Goal: Information Seeking & Learning: Find contact information

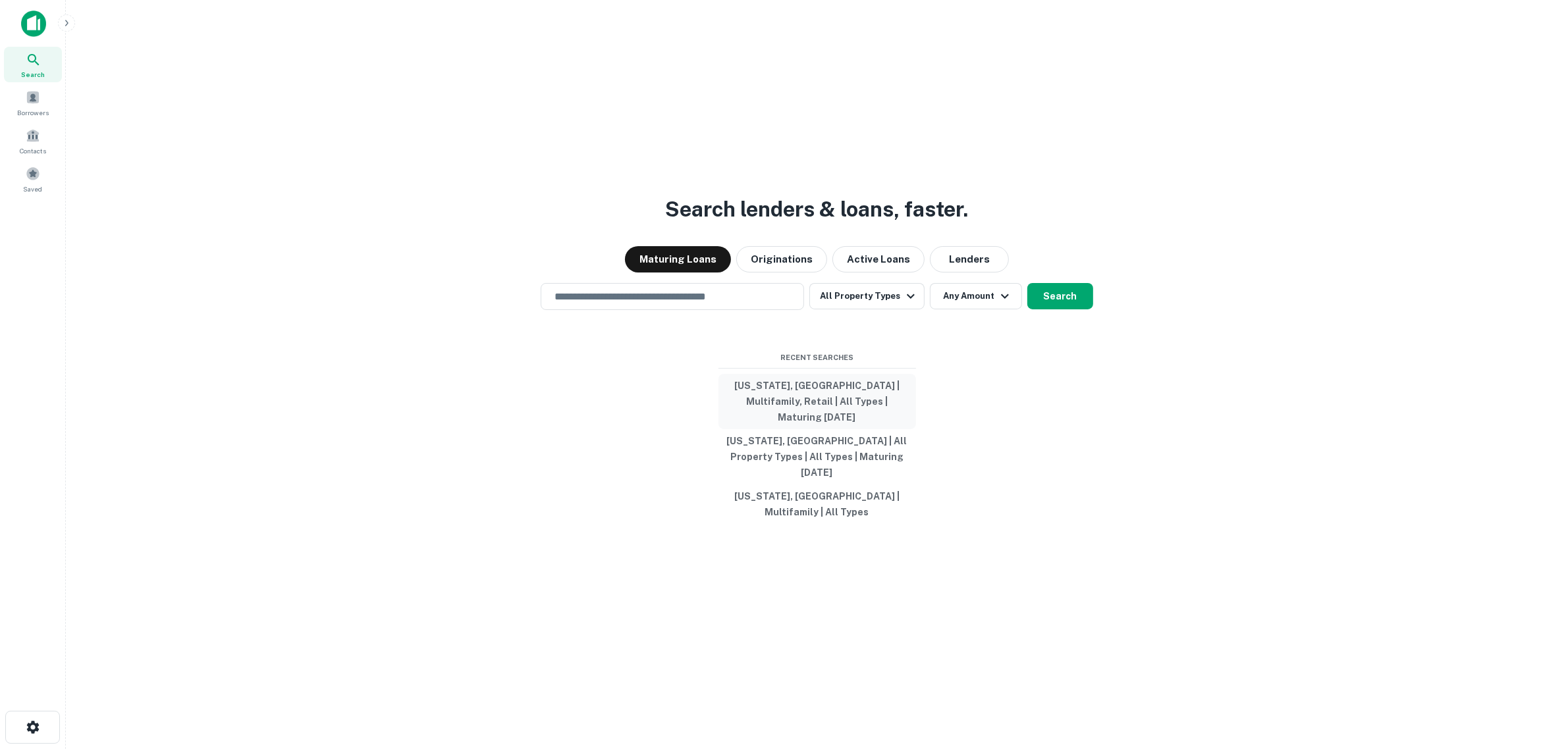
click at [610, 420] on button "[US_STATE], [GEOGRAPHIC_DATA] | Multifamily, Retail | All Types | Maturing [DAT…" at bounding box center [817, 401] width 197 height 55
type input "**********"
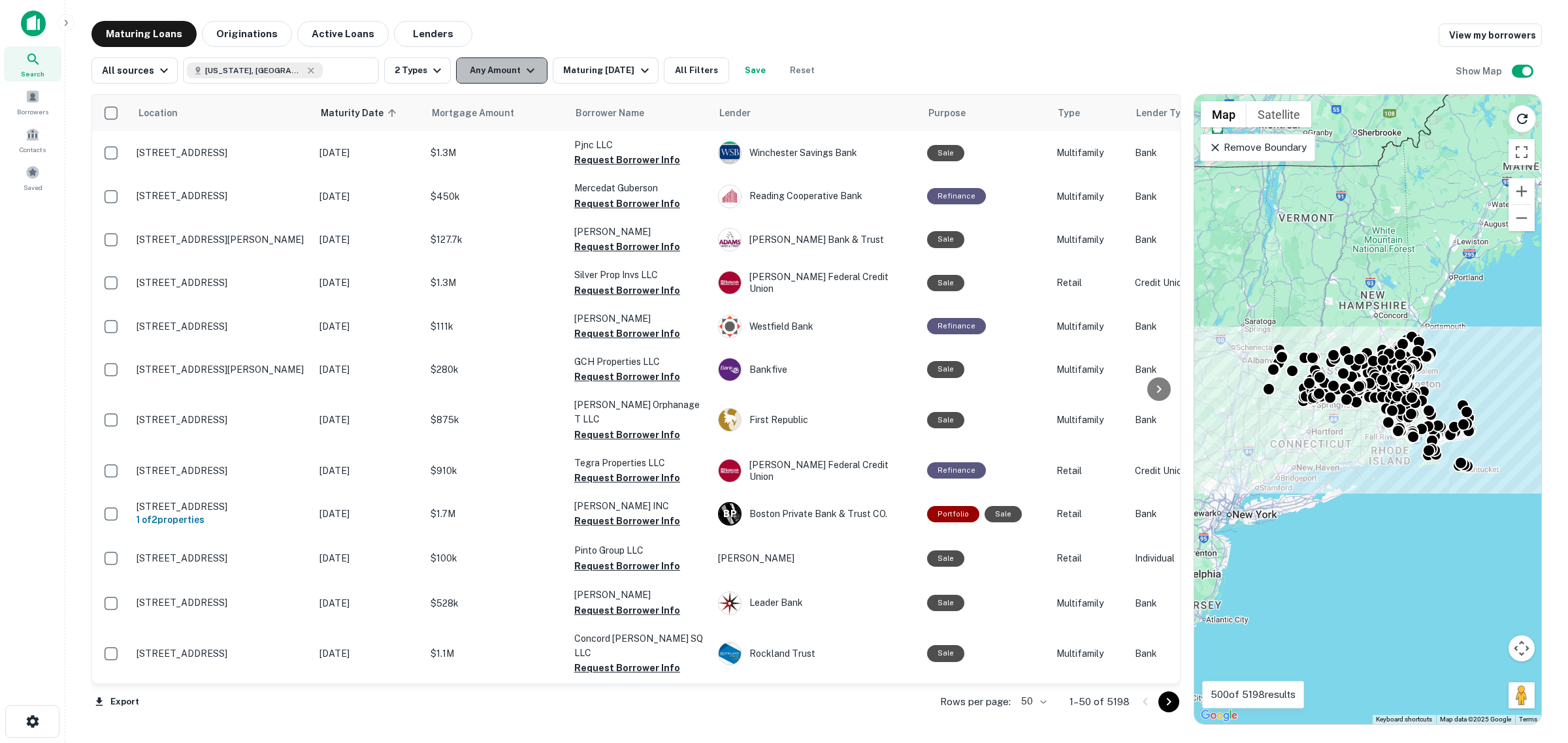
click at [496, 79] on button "Any Amount" at bounding box center [501, 70] width 92 height 26
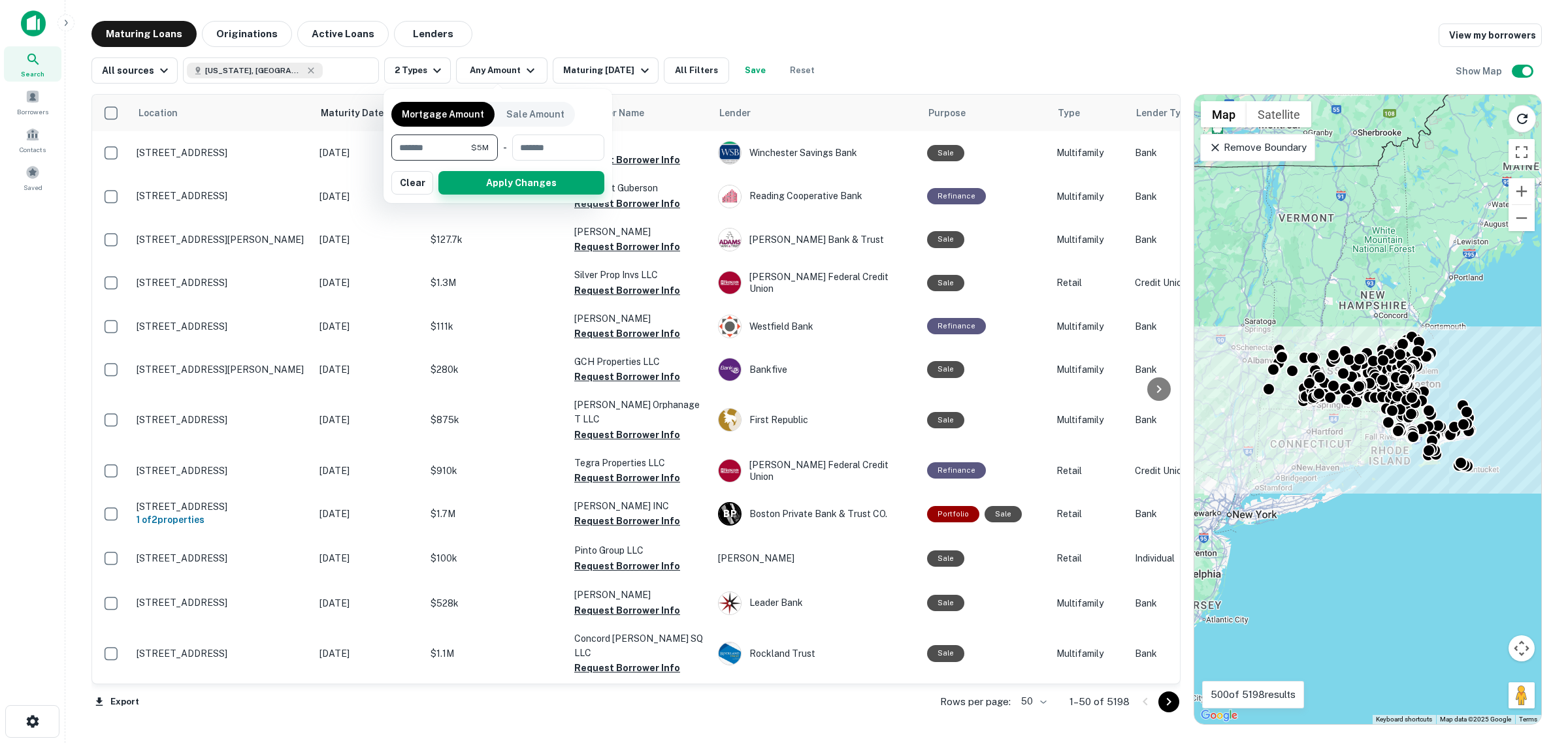
type input "*******"
click at [480, 177] on button "Apply Changes" at bounding box center [521, 182] width 166 height 23
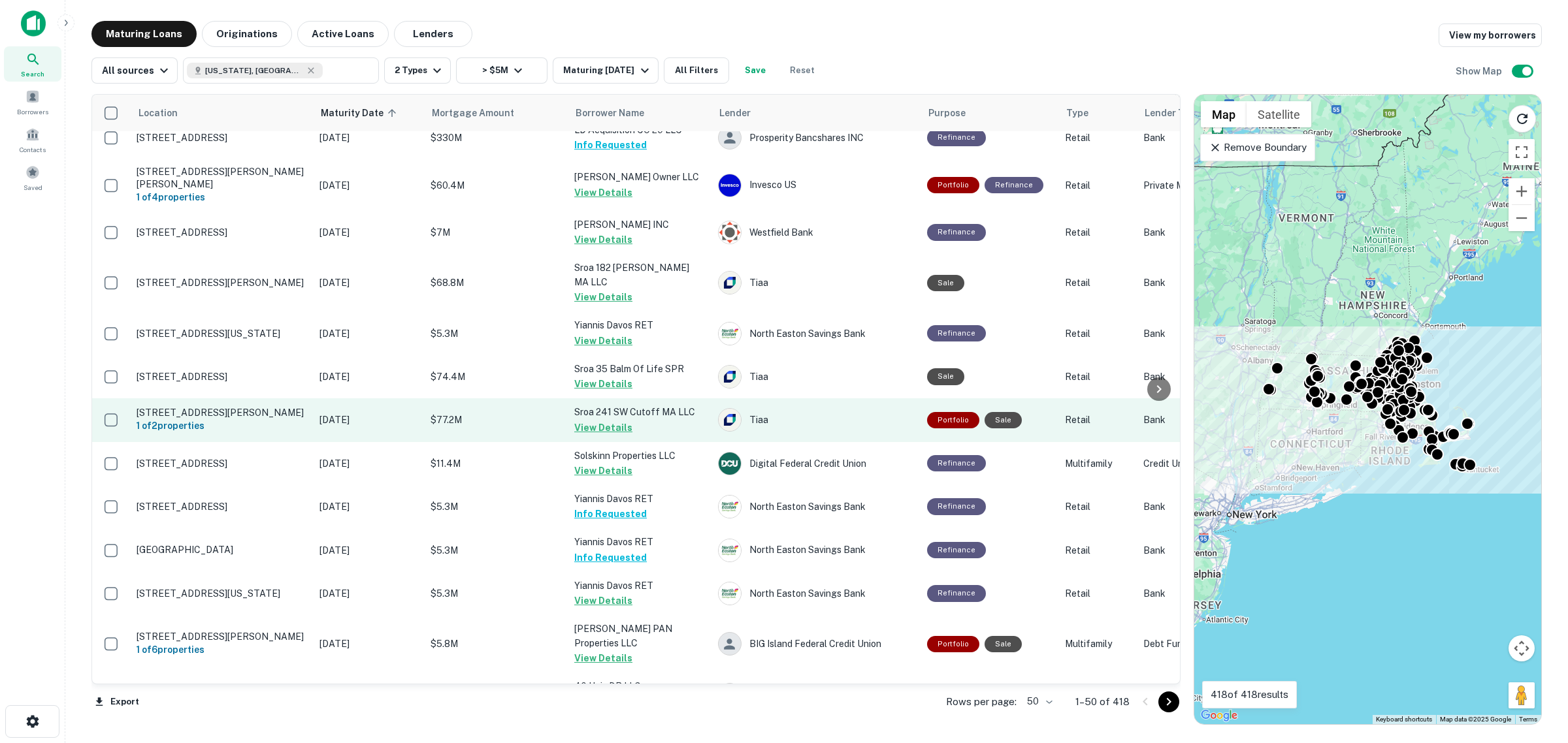
scroll to position [1641, 0]
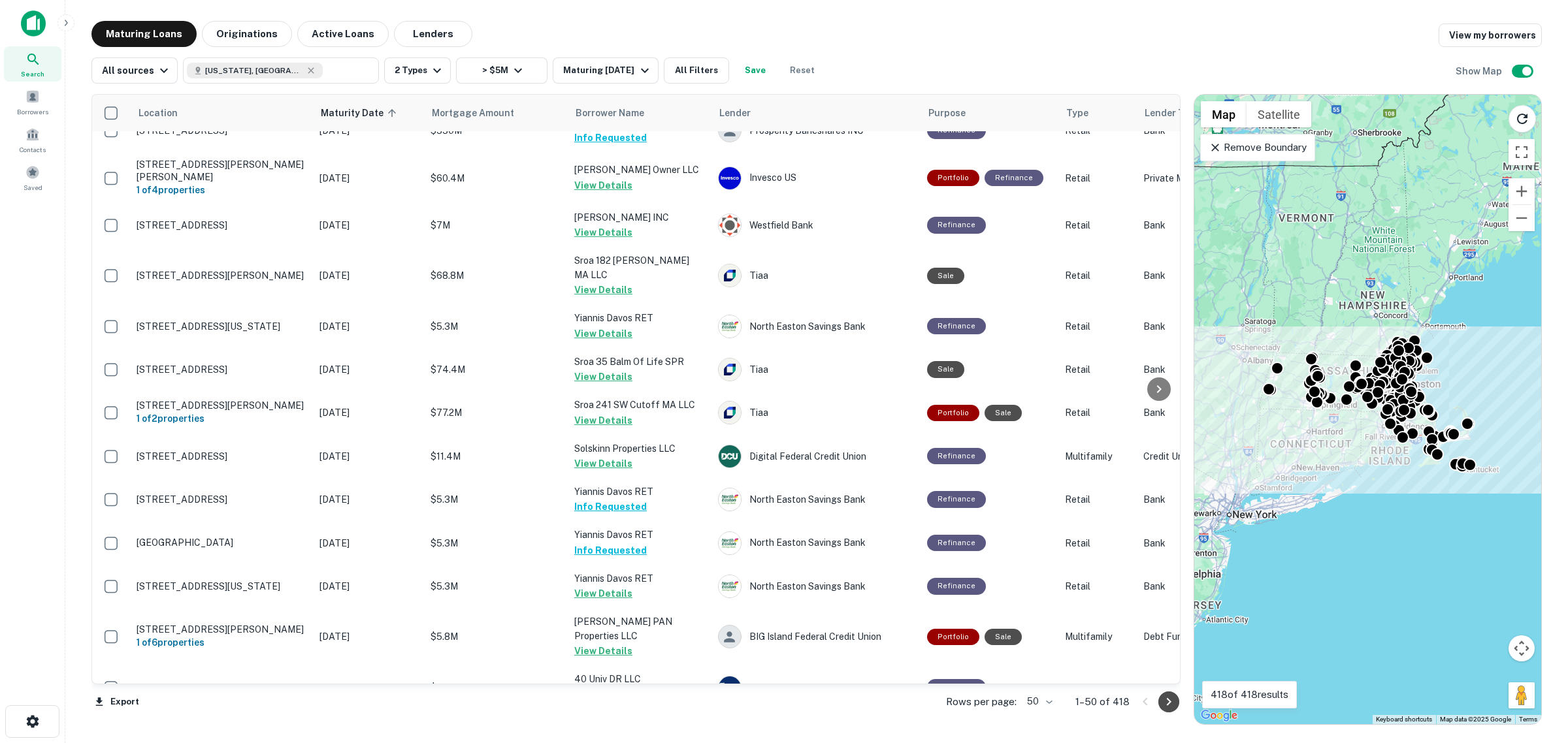
click at [606, 470] on icon "Go to next page" at bounding box center [1168, 701] width 15 height 15
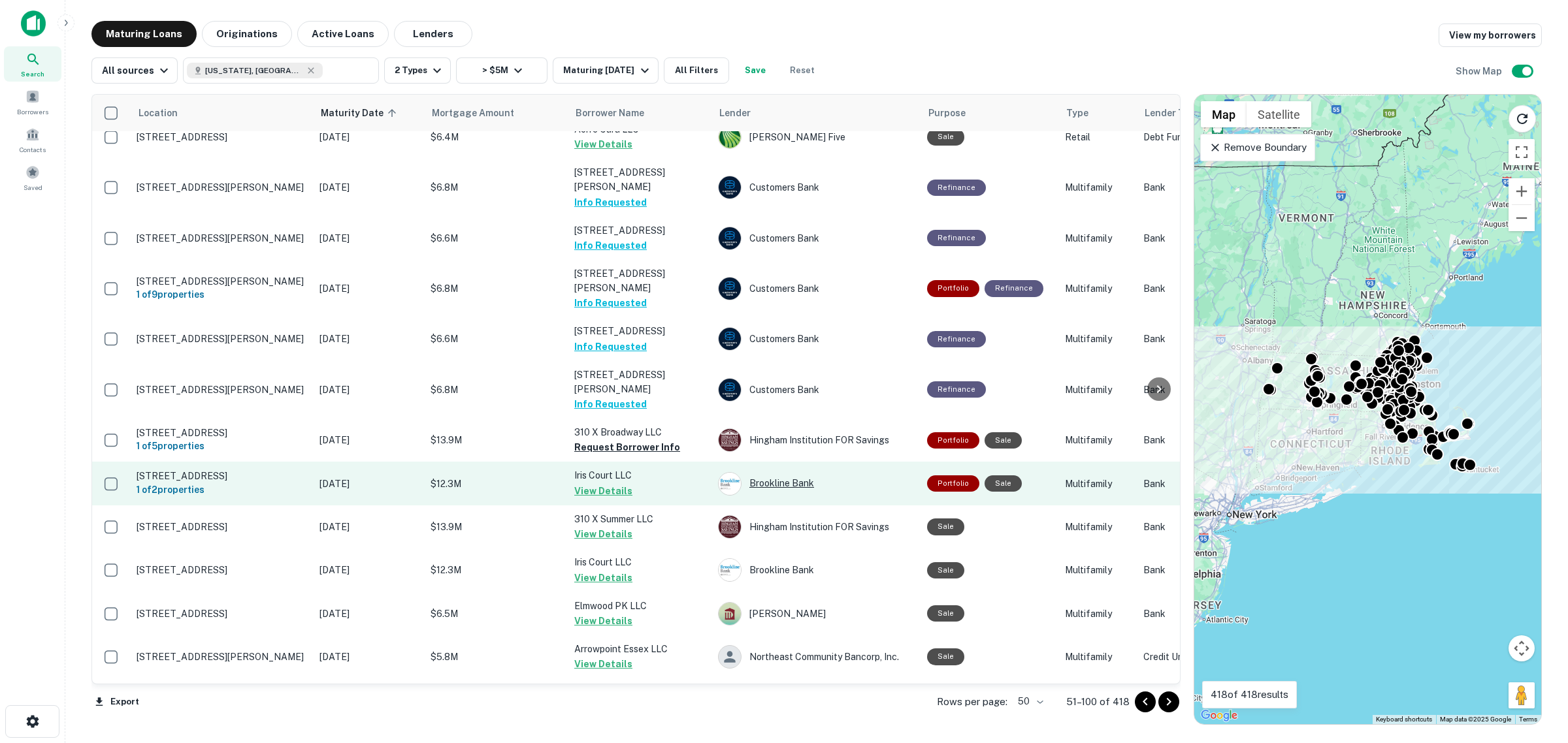
scroll to position [1652, 0]
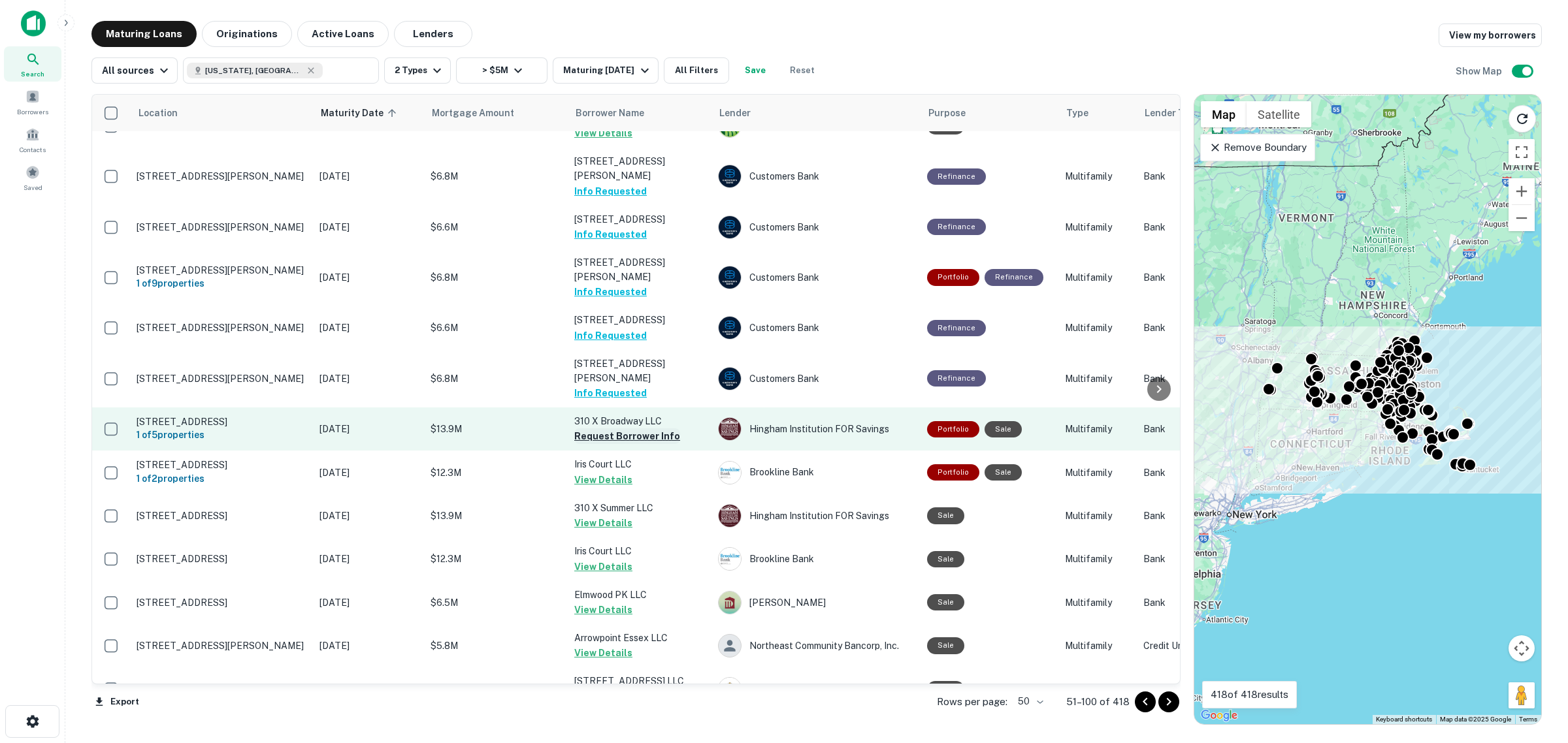
click at [606, 429] on button "Request Borrower Info" at bounding box center [627, 436] width 106 height 15
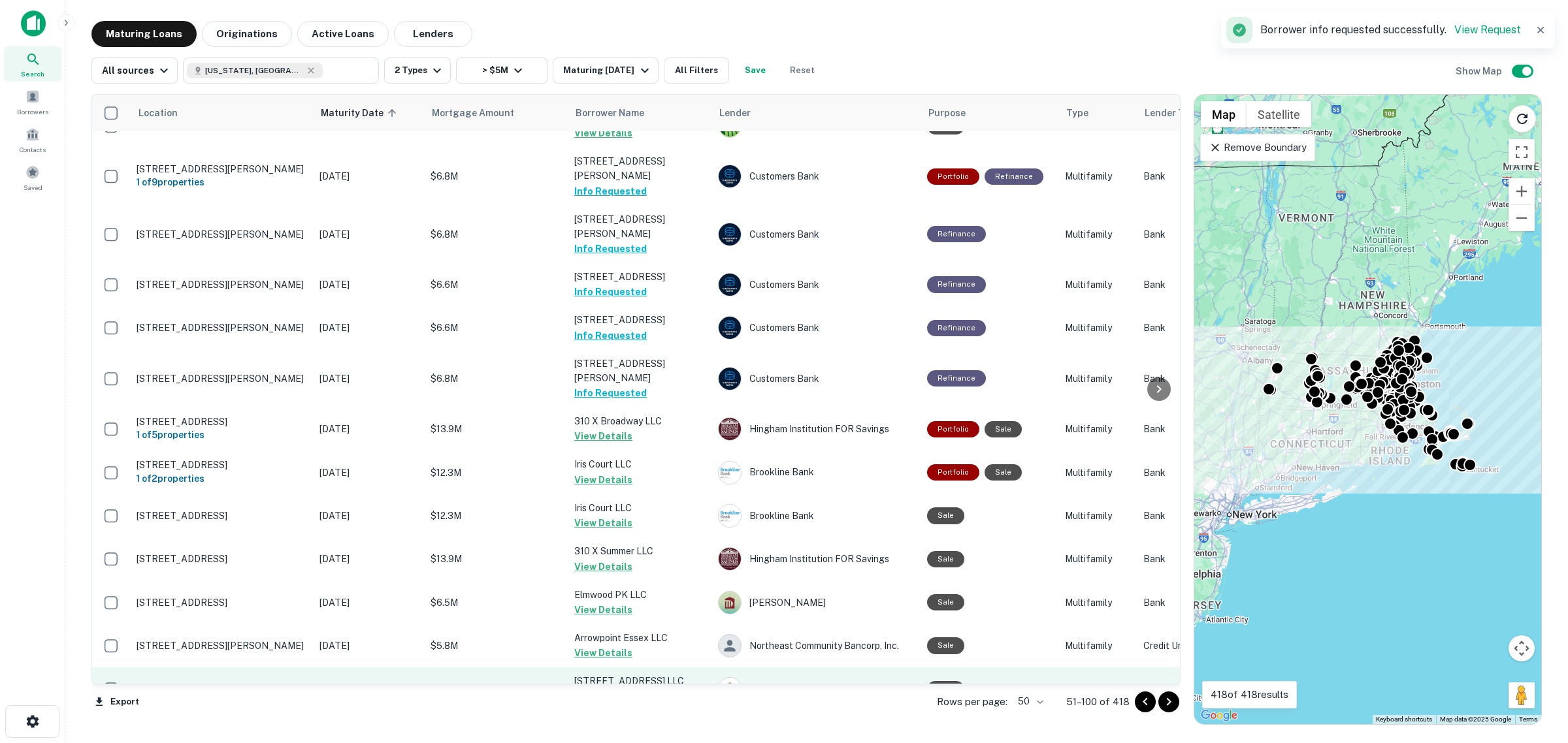
click at [606, 470] on button "Request Borrower Info" at bounding box center [627, 696] width 106 height 15
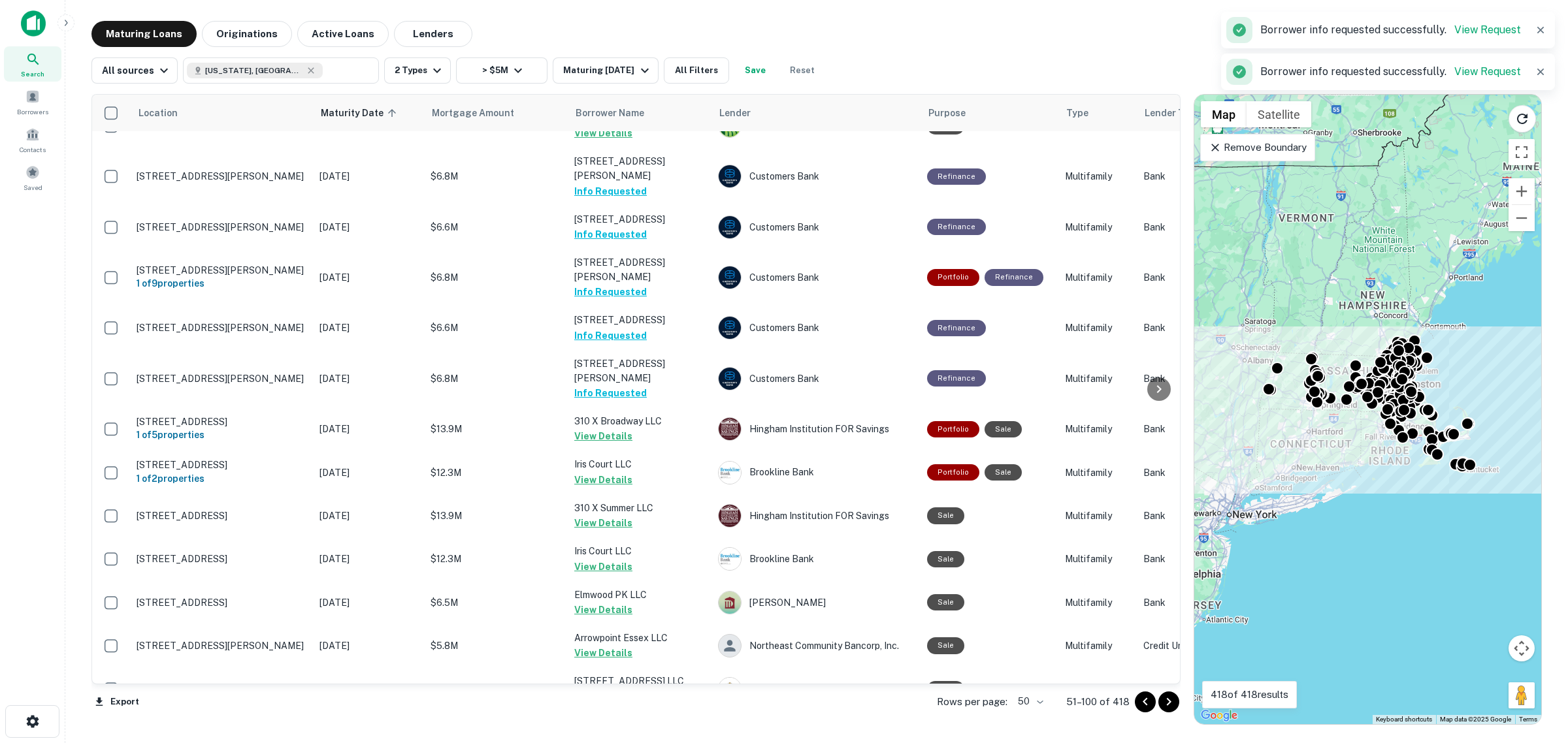
click at [606, 470] on icon "Go to next page" at bounding box center [1168, 702] width 4 height 8
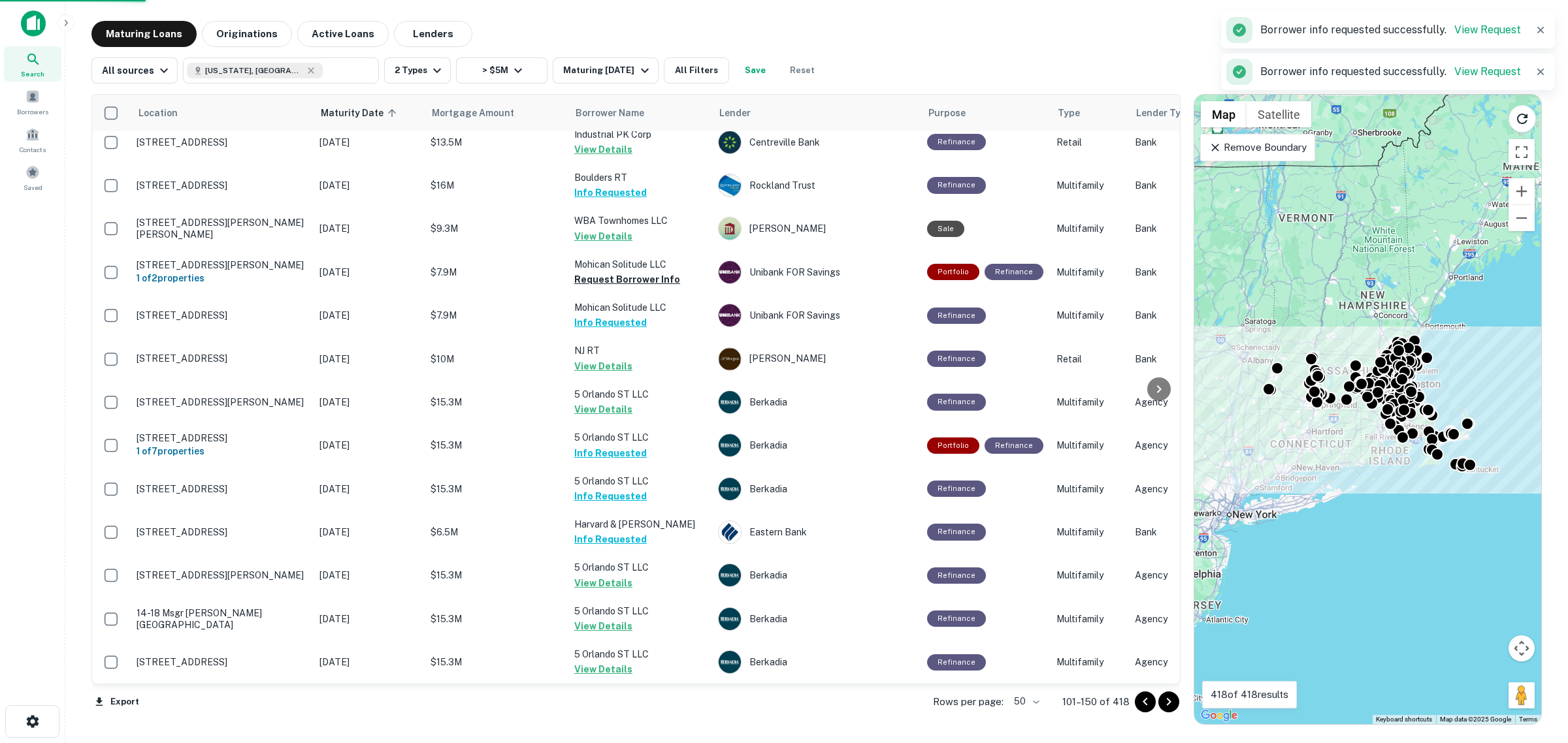
scroll to position [1617, 0]
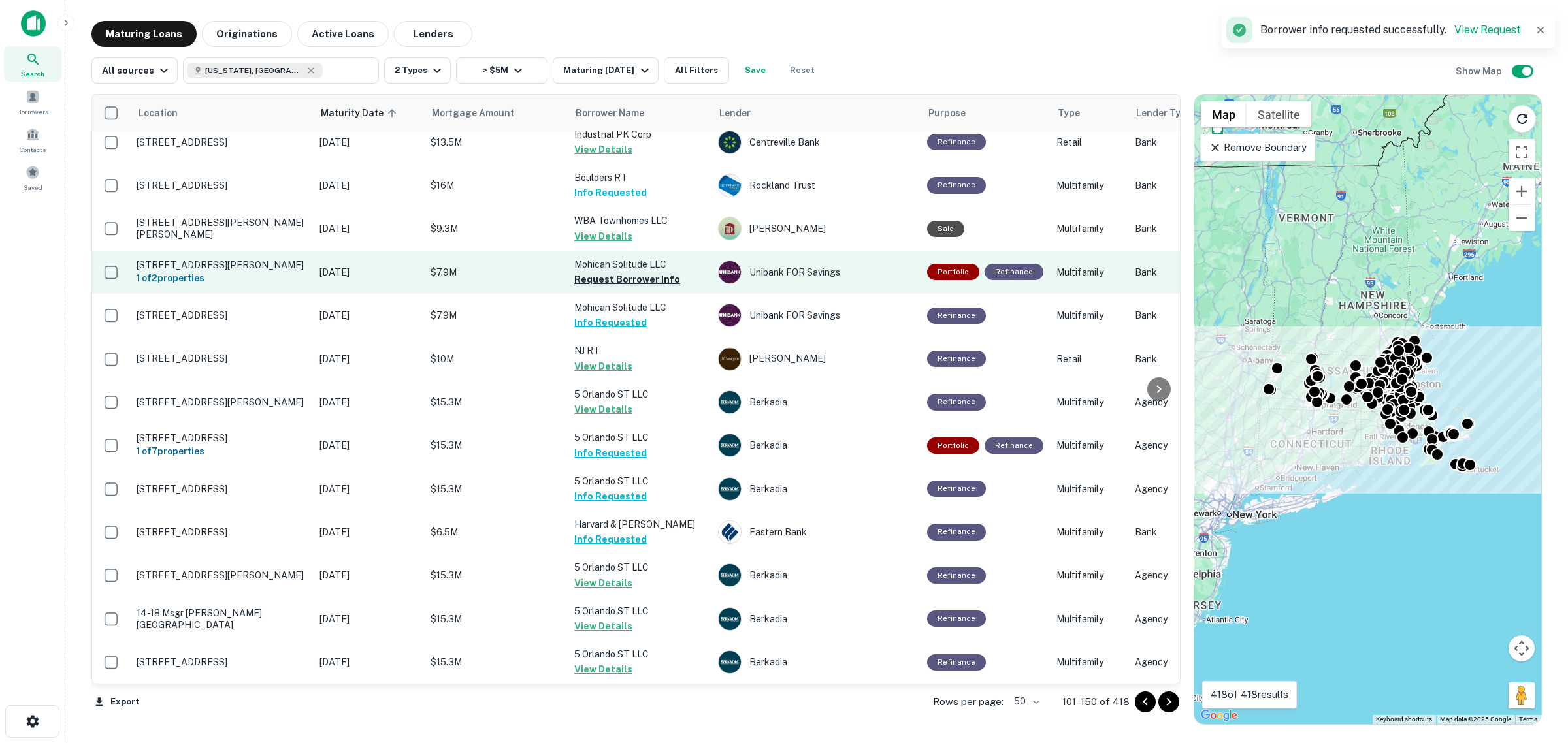
click at [606, 272] on button "Request Borrower Info" at bounding box center [627, 279] width 106 height 15
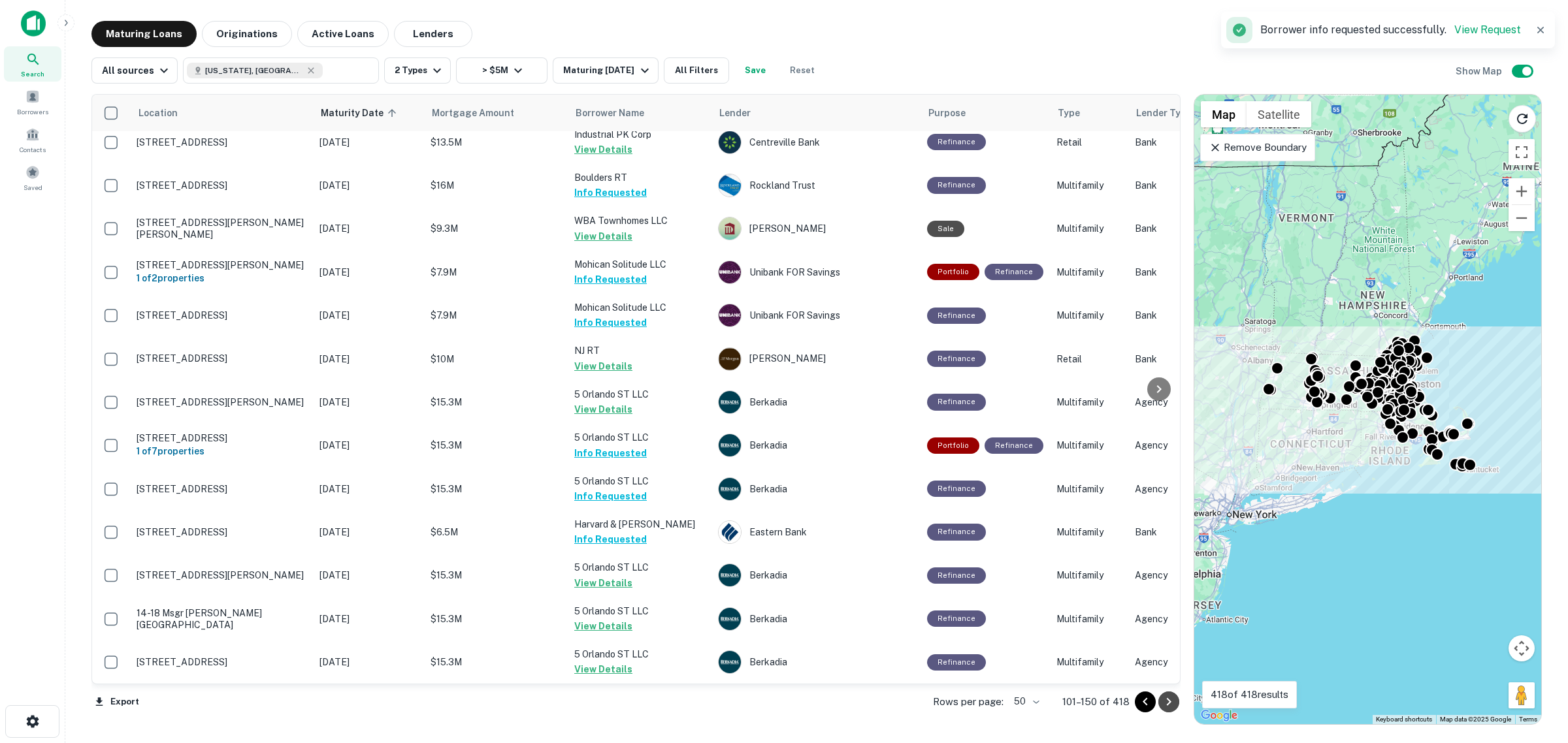
click at [606, 470] on icon "Go to next page" at bounding box center [1168, 701] width 15 height 15
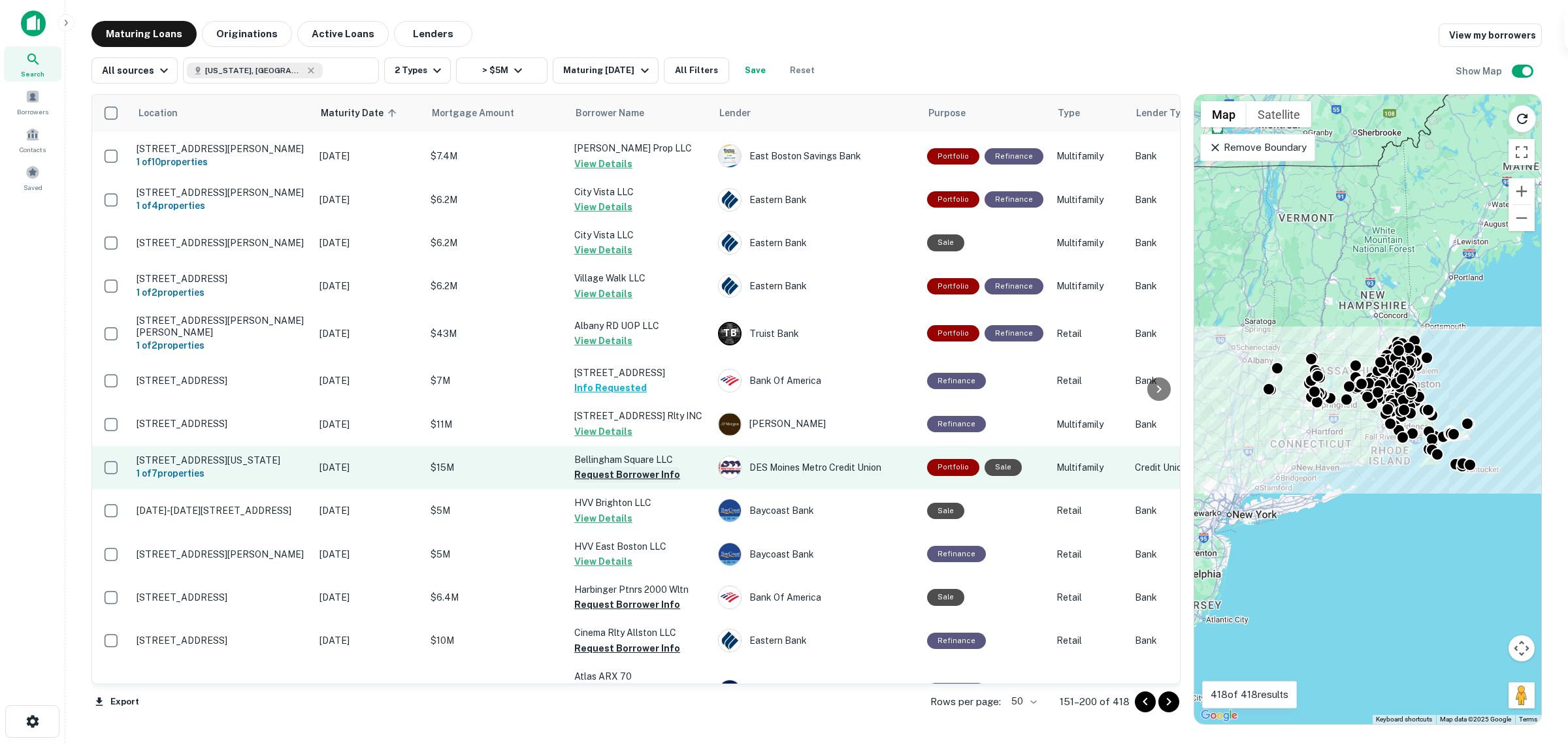
click at [606, 467] on button "Request Borrower Info" at bounding box center [627, 474] width 106 height 15
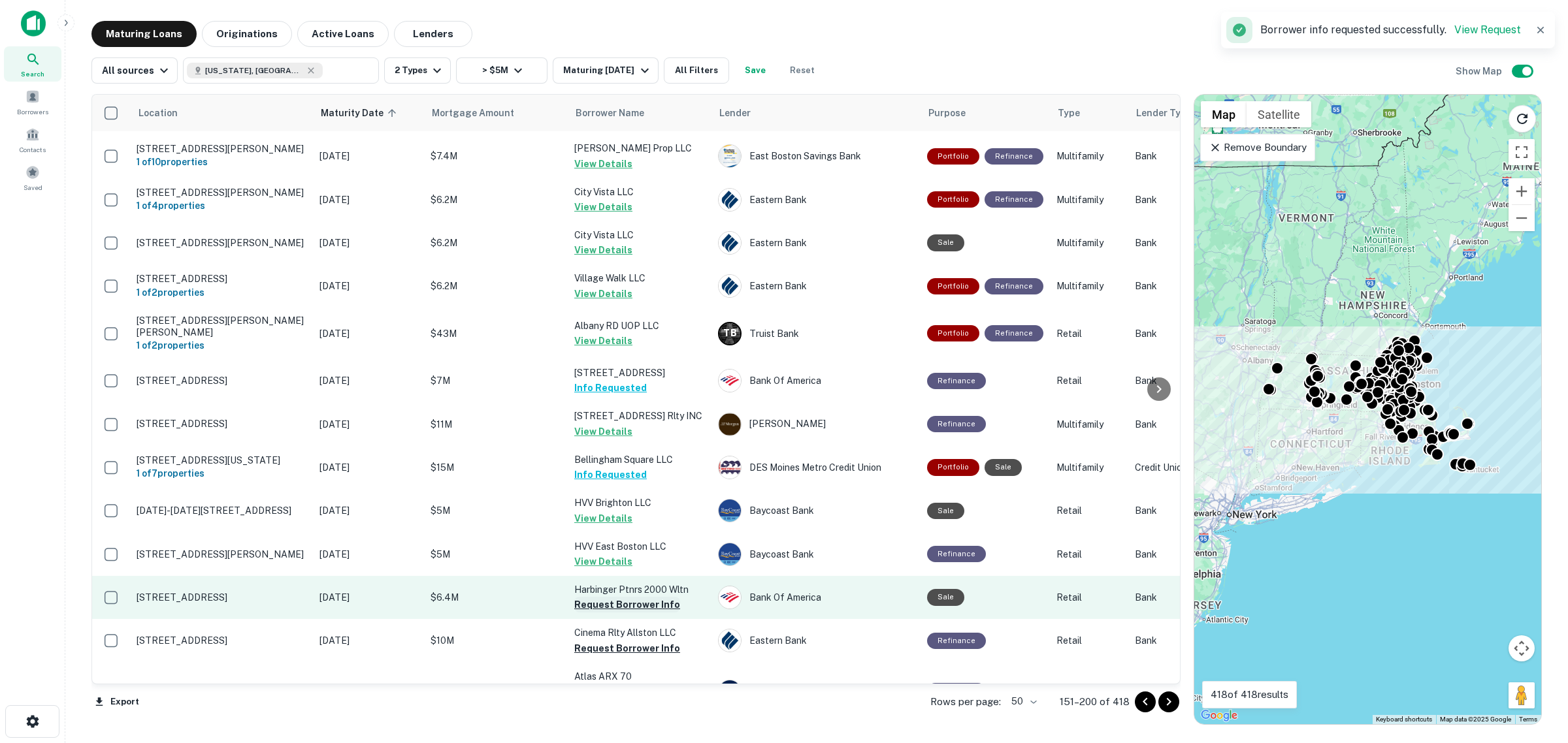
click at [606, 470] on button "Request Borrower Info" at bounding box center [627, 605] width 106 height 15
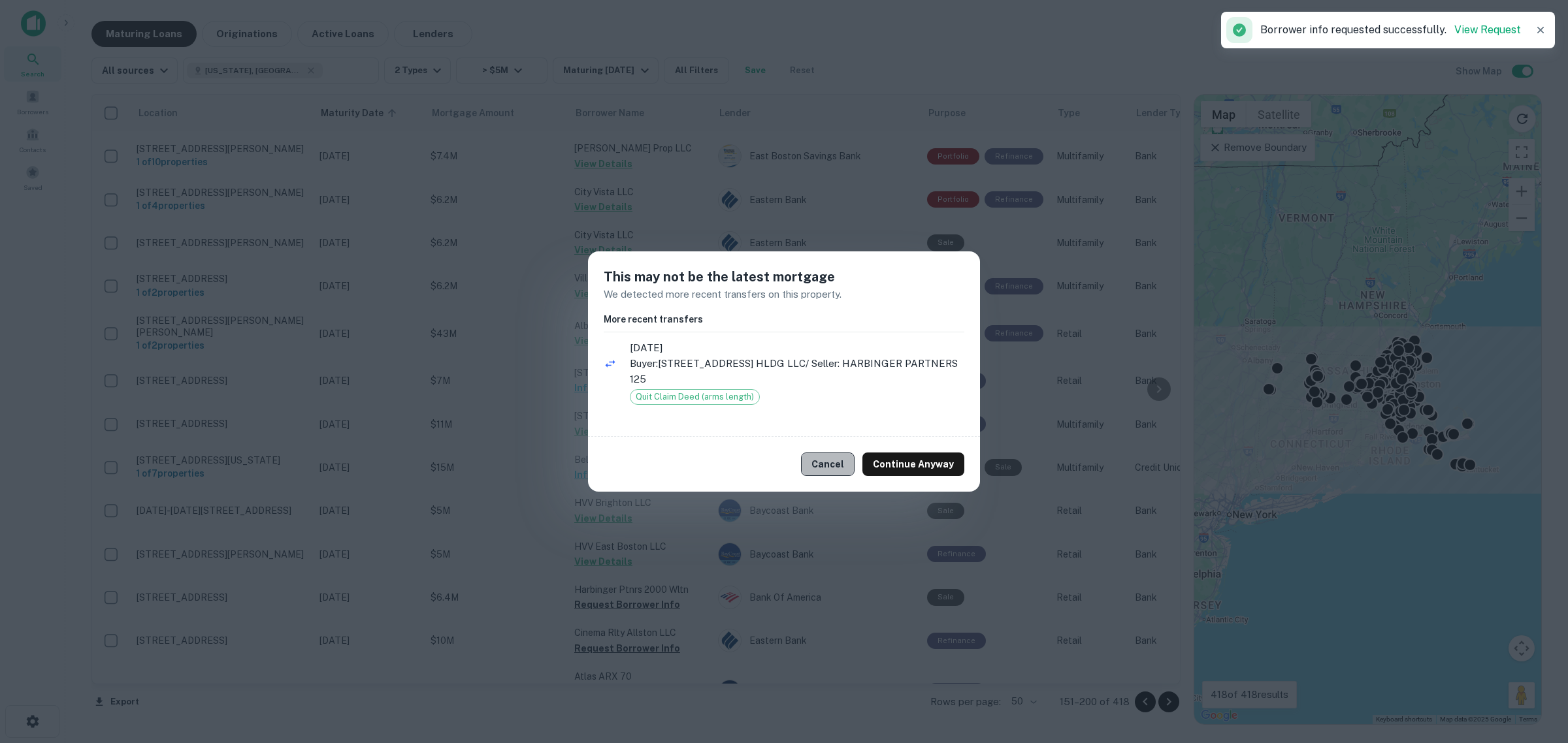
click at [606, 453] on button "Cancel" at bounding box center [828, 465] width 54 height 23
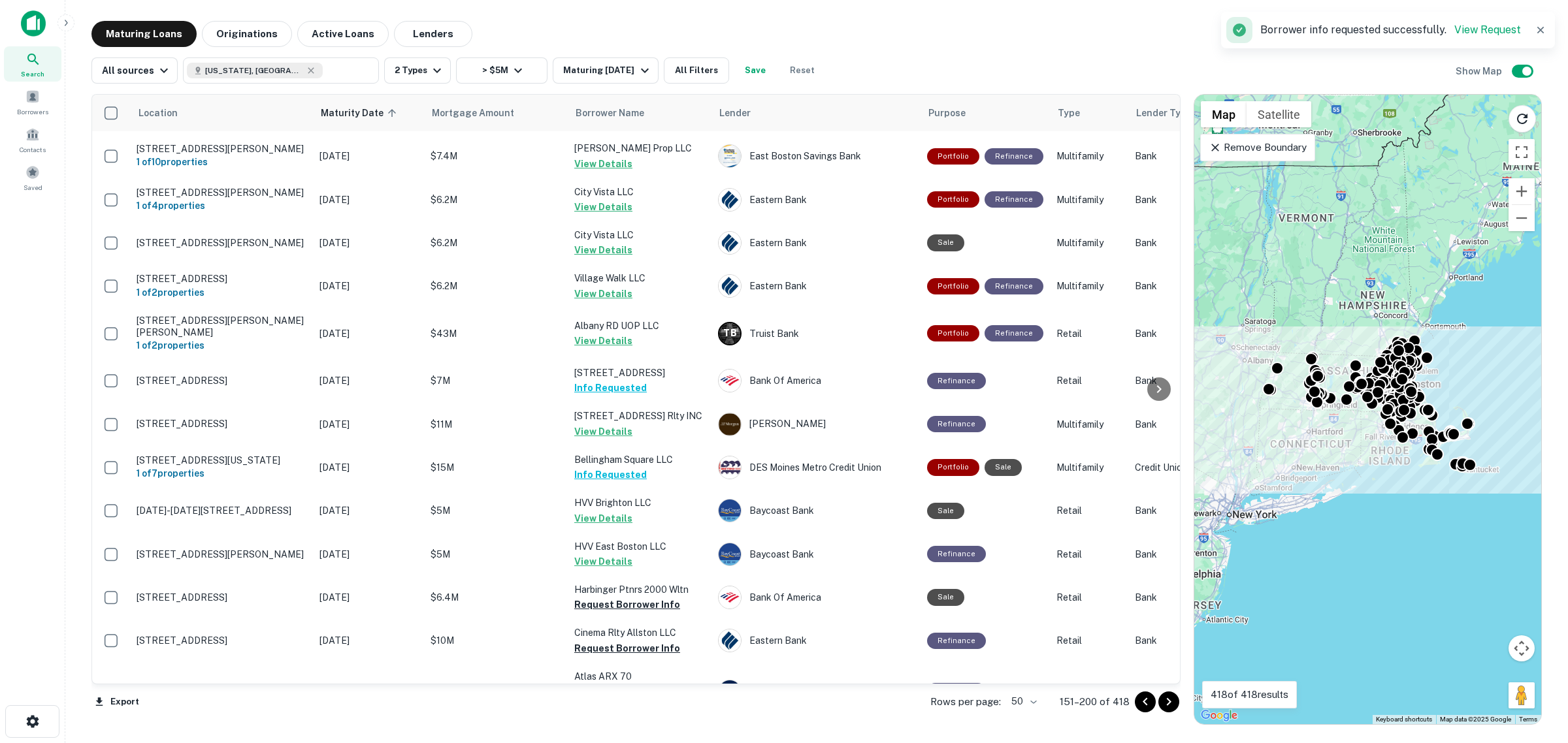
click at [606, 470] on icon "Go to next page" at bounding box center [1168, 701] width 15 height 15
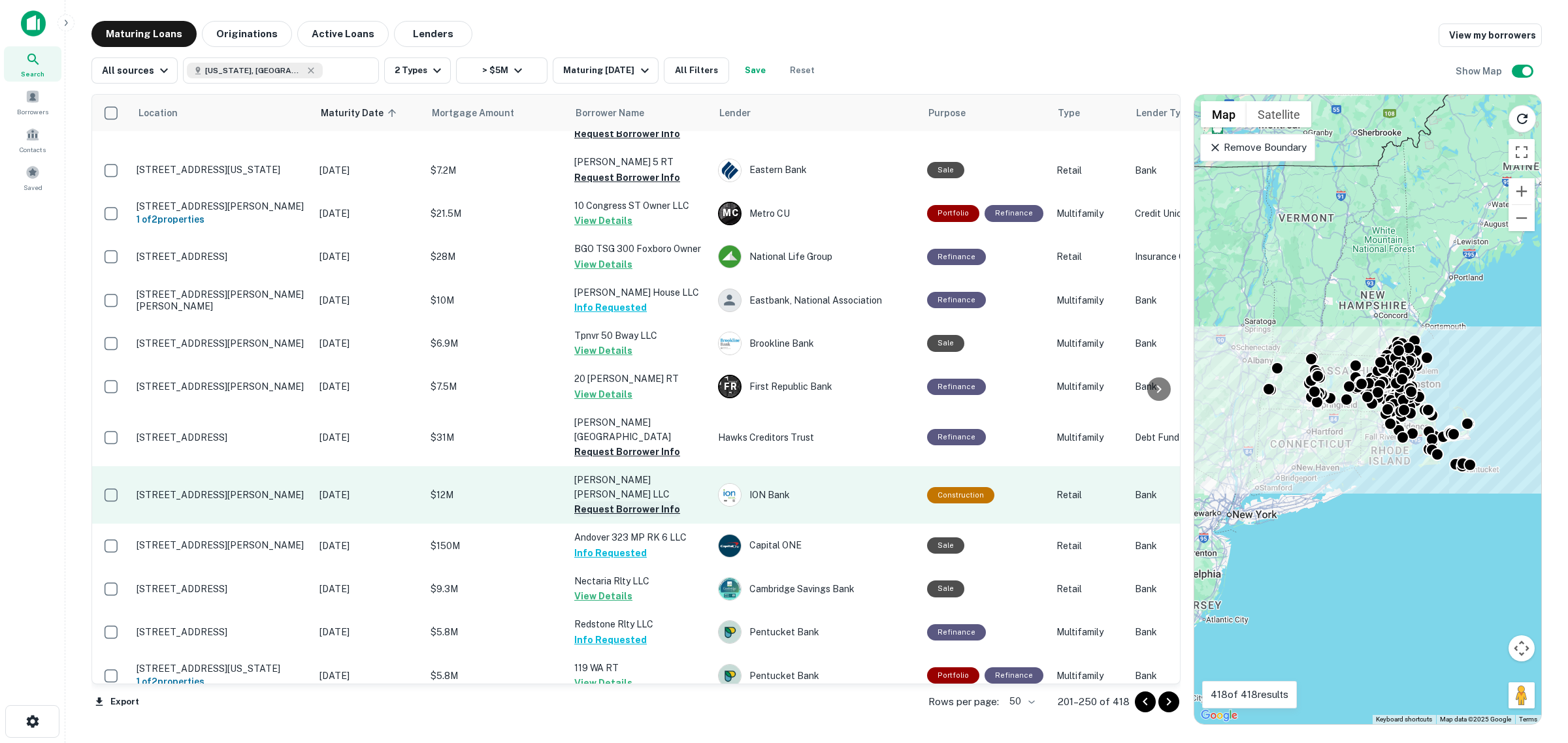
click at [606, 470] on button "Request Borrower Info" at bounding box center [627, 509] width 106 height 15
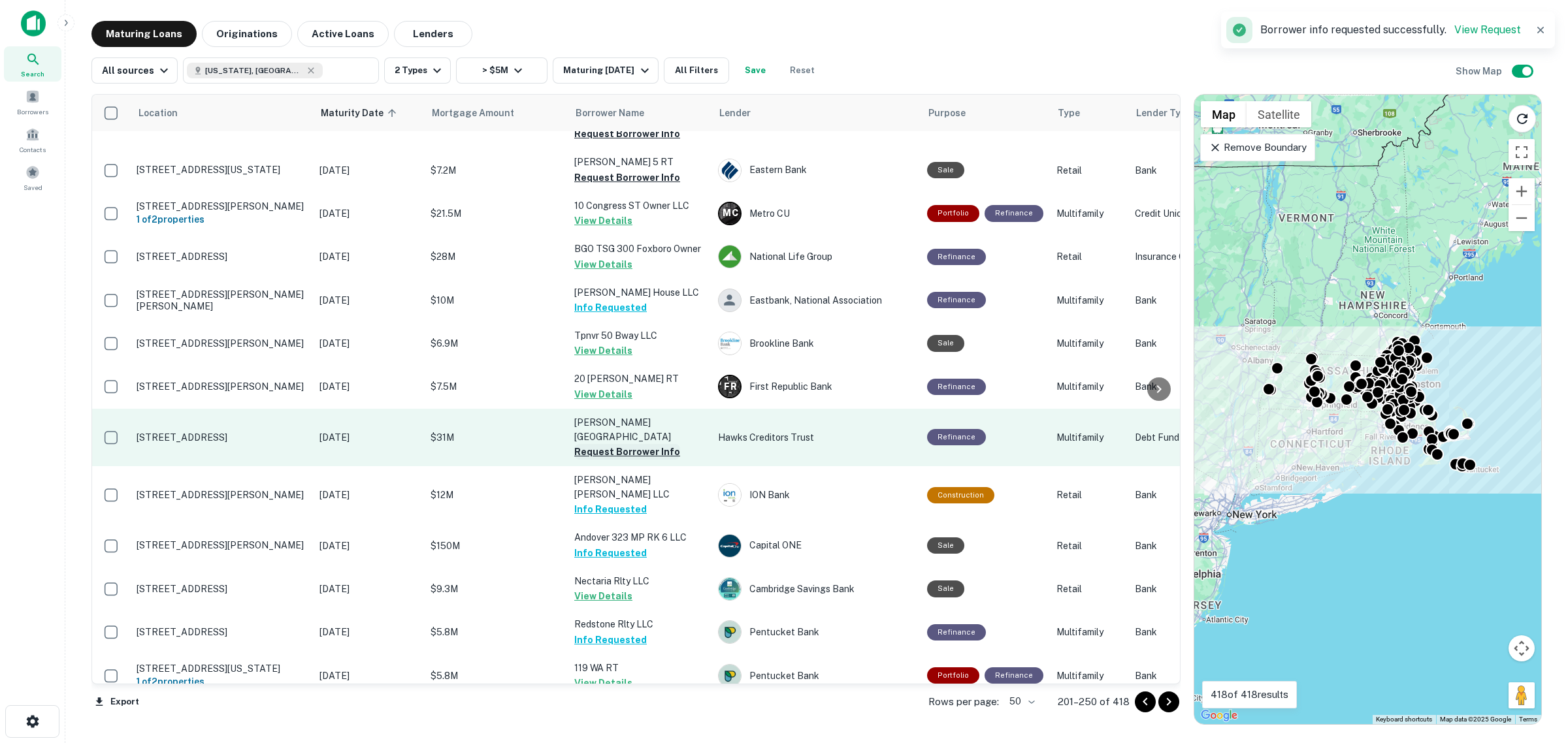
click at [606, 444] on button "Request Borrower Info" at bounding box center [627, 451] width 106 height 15
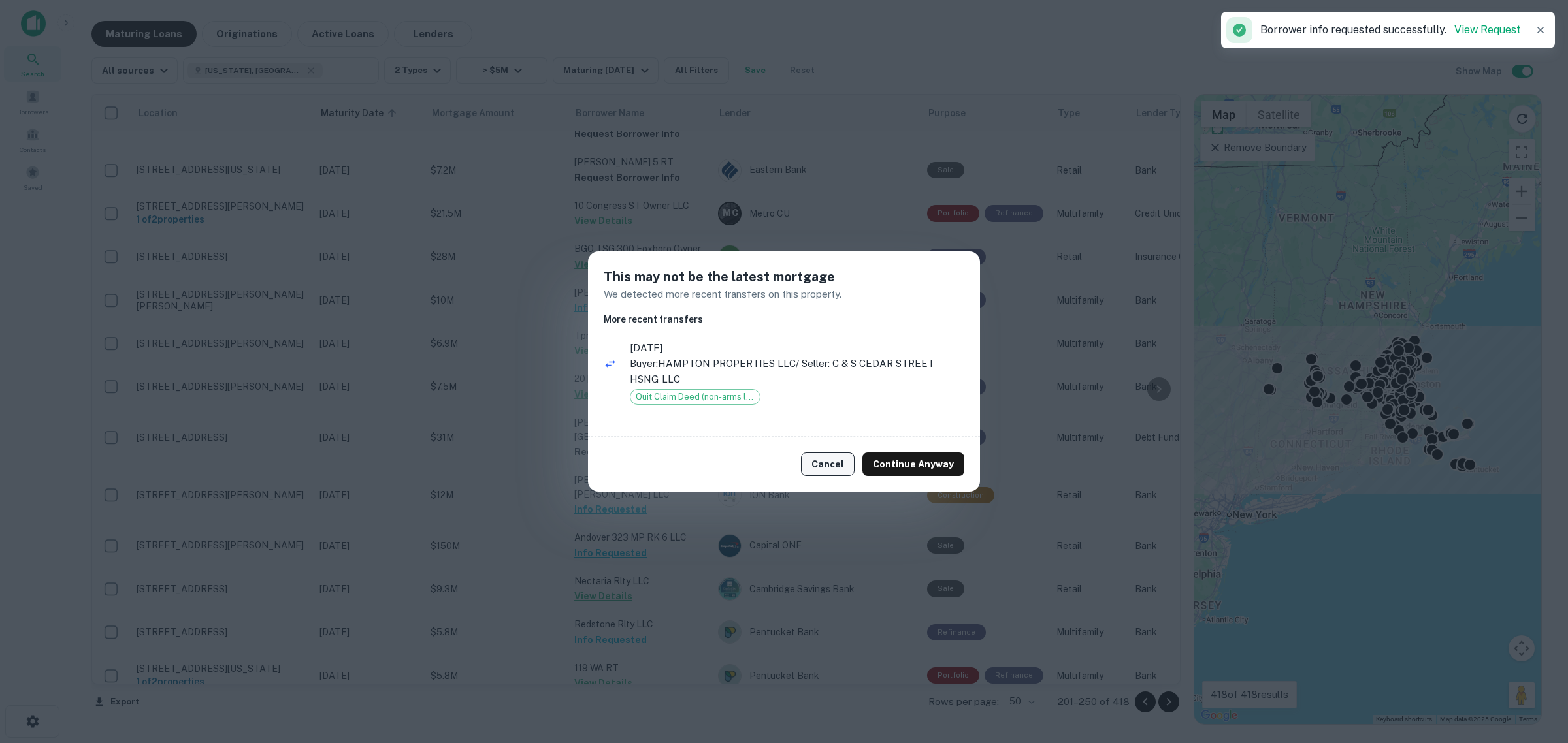
click at [606, 462] on button "Cancel" at bounding box center [828, 465] width 54 height 23
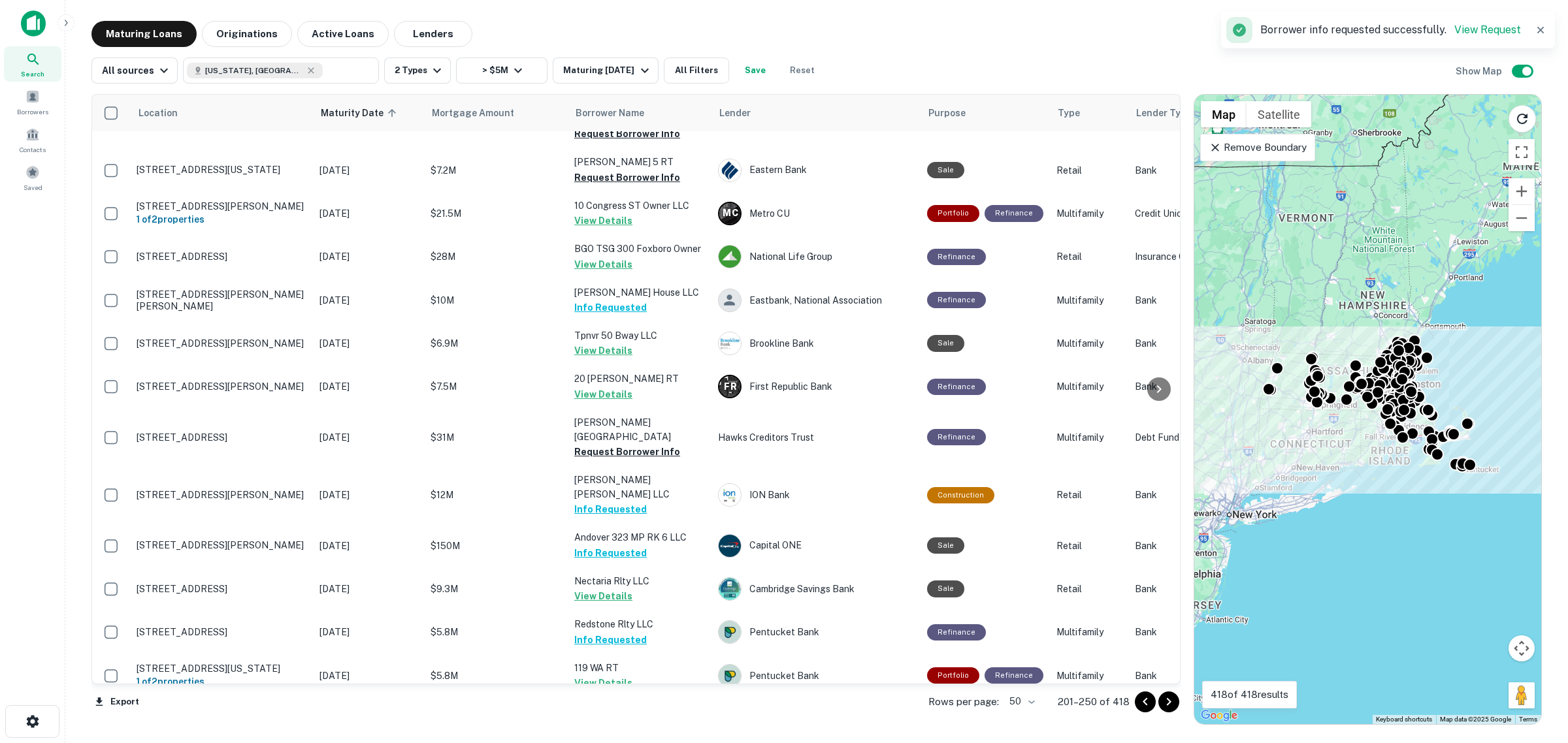
click at [606, 470] on button "Request Borrower Info" at bounding box center [627, 725] width 106 height 15
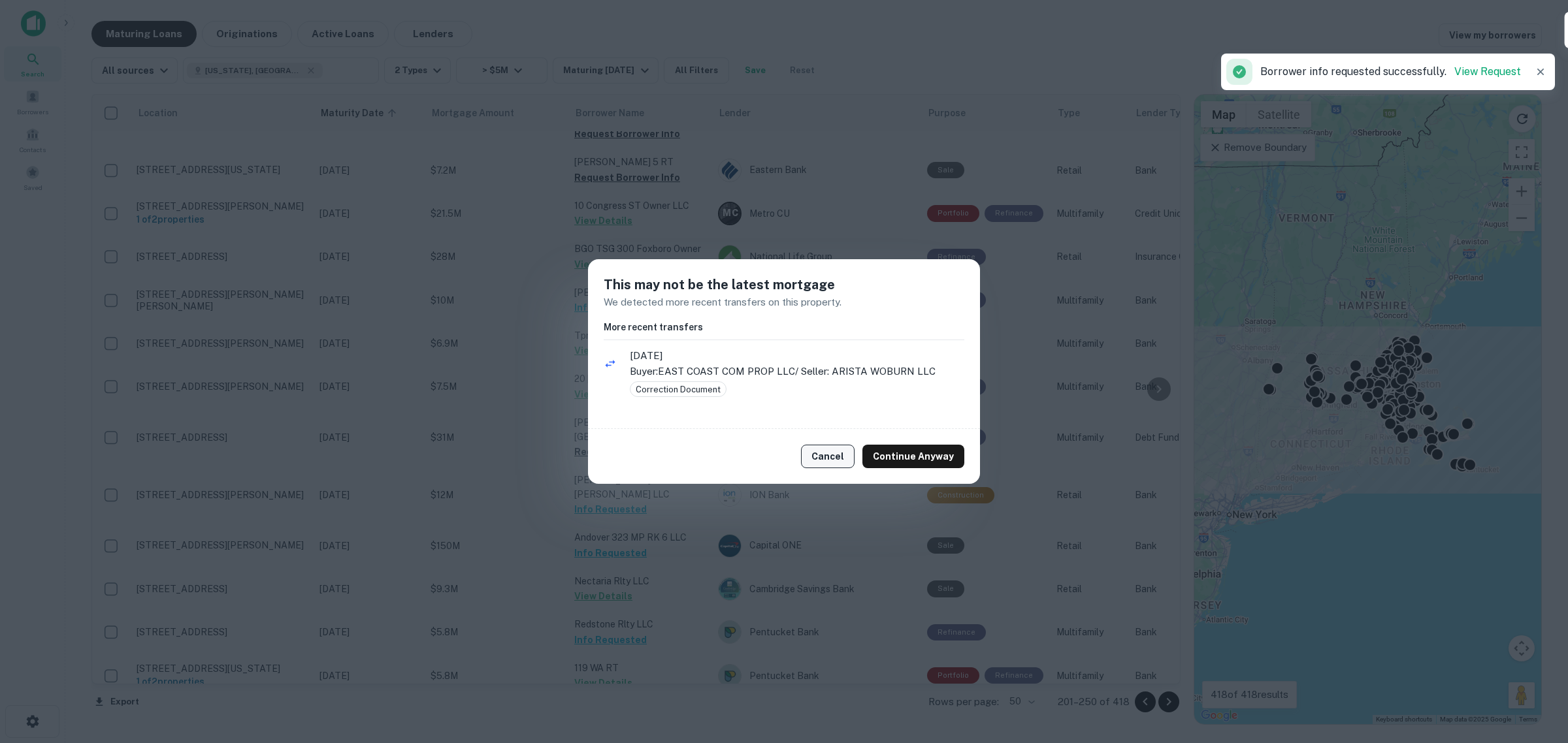
click at [606, 451] on button "Cancel" at bounding box center [828, 456] width 54 height 23
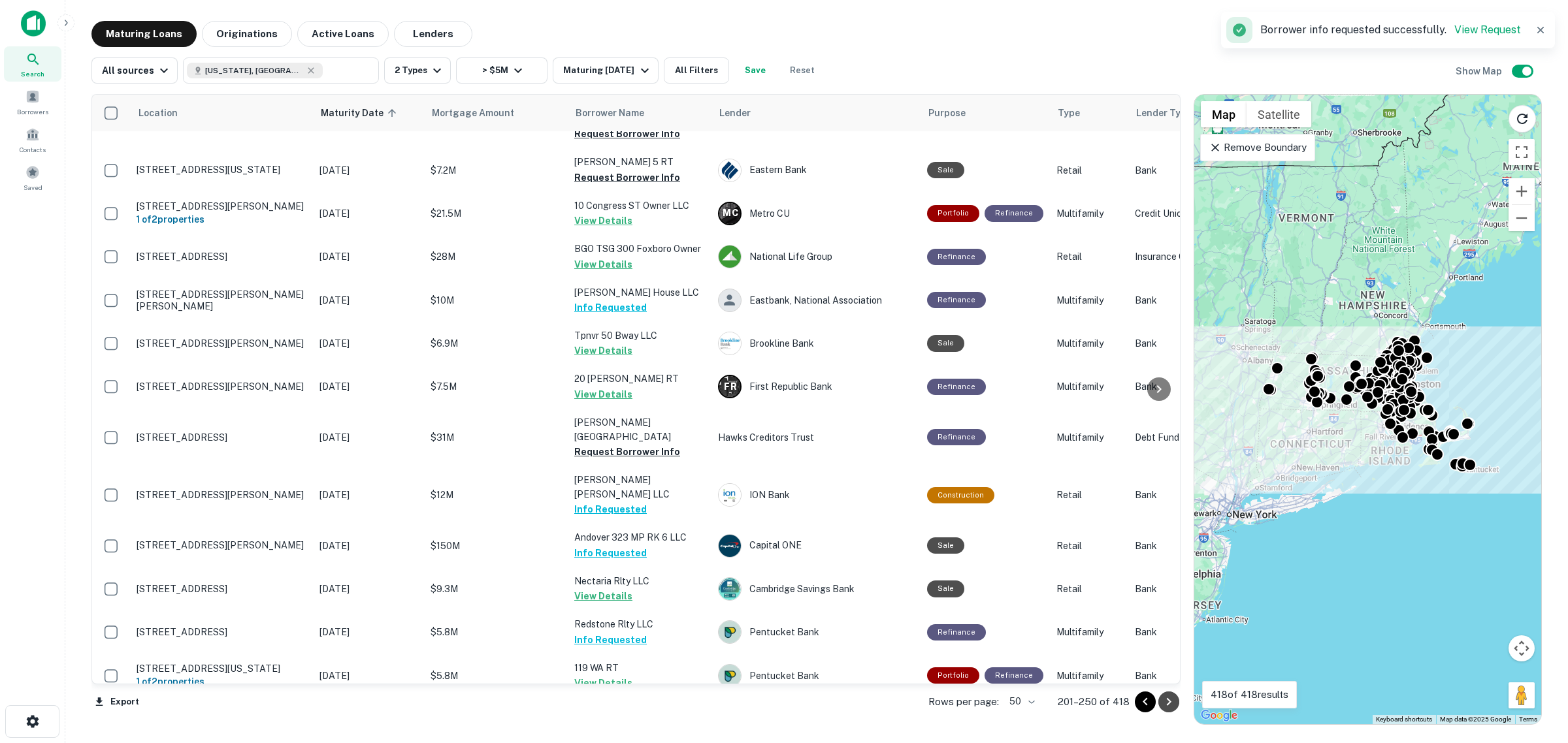
click at [606, 470] on icon "Go to next page" at bounding box center [1168, 701] width 15 height 15
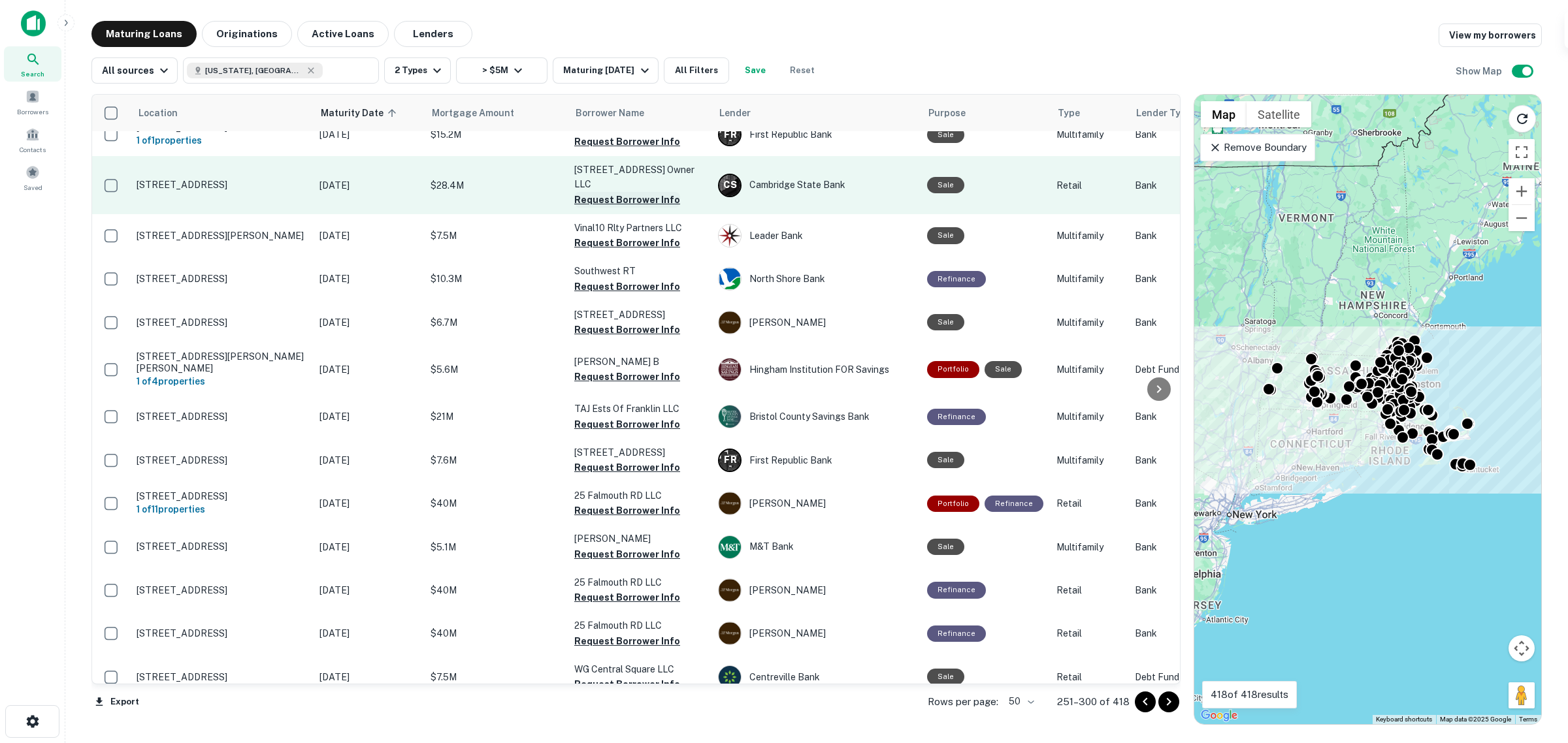
click at [606, 192] on button "Request Borrower Info" at bounding box center [627, 199] width 106 height 15
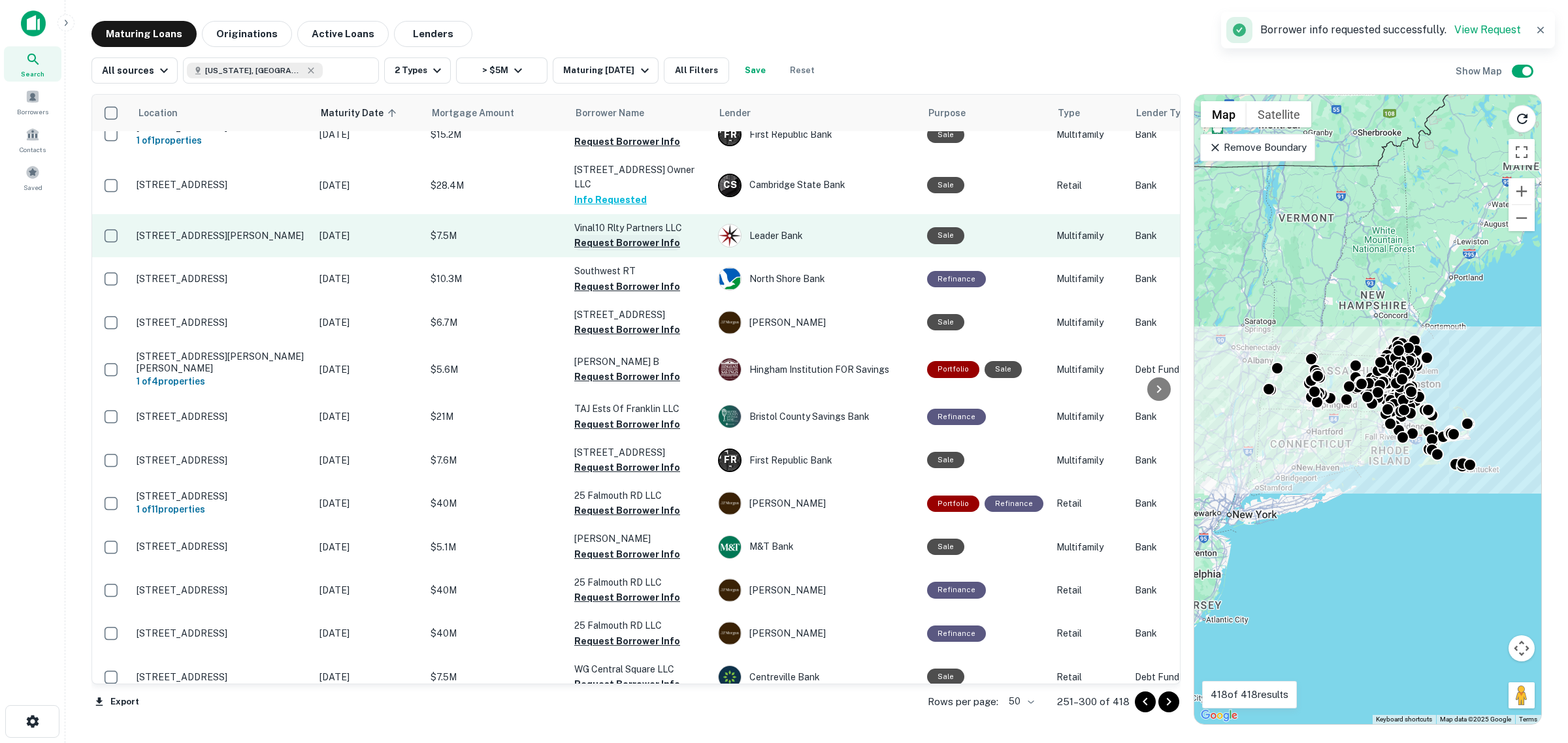
click at [606, 235] on button "Request Borrower Info" at bounding box center [627, 243] width 106 height 15
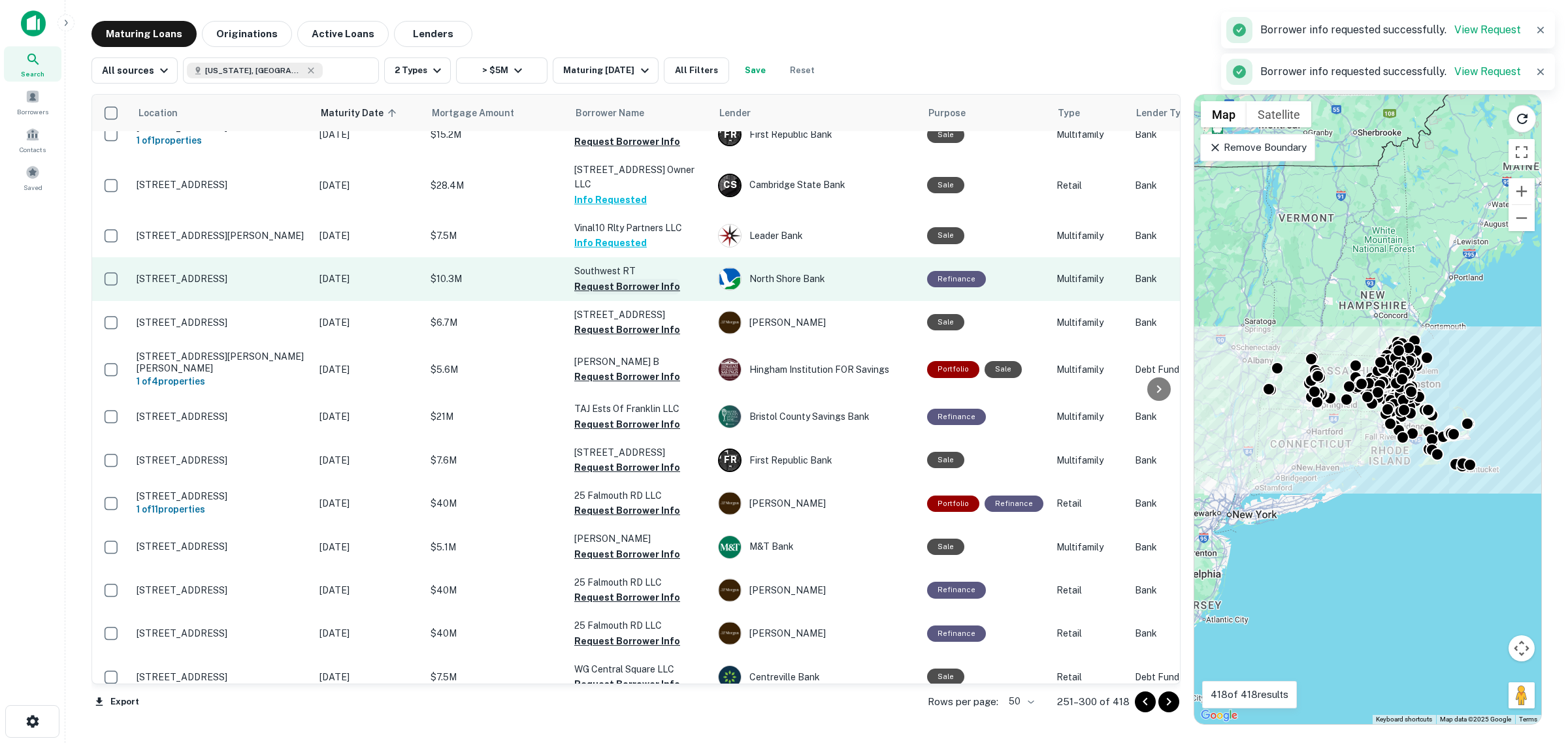
click at [606, 279] on button "Request Borrower Info" at bounding box center [627, 287] width 106 height 15
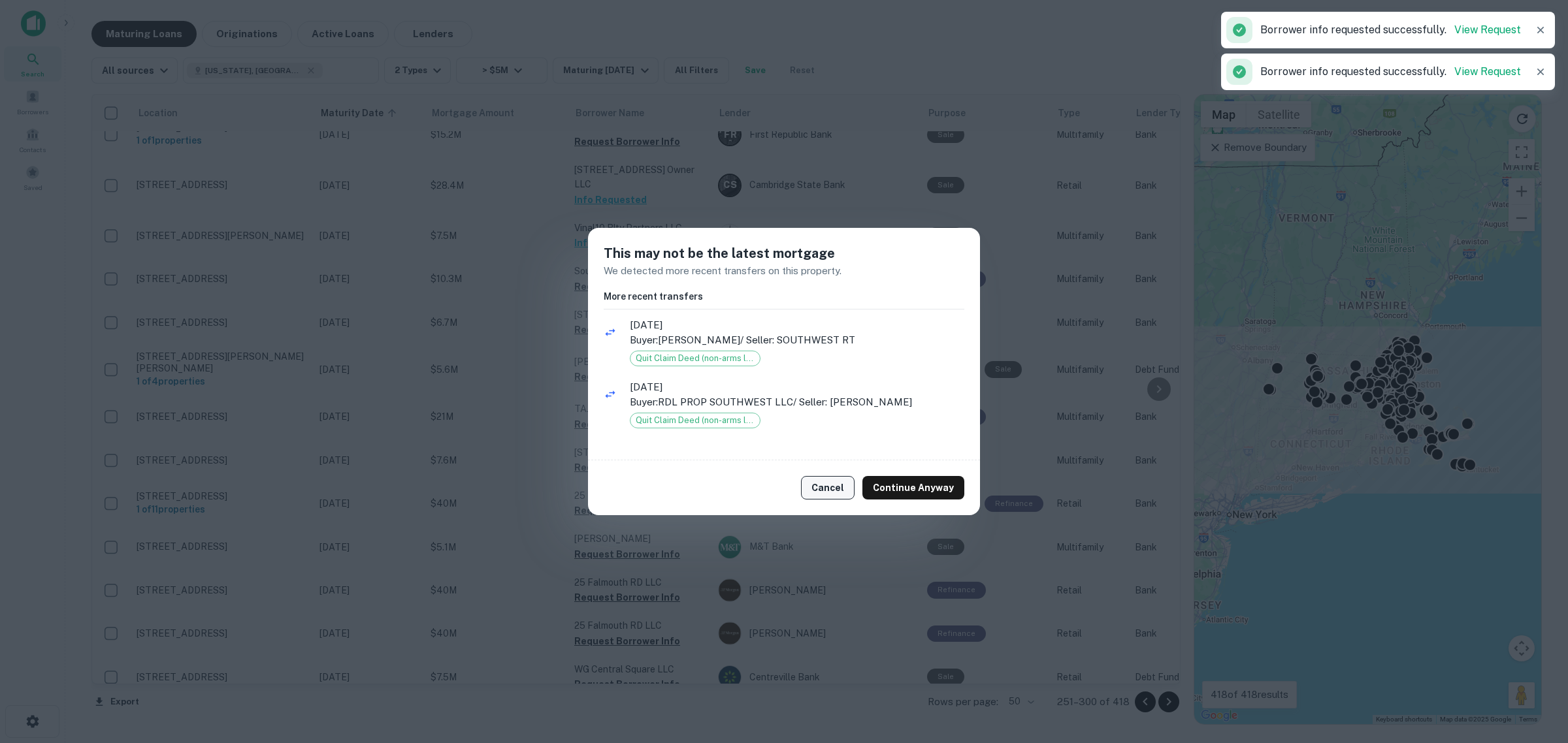
click at [606, 470] on button "Cancel" at bounding box center [828, 488] width 54 height 23
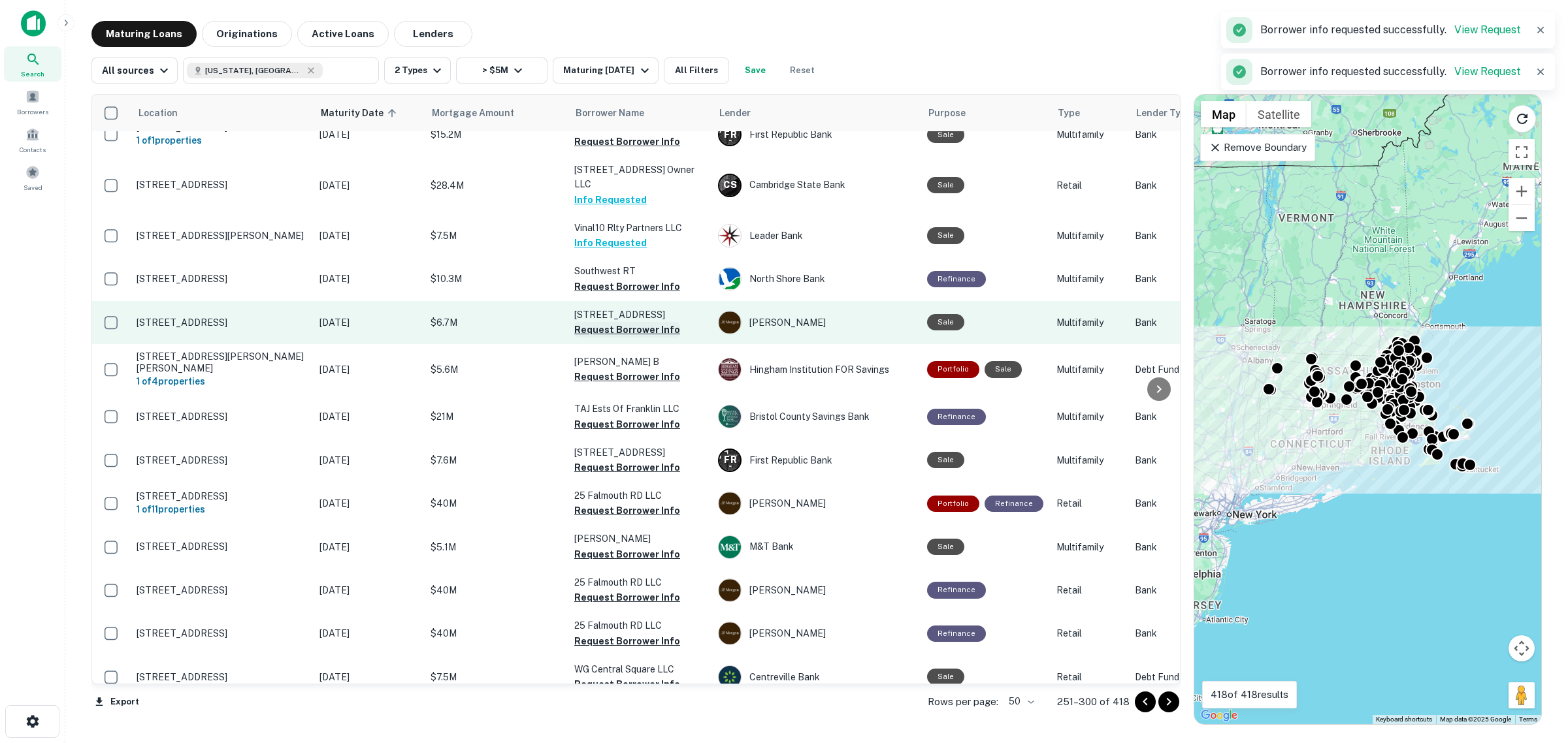
click at [606, 322] on button "Request Borrower Info" at bounding box center [627, 329] width 106 height 15
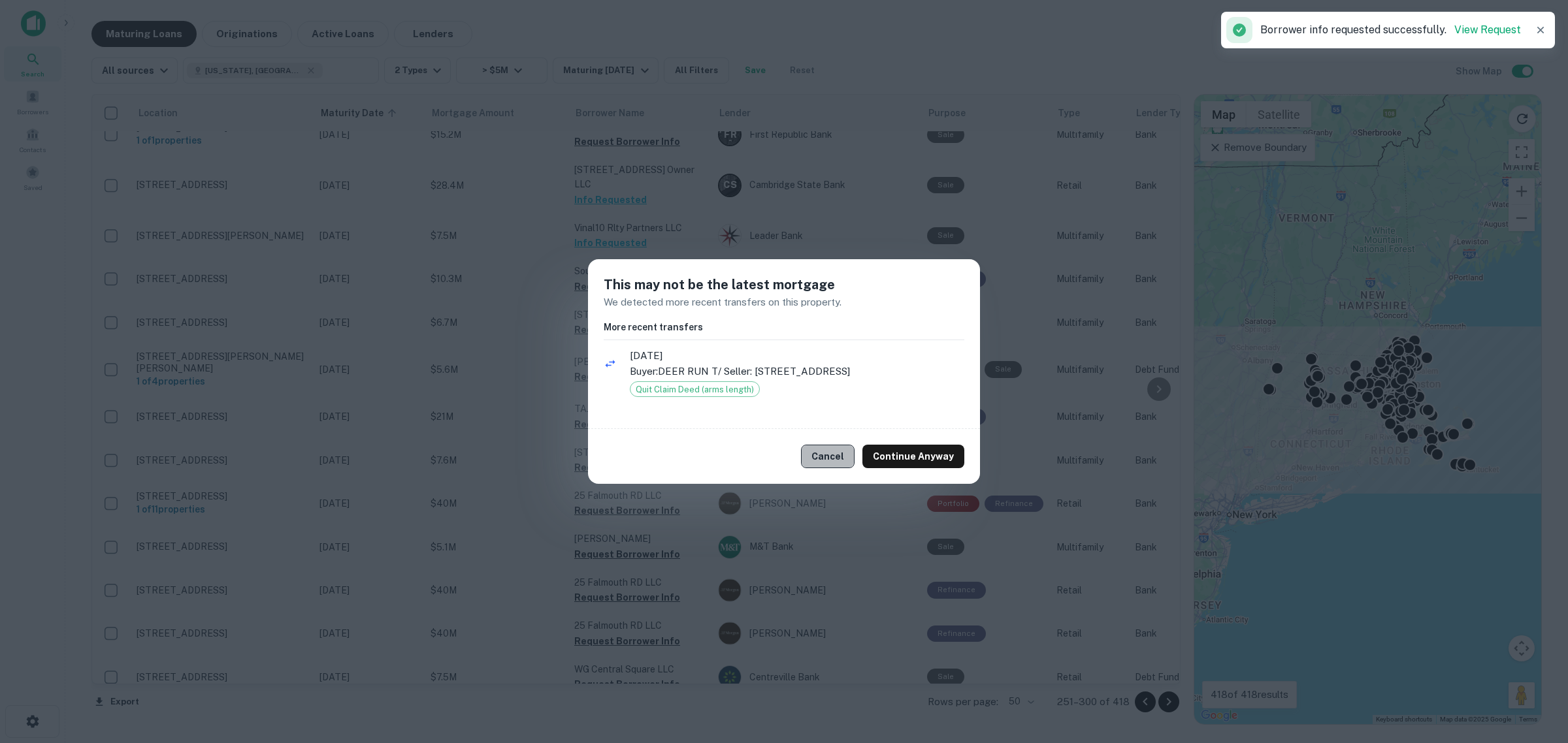
click at [606, 455] on button "Cancel" at bounding box center [828, 456] width 54 height 23
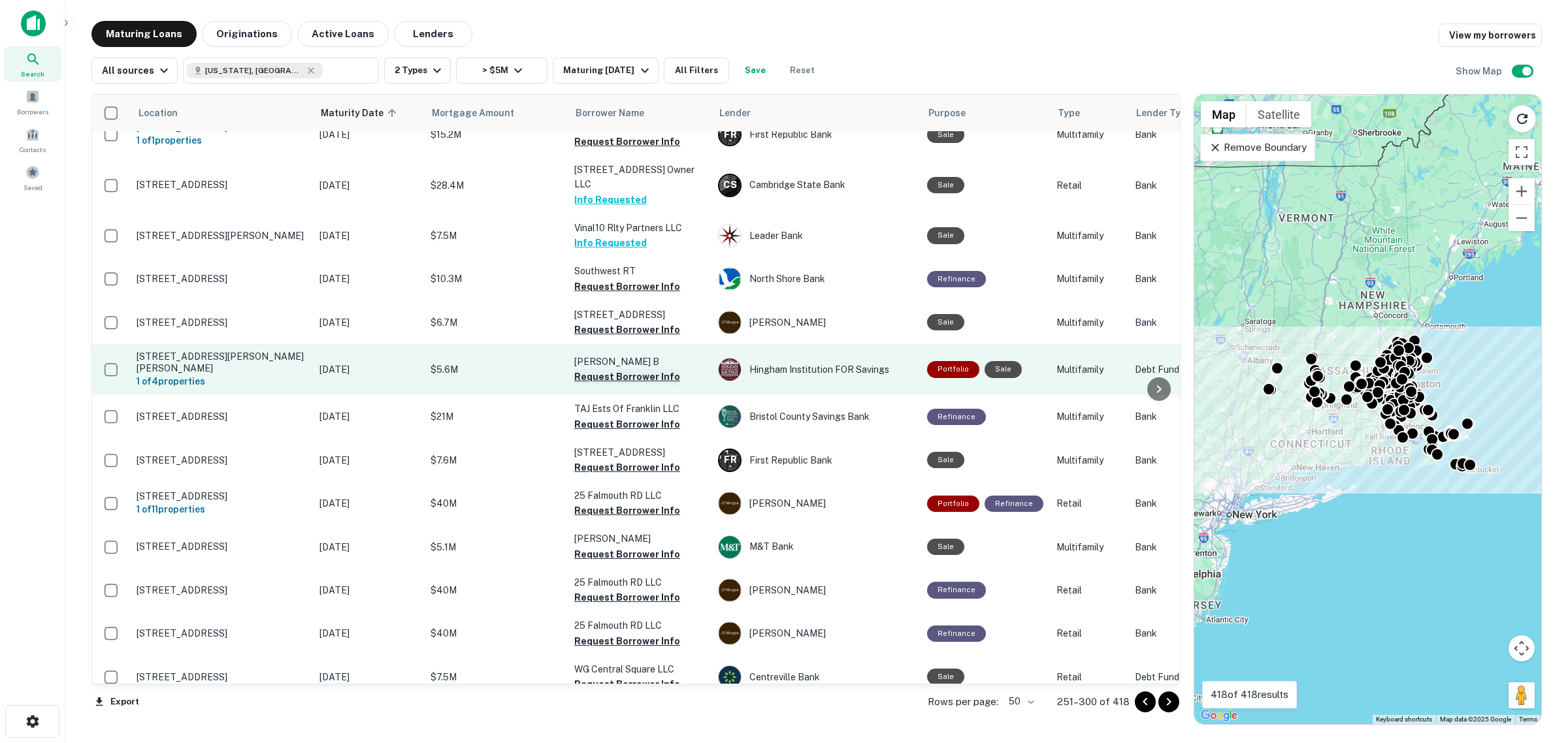
click at [606, 369] on button "Request Borrower Info" at bounding box center [627, 377] width 106 height 15
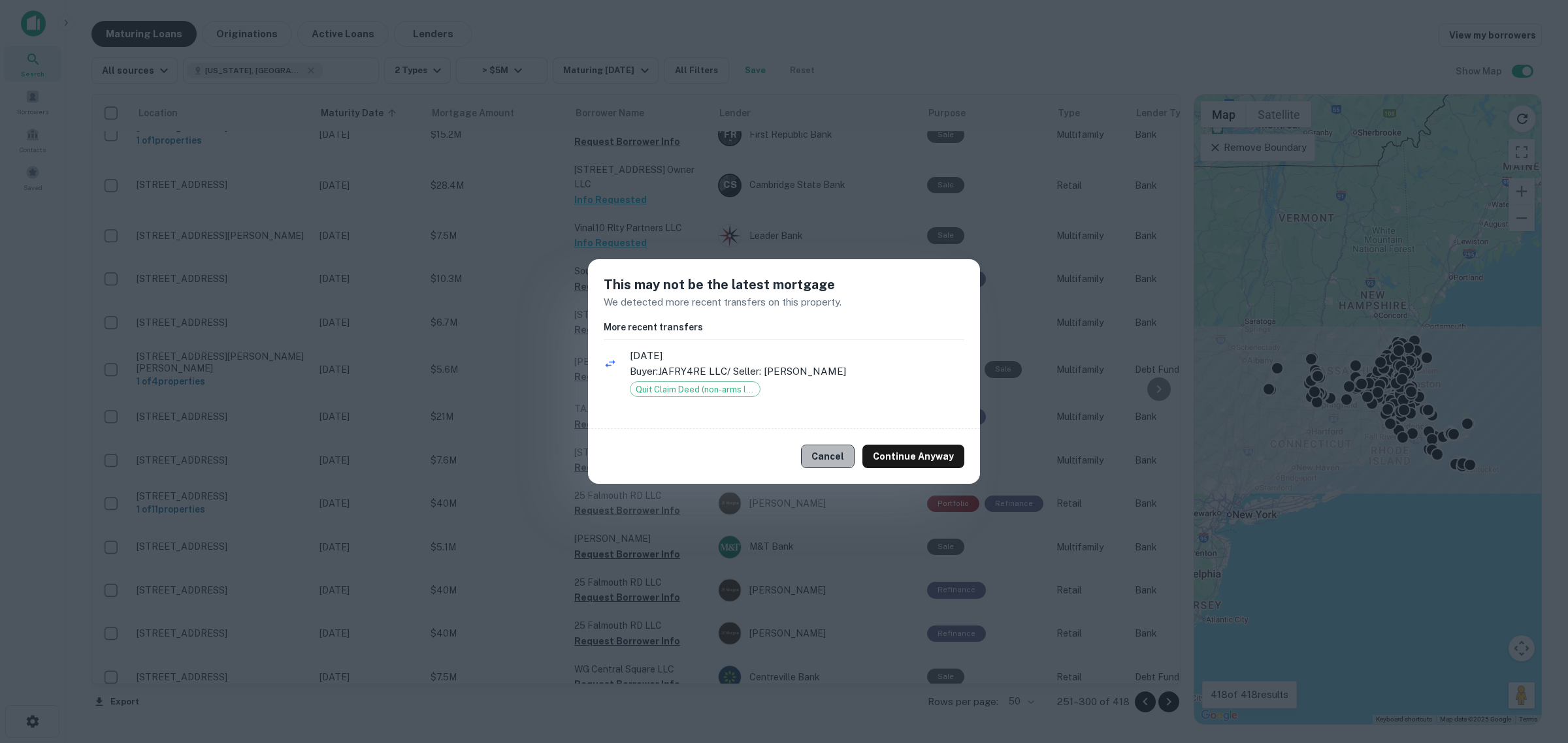
click at [606, 453] on button "Cancel" at bounding box center [828, 456] width 54 height 23
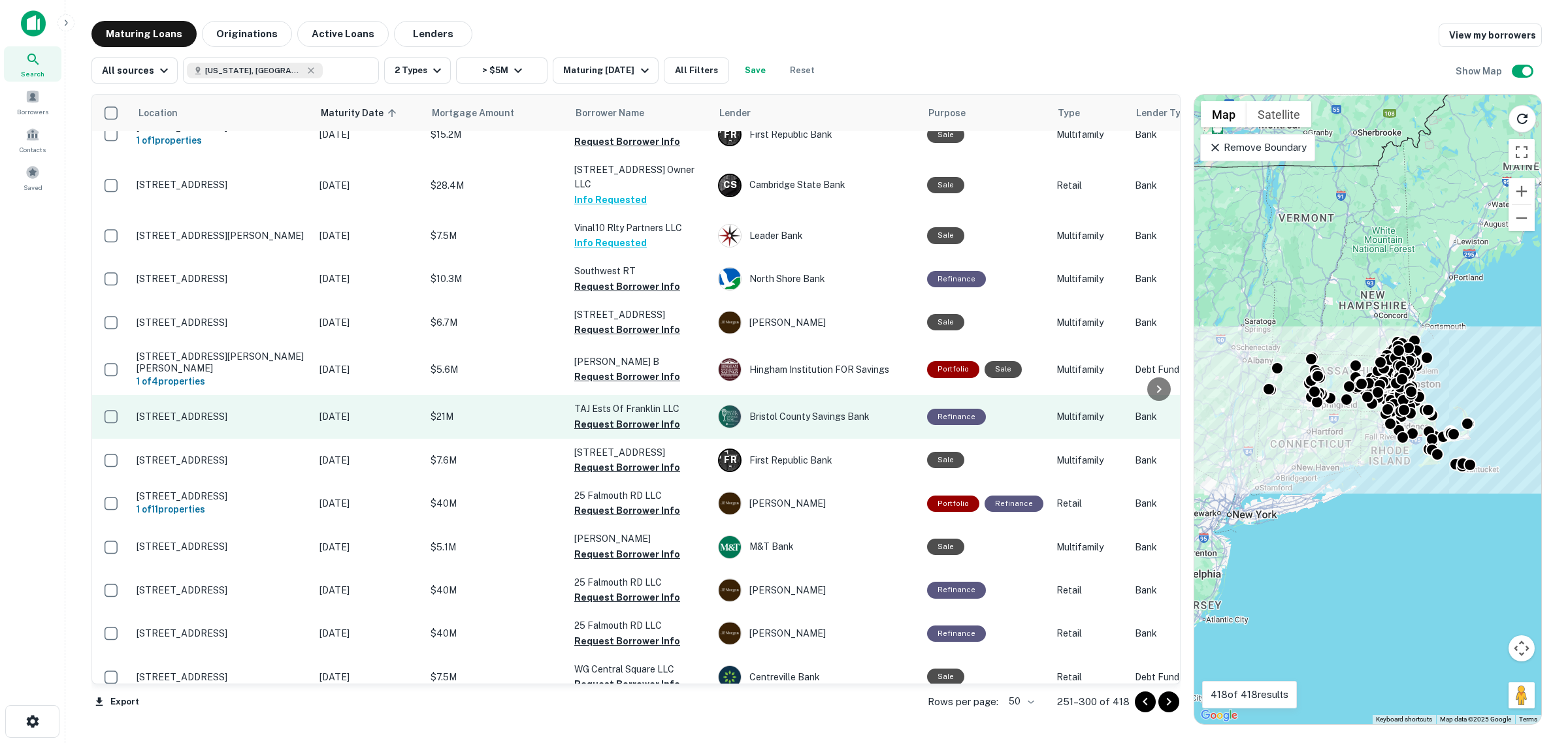
click at [606, 395] on td "TAJ Ests Of Franklin LLC Request Borrower Info" at bounding box center [639, 416] width 144 height 43
click at [606, 417] on button "Request Borrower Info" at bounding box center [627, 424] width 106 height 15
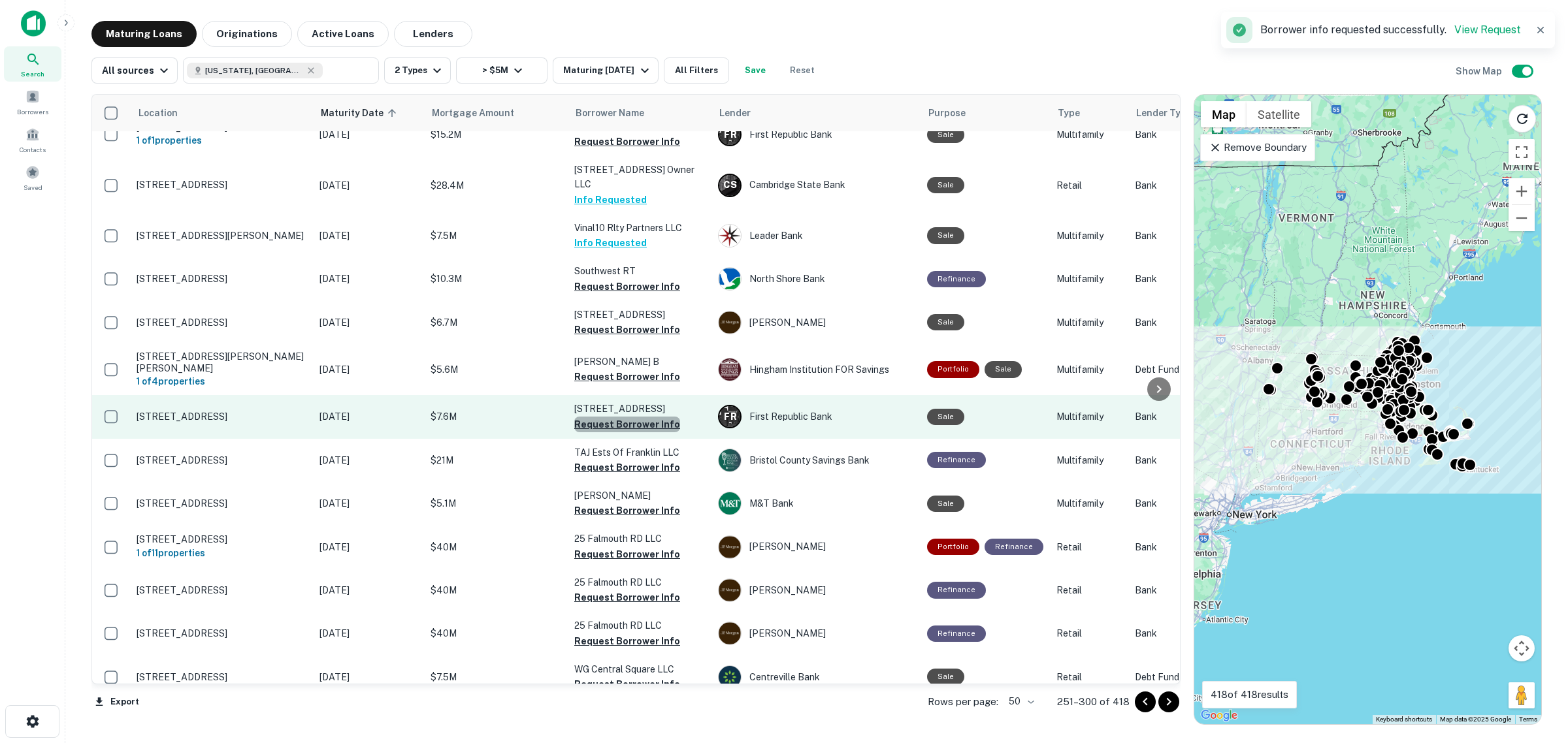
click at [606, 417] on button "Request Borrower Info" at bounding box center [627, 424] width 106 height 15
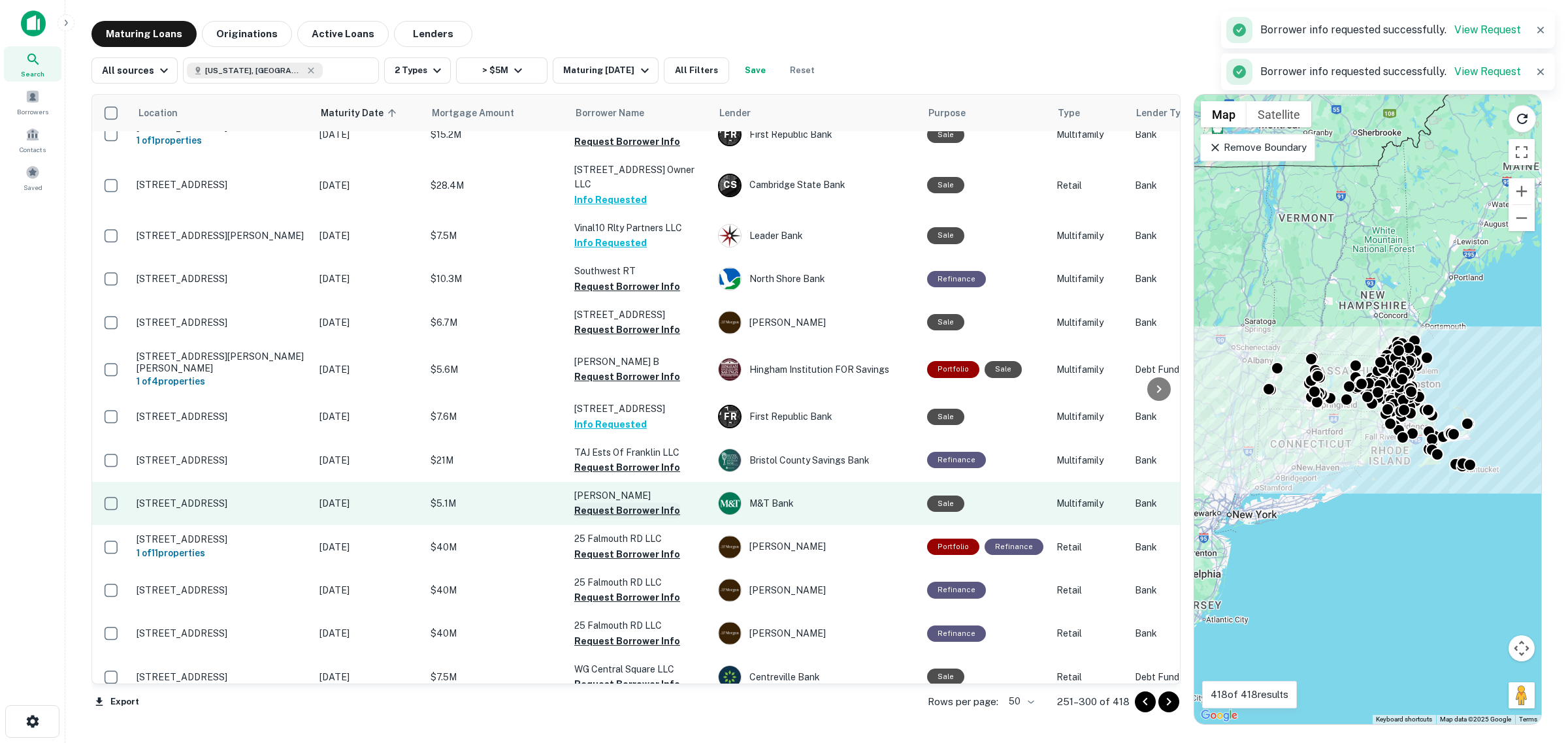
click at [606, 470] on button "Request Borrower Info" at bounding box center [627, 510] width 106 height 15
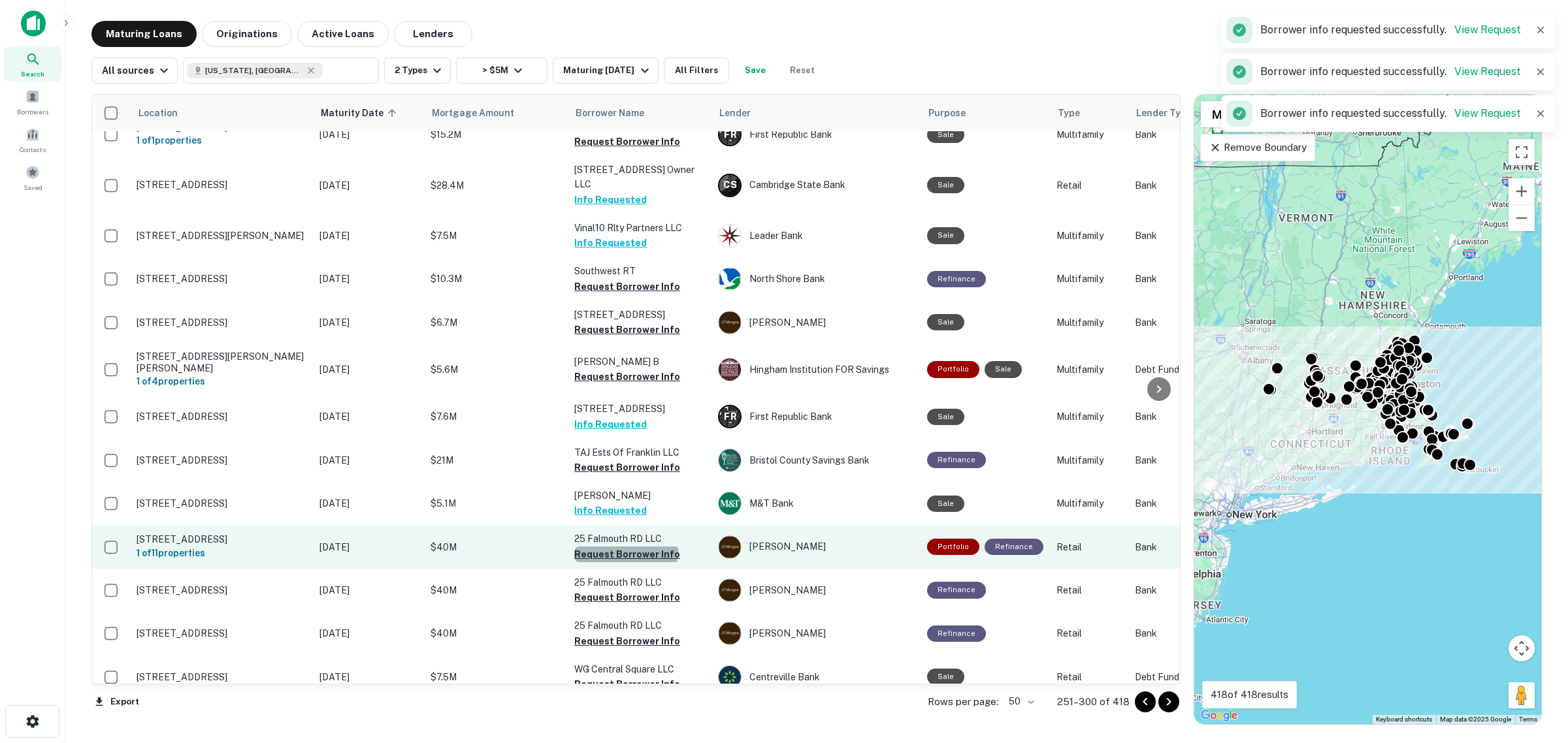
click at [606, 470] on button "Request Borrower Info" at bounding box center [627, 554] width 106 height 15
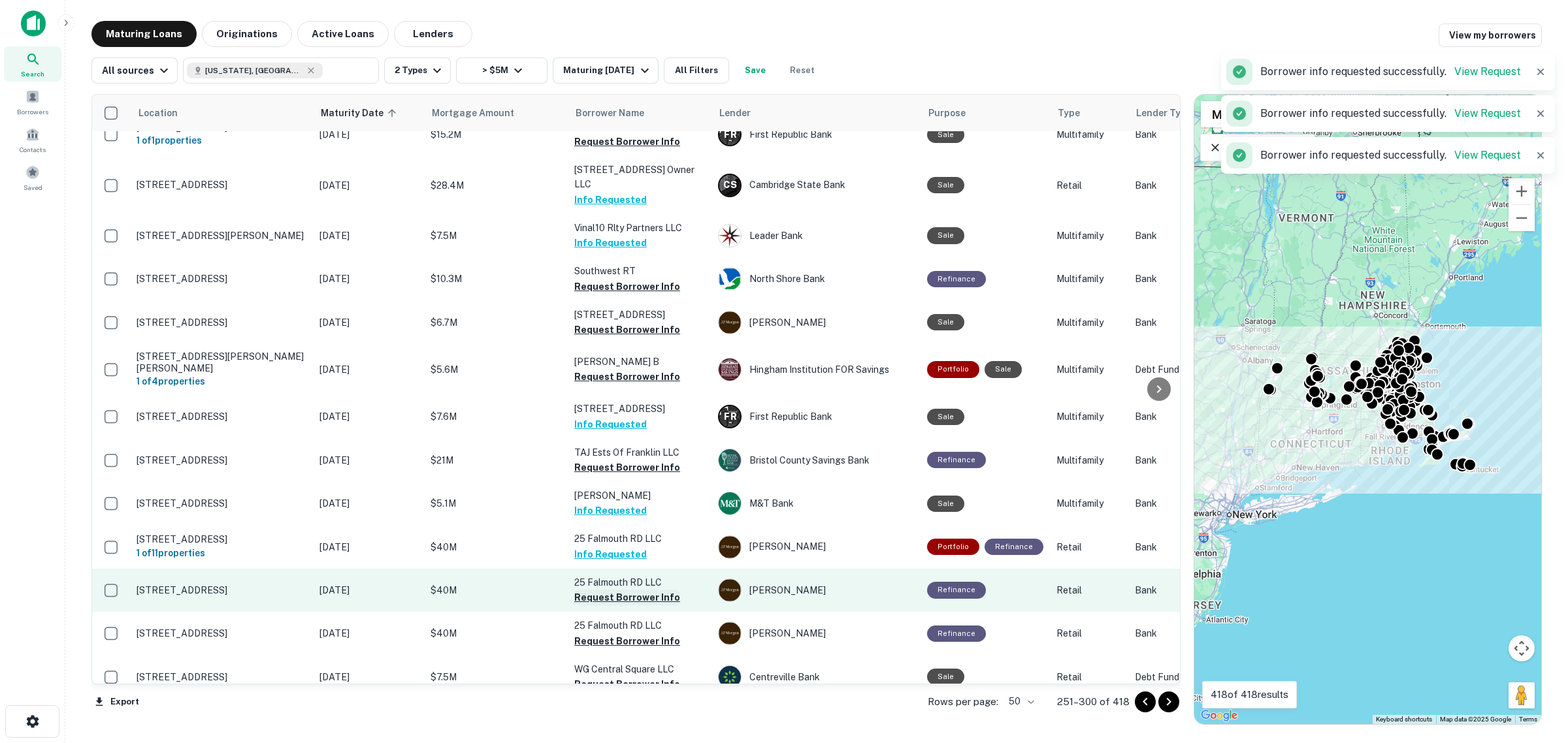
click at [606, 470] on button "Request Borrower Info" at bounding box center [627, 597] width 106 height 15
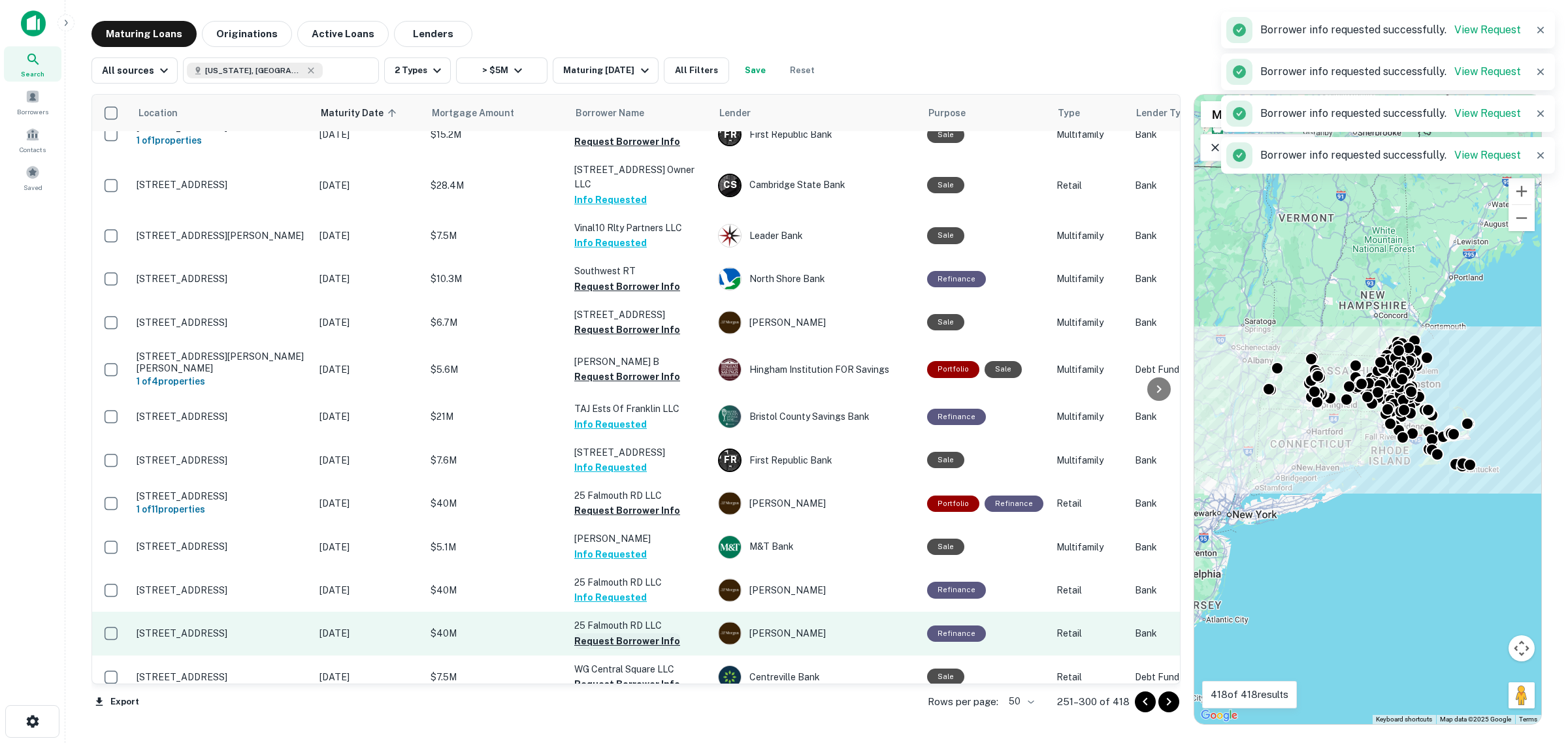
click at [606, 470] on button "Request Borrower Info" at bounding box center [627, 640] width 106 height 15
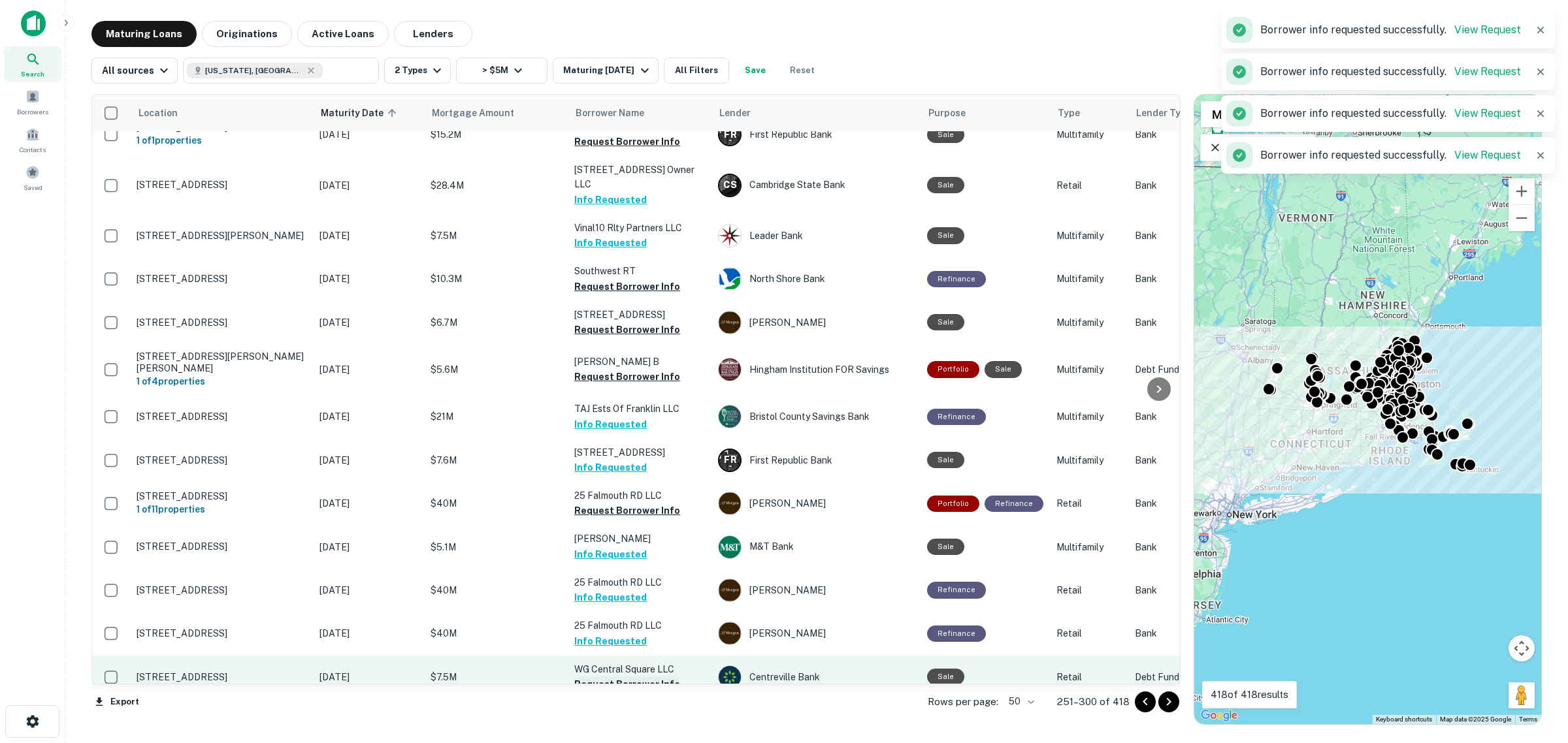
click at [606, 470] on button "Request Borrower Info" at bounding box center [627, 684] width 106 height 15
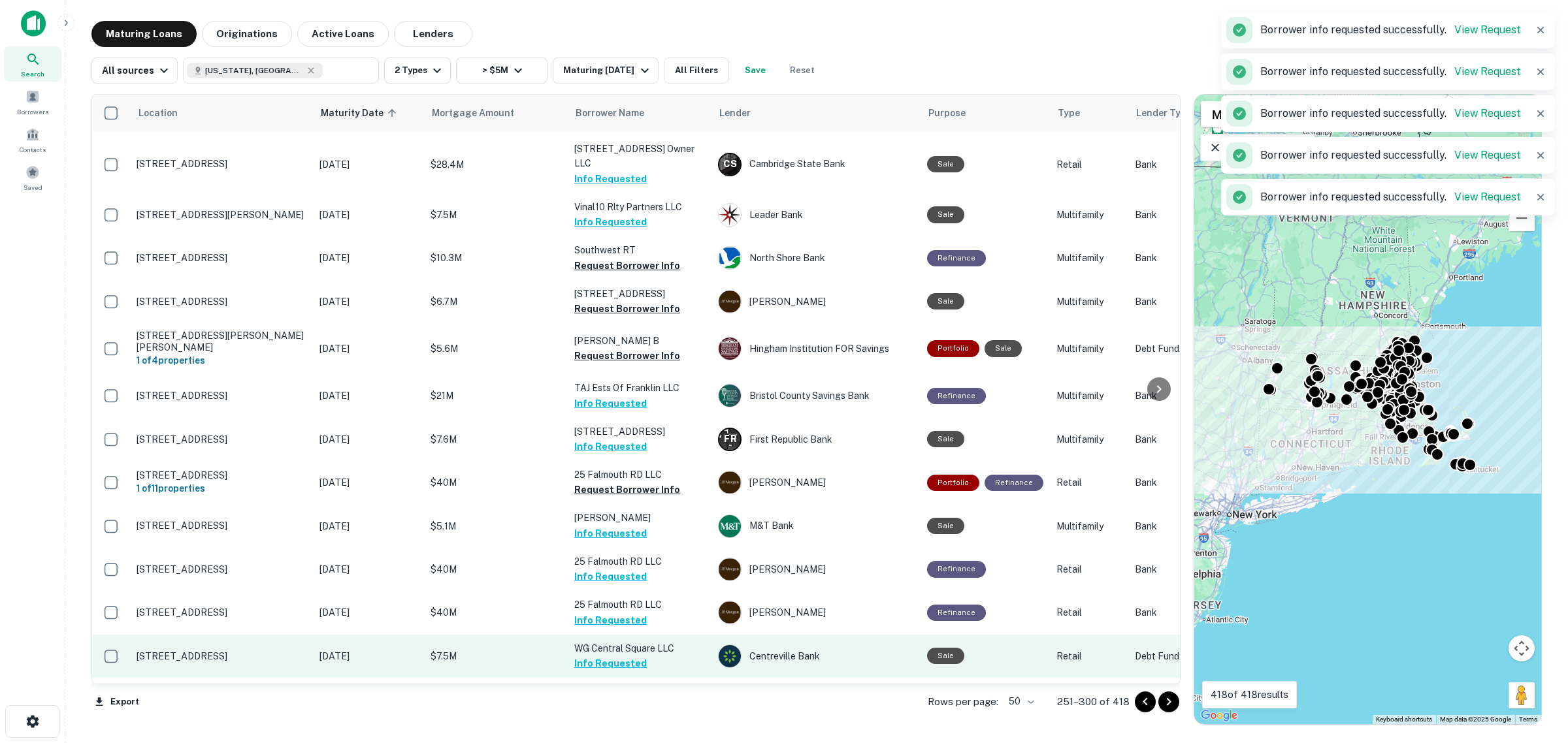
scroll to position [1641, 0]
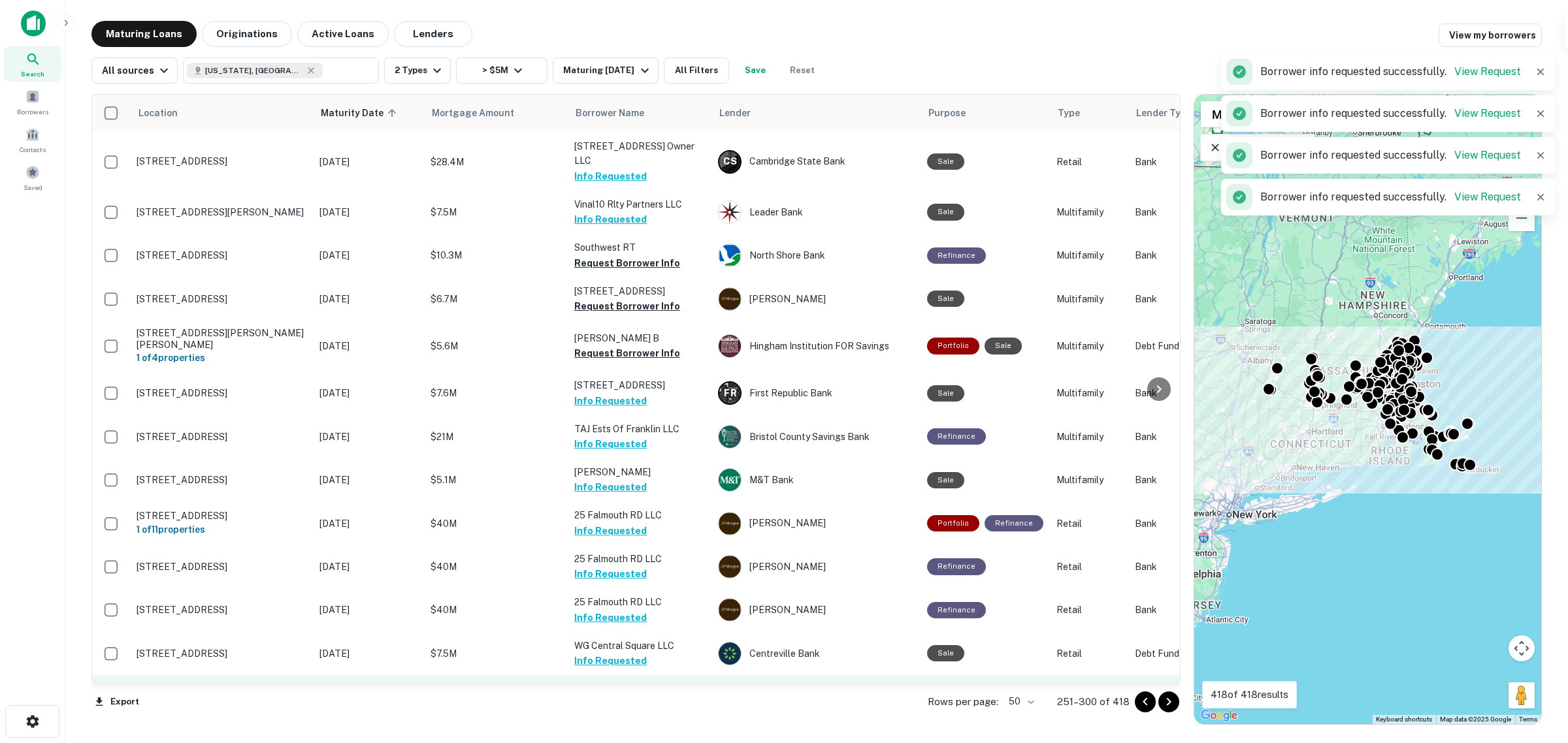
click at [606, 470] on button "Request Borrower Info" at bounding box center [627, 703] width 106 height 15
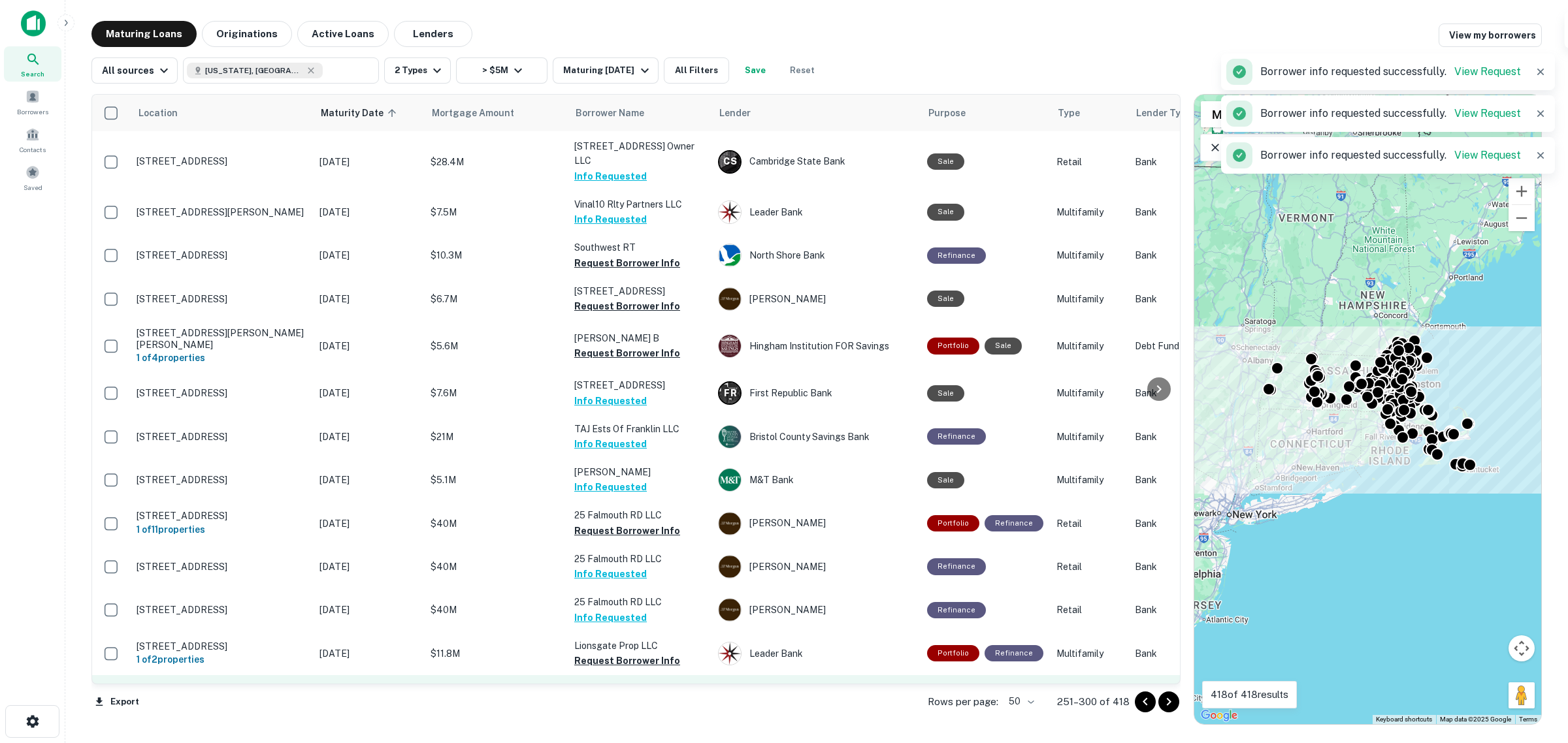
click at [606, 470] on button "Info Requested" at bounding box center [610, 703] width 73 height 15
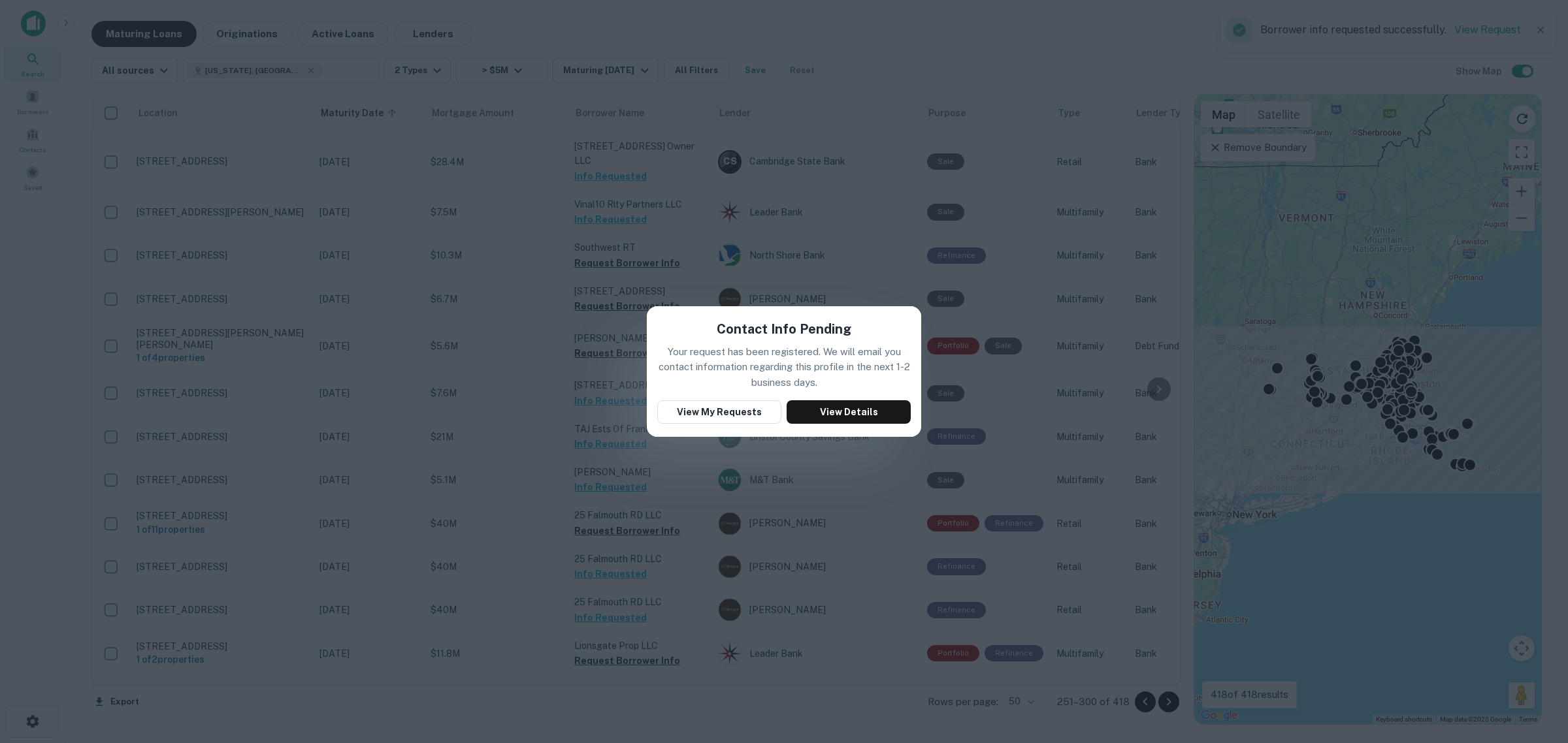
click at [606, 289] on div "Contact Info Pending Your request has been registered. We will email you contac…" at bounding box center [784, 372] width 1568 height 743
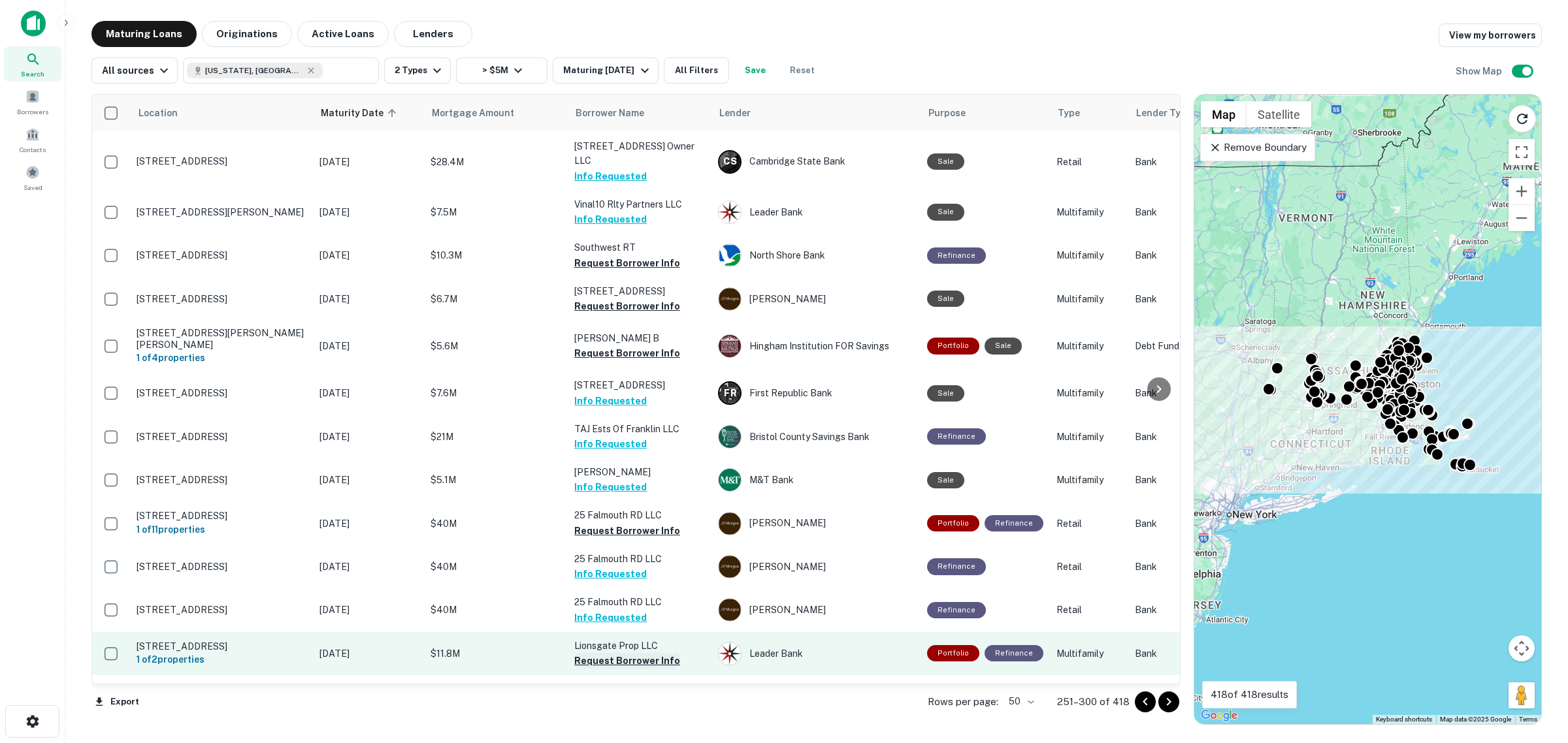
click at [606, 470] on button "Request Borrower Info" at bounding box center [627, 660] width 106 height 15
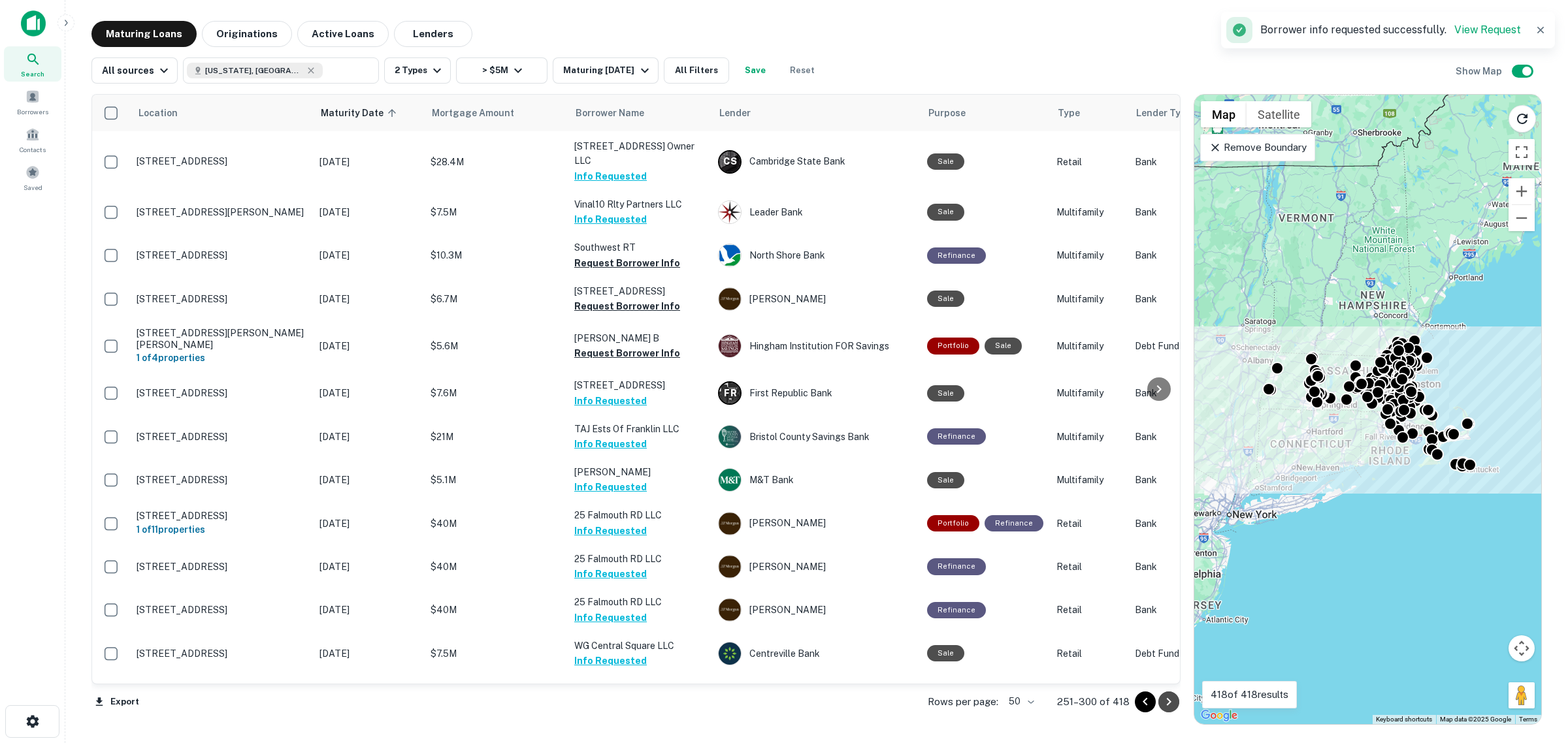
click at [606, 470] on icon "Go to next page" at bounding box center [1168, 701] width 15 height 15
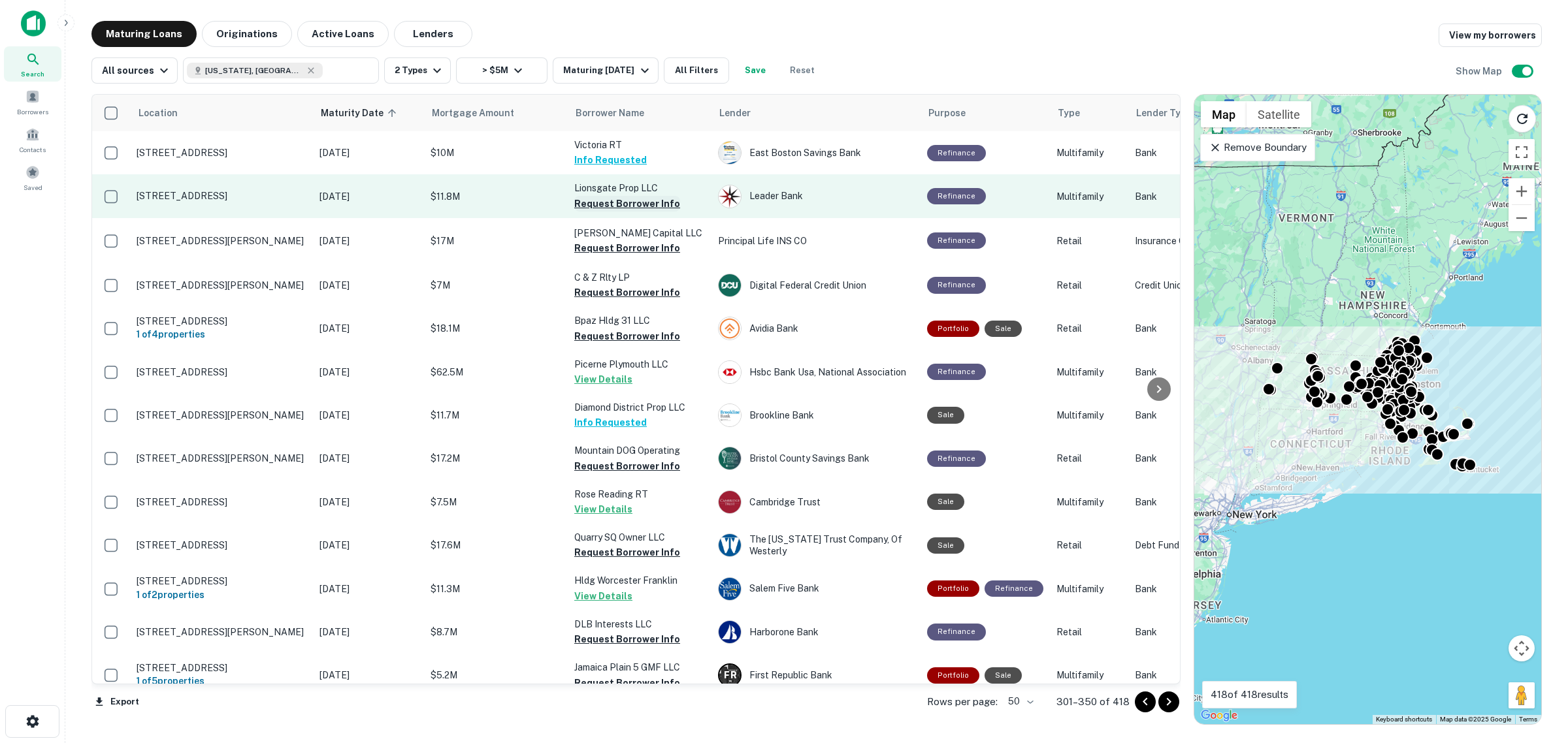
click at [606, 201] on button "Request Borrower Info" at bounding box center [627, 203] width 106 height 15
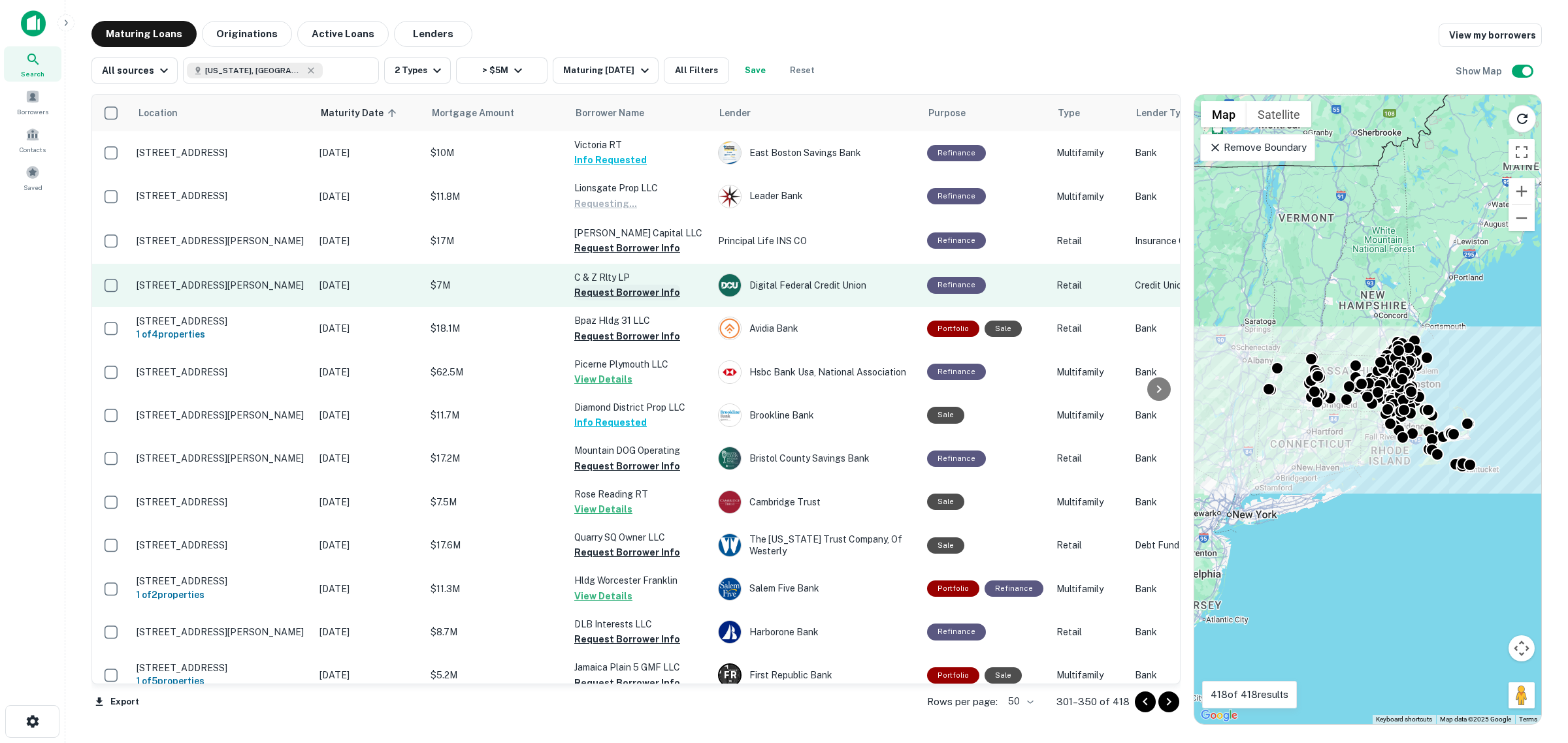
click at [606, 292] on button "Request Borrower Info" at bounding box center [627, 292] width 106 height 15
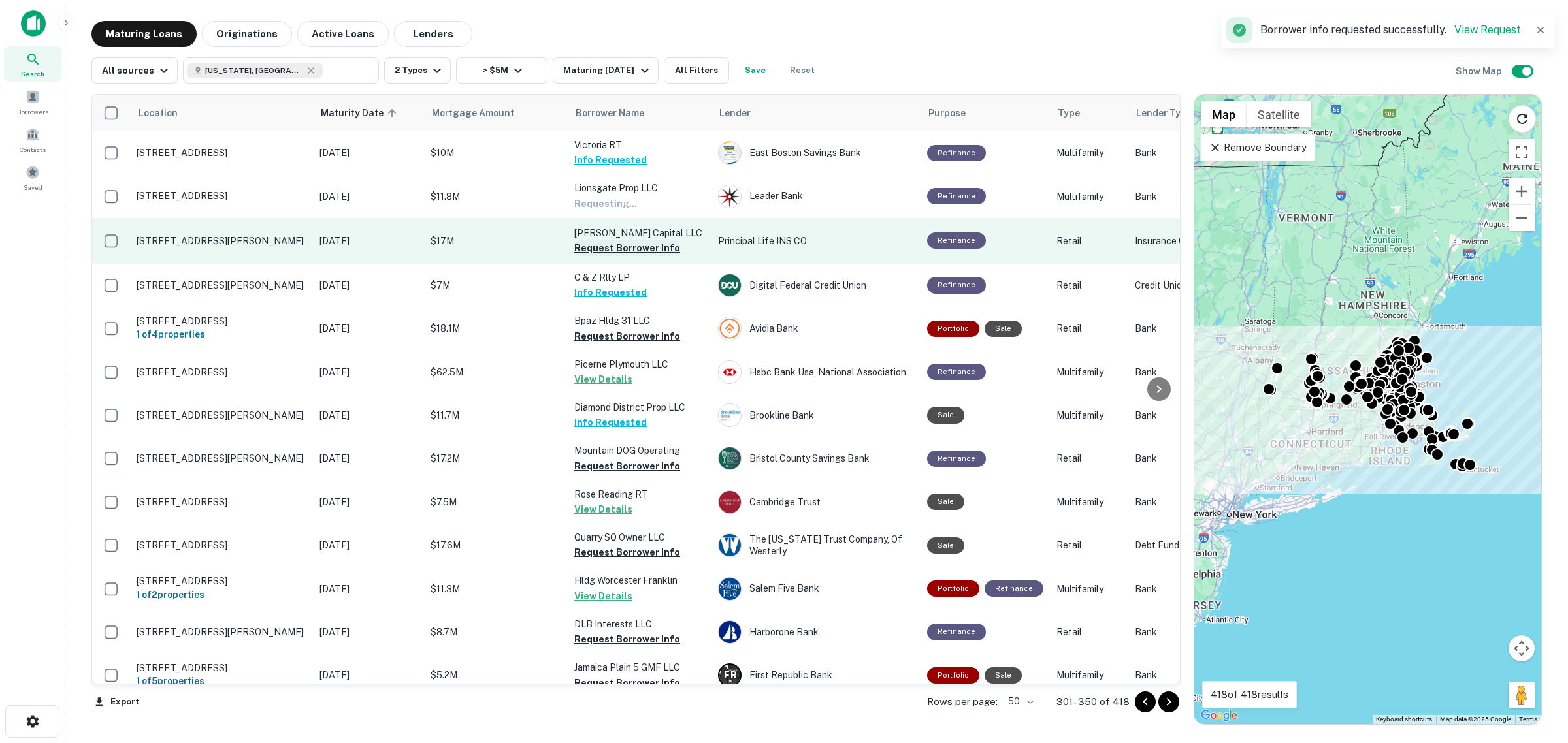
click at [606, 243] on button "Request Borrower Info" at bounding box center [627, 248] width 106 height 15
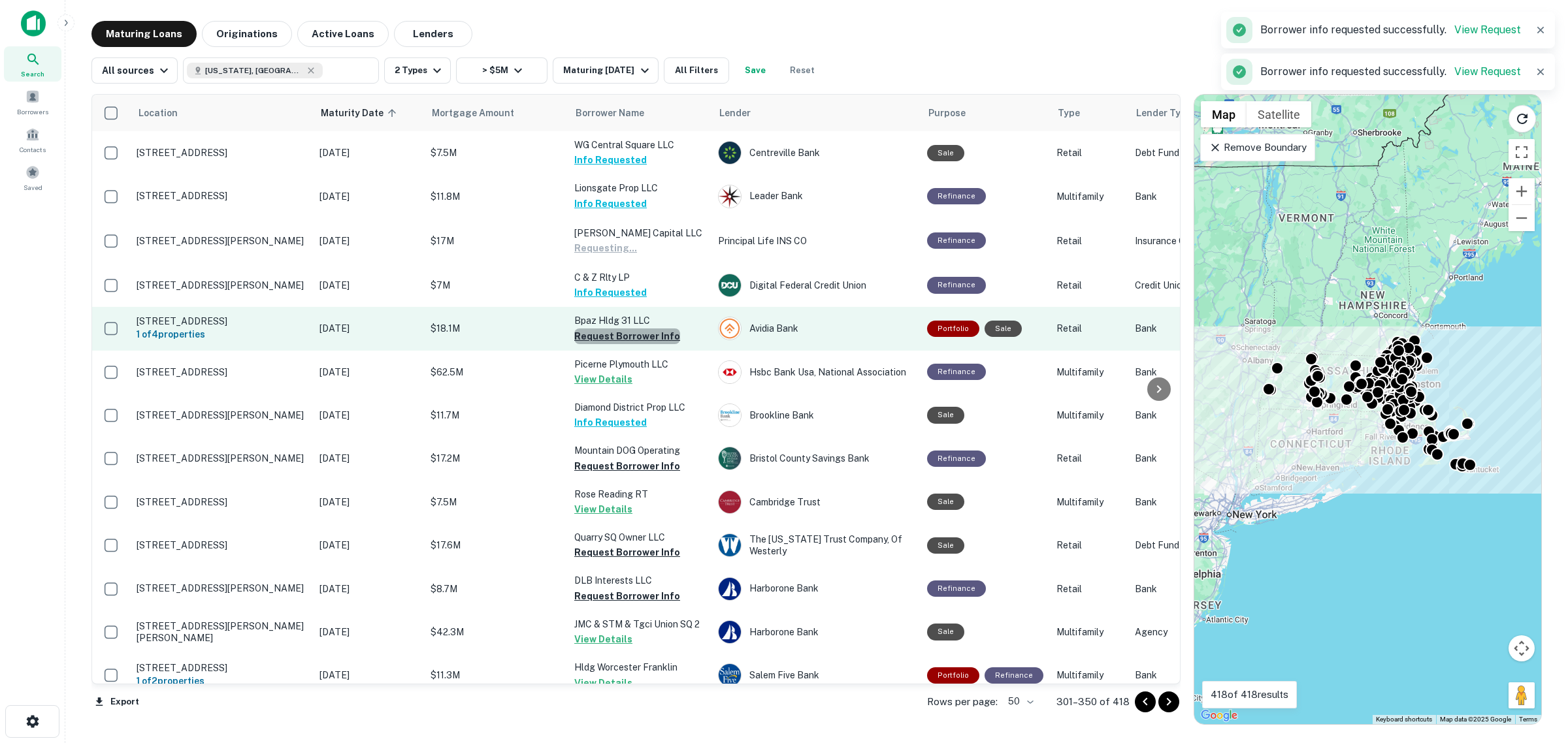
click at [606, 337] on button "Request Borrower Info" at bounding box center [627, 336] width 106 height 15
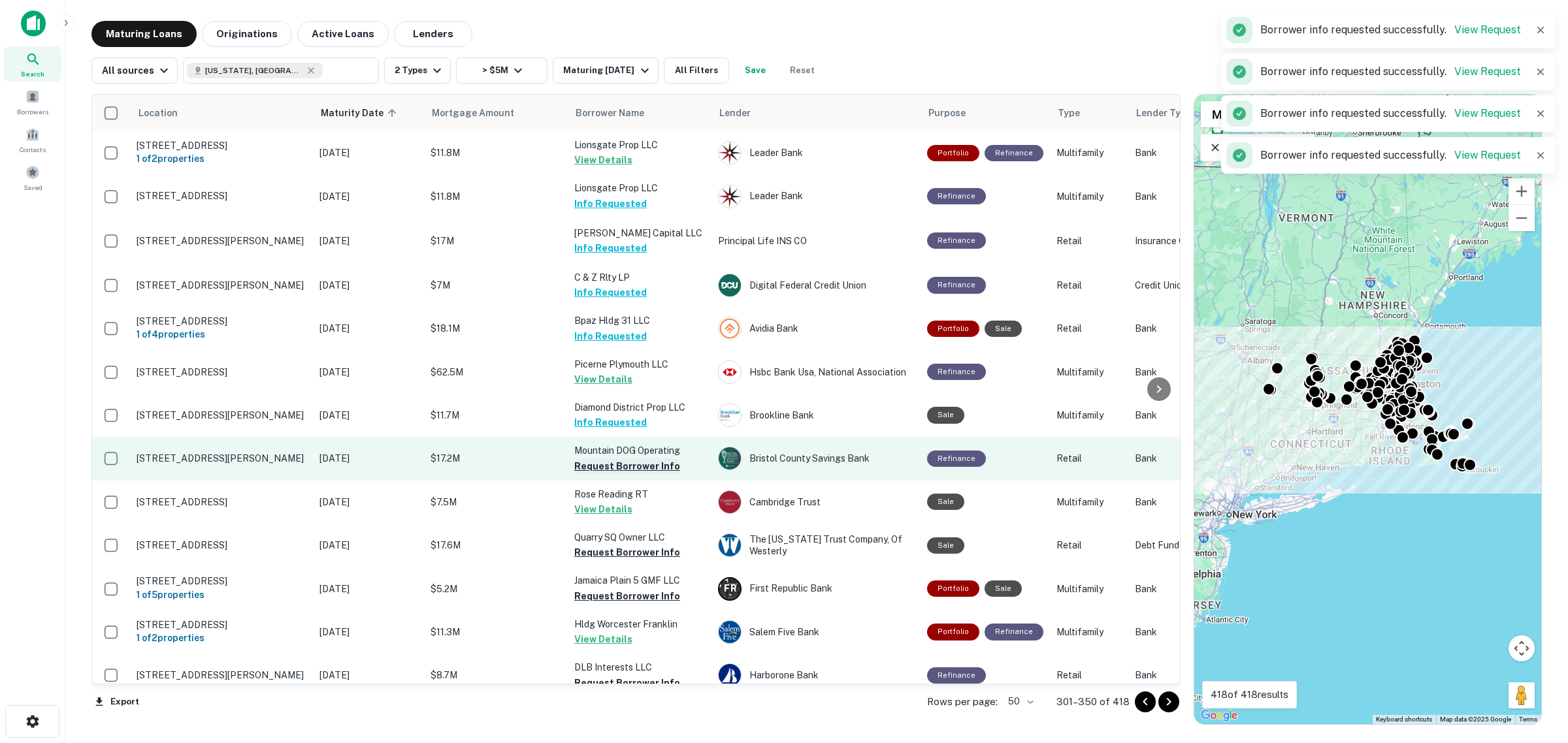
click at [606, 464] on button "Request Borrower Info" at bounding box center [627, 466] width 106 height 15
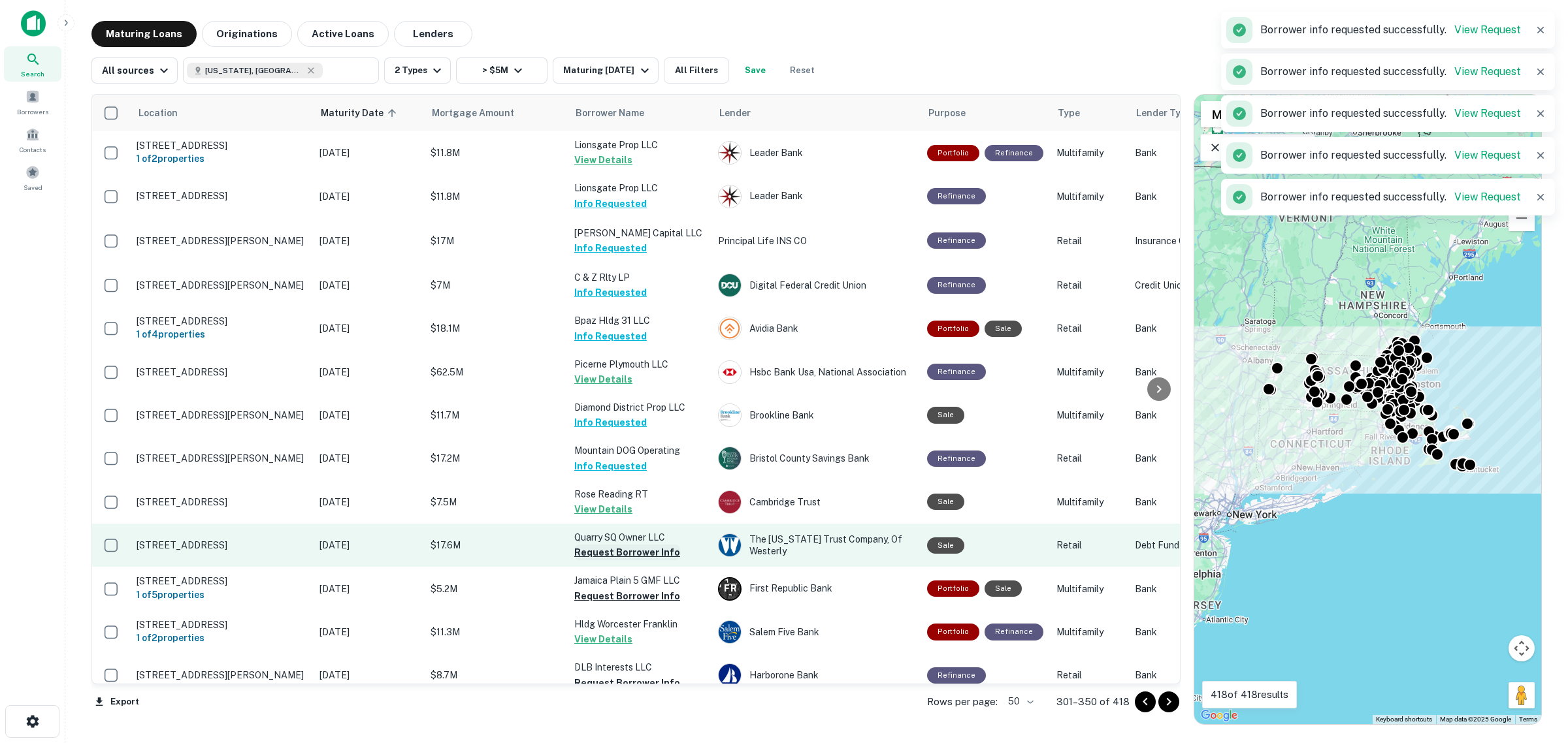
click at [606, 470] on button "Request Borrower Info" at bounding box center [627, 552] width 106 height 15
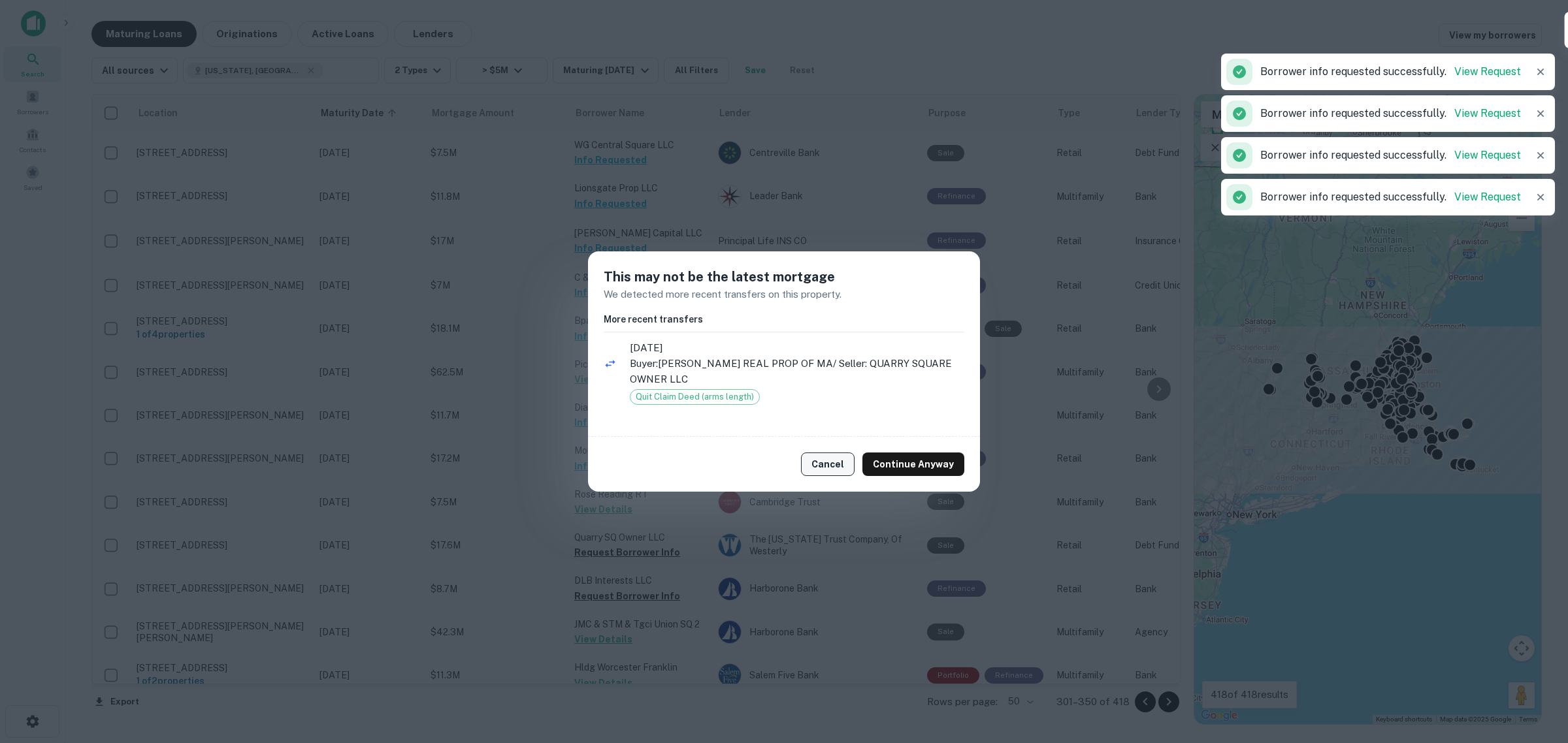
click at [606, 459] on button "Cancel" at bounding box center [828, 465] width 54 height 23
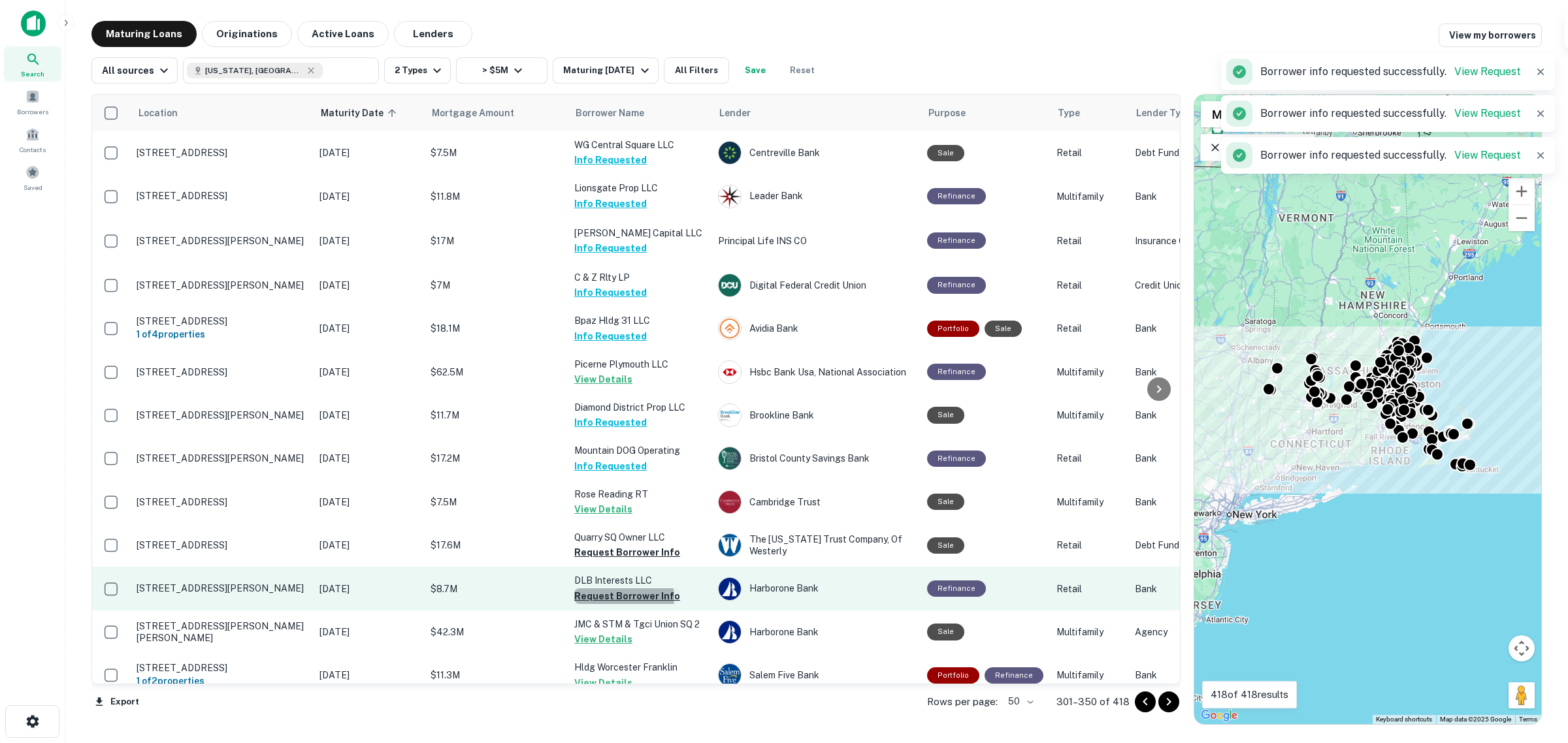
click at [606, 470] on button "Request Borrower Info" at bounding box center [627, 596] width 106 height 15
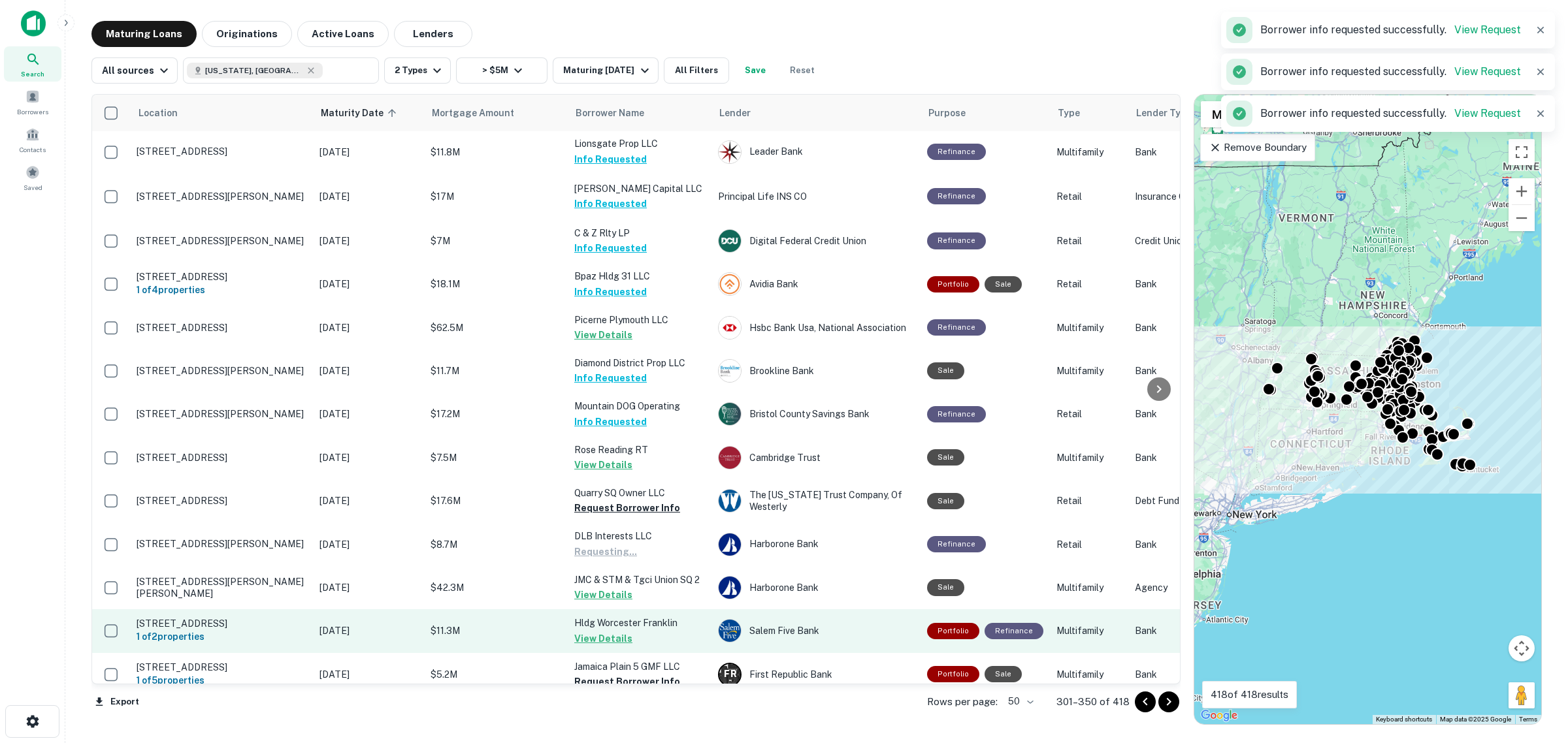
scroll to position [163, 0]
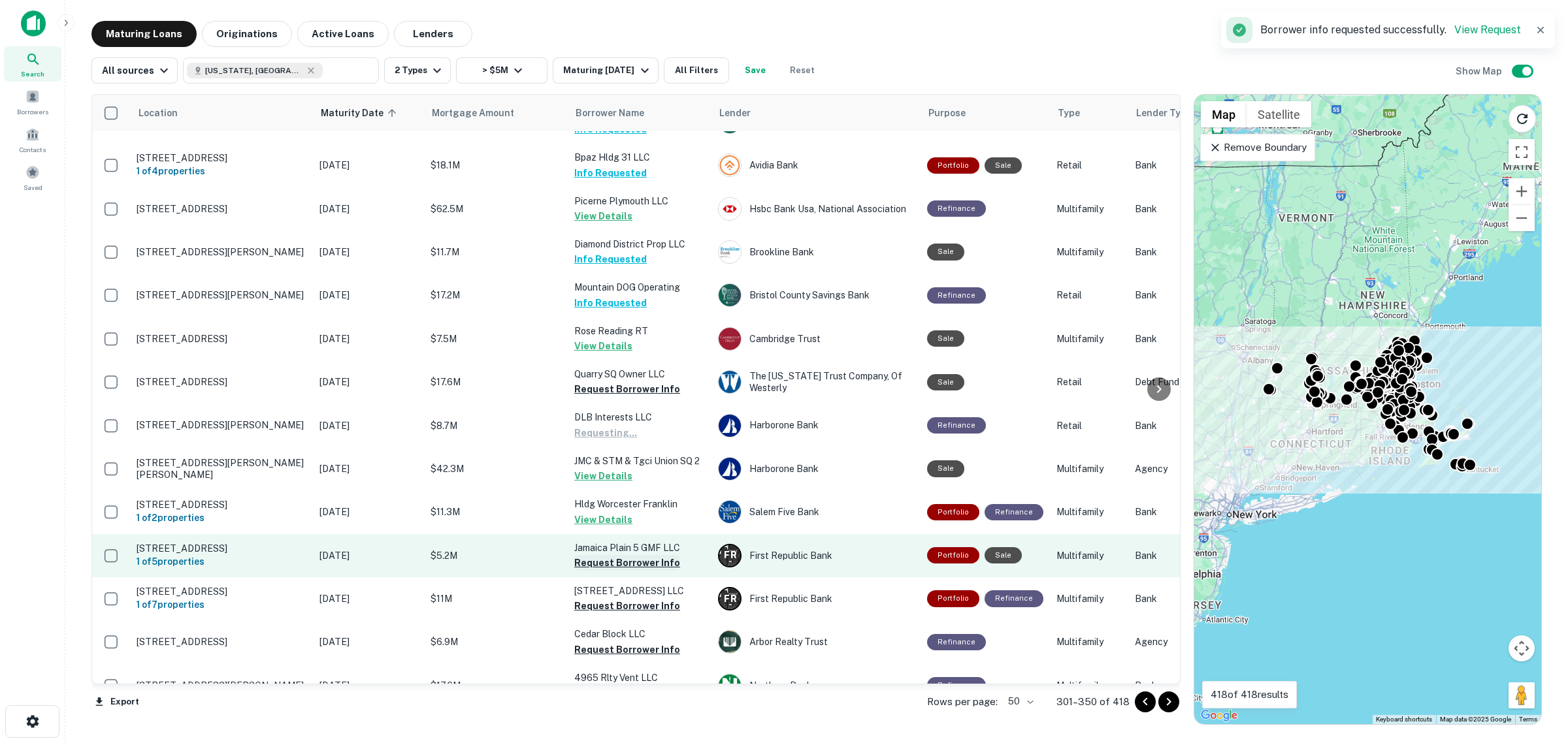
click at [606, 470] on button "Request Borrower Info" at bounding box center [627, 562] width 106 height 15
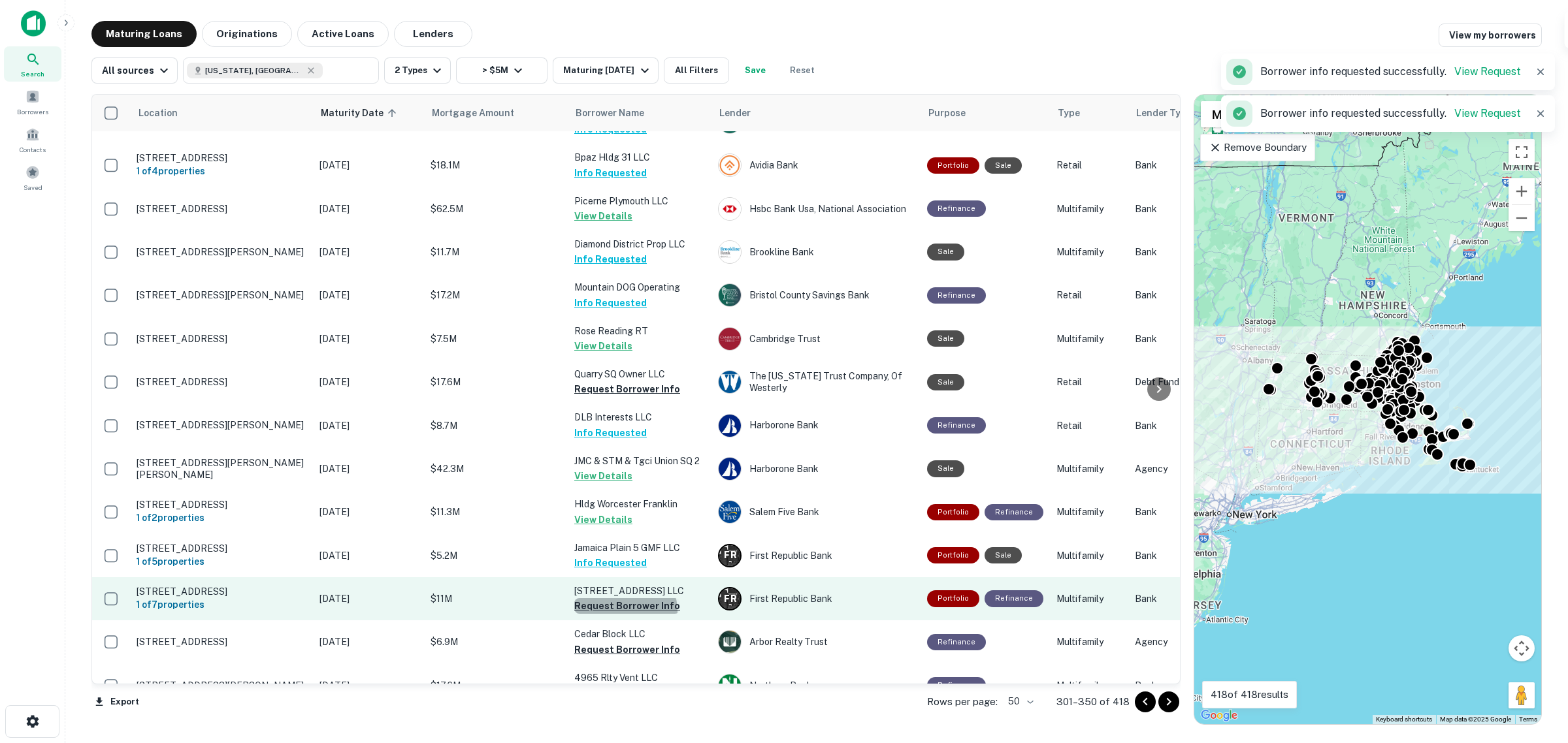
click at [606, 470] on button "Request Borrower Info" at bounding box center [627, 605] width 106 height 15
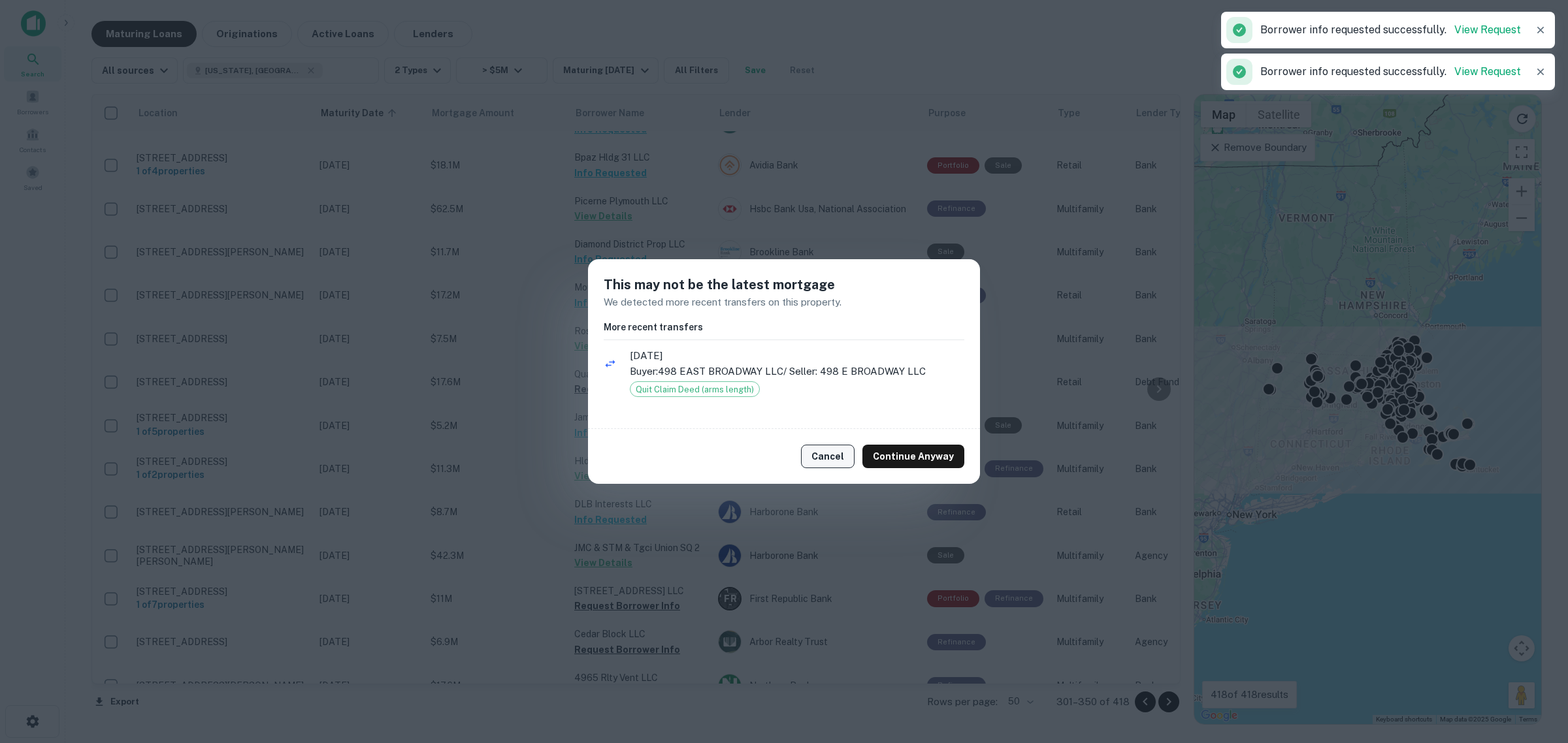
click at [606, 452] on button "Cancel" at bounding box center [828, 456] width 54 height 23
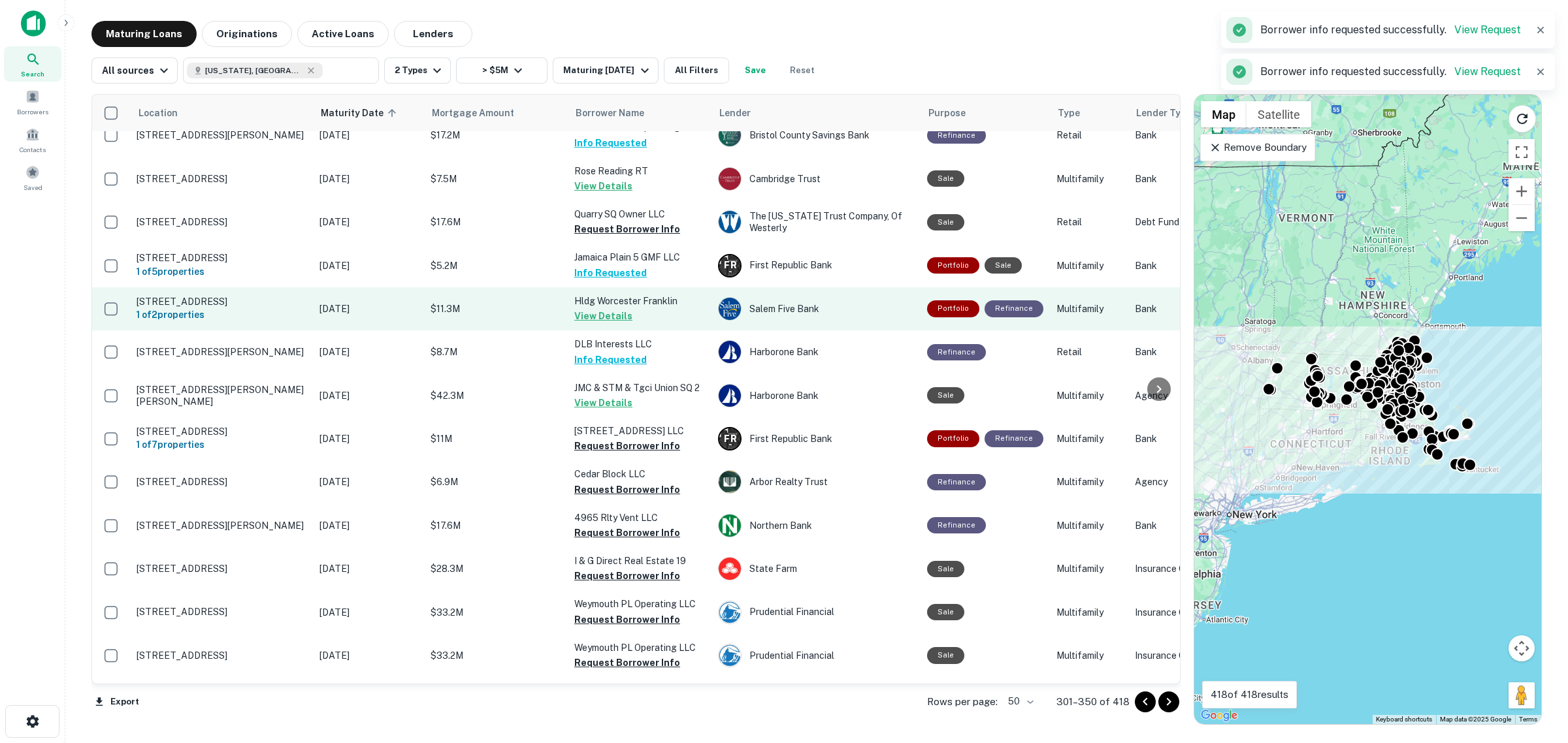
scroll to position [327, 0]
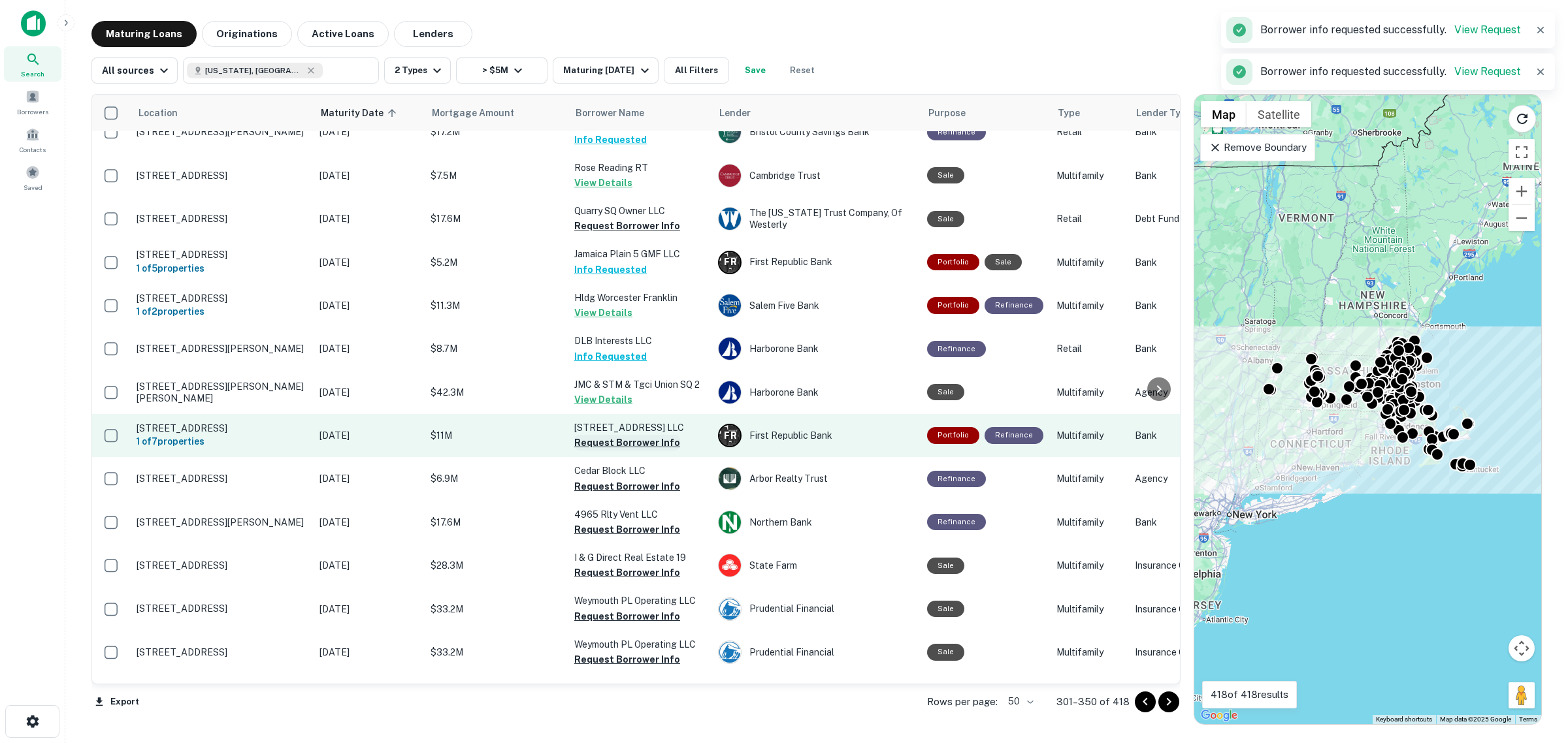
click at [606, 448] on button "Request Borrower Info" at bounding box center [627, 443] width 106 height 15
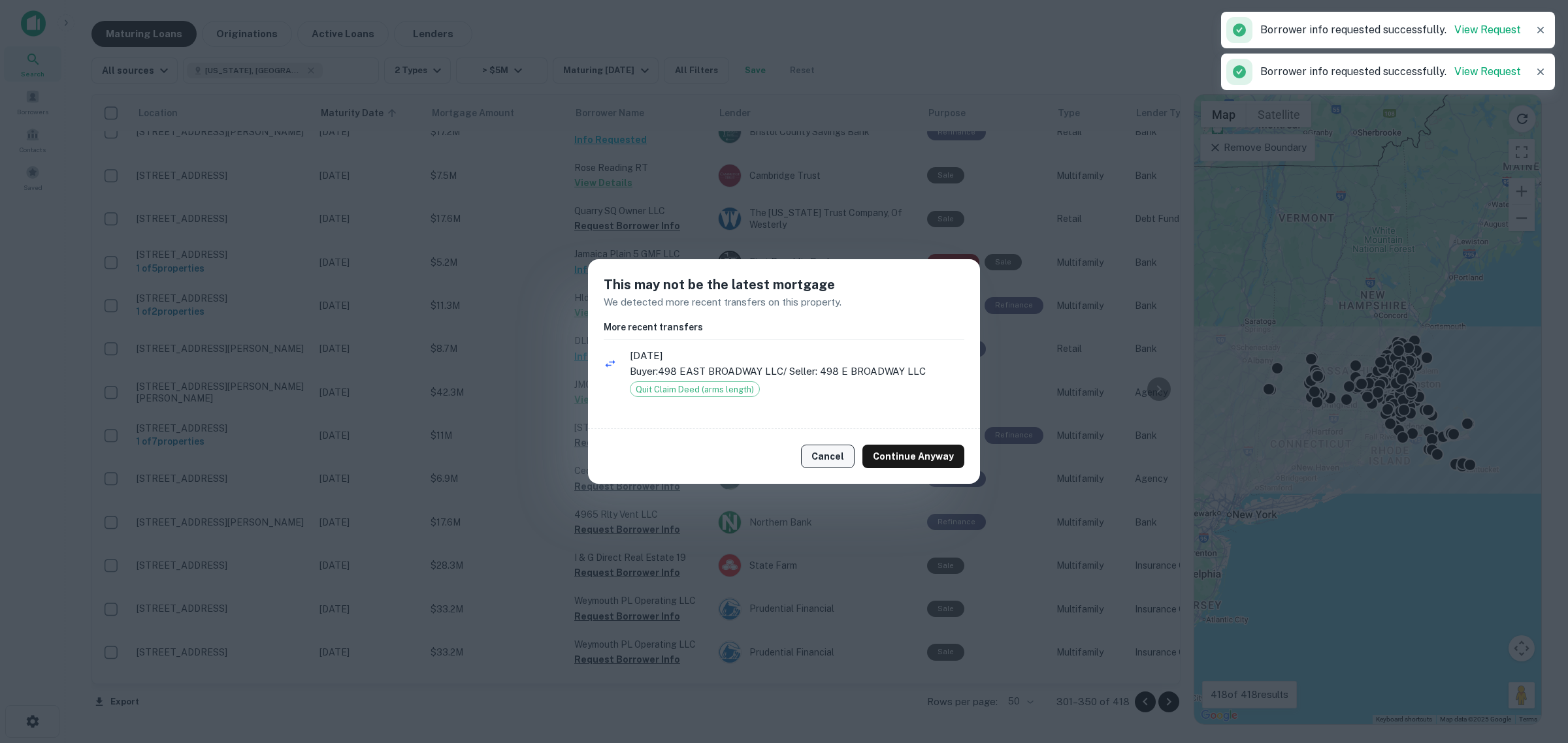
click at [606, 452] on button "Cancel" at bounding box center [828, 456] width 54 height 23
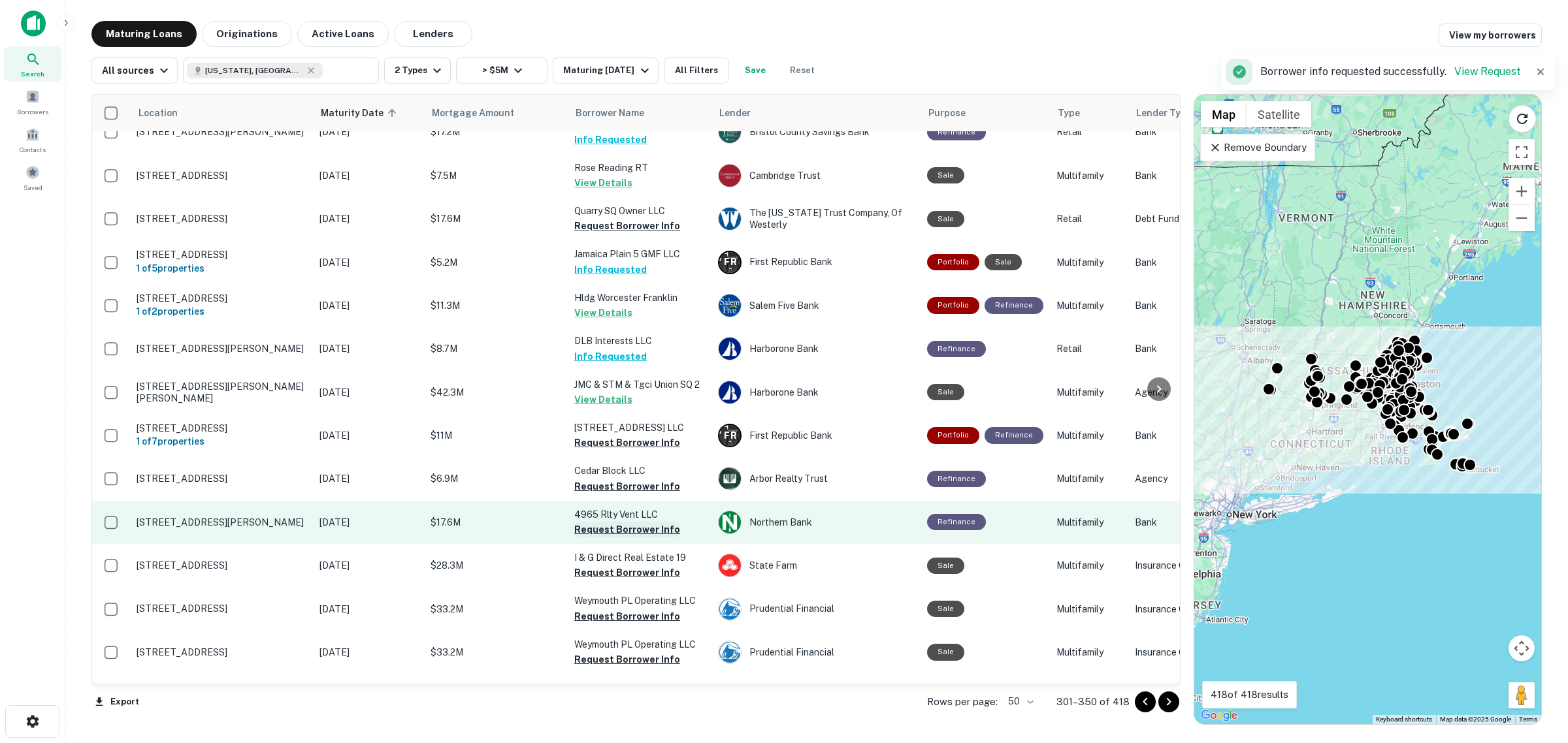
click at [606, 470] on button "Request Borrower Info" at bounding box center [627, 529] width 106 height 15
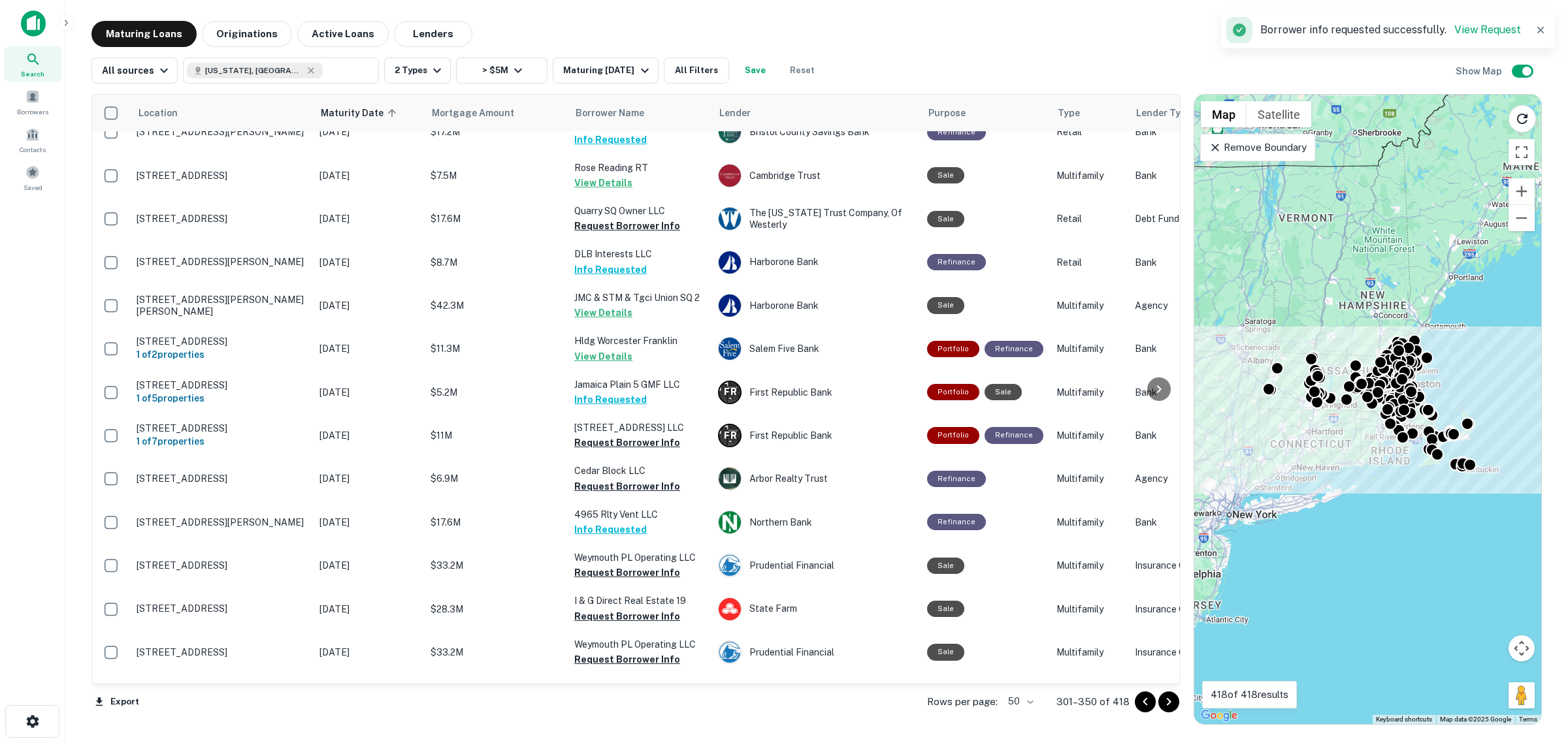
click at [606, 470] on button "Request Borrower Info" at bounding box center [627, 572] width 106 height 15
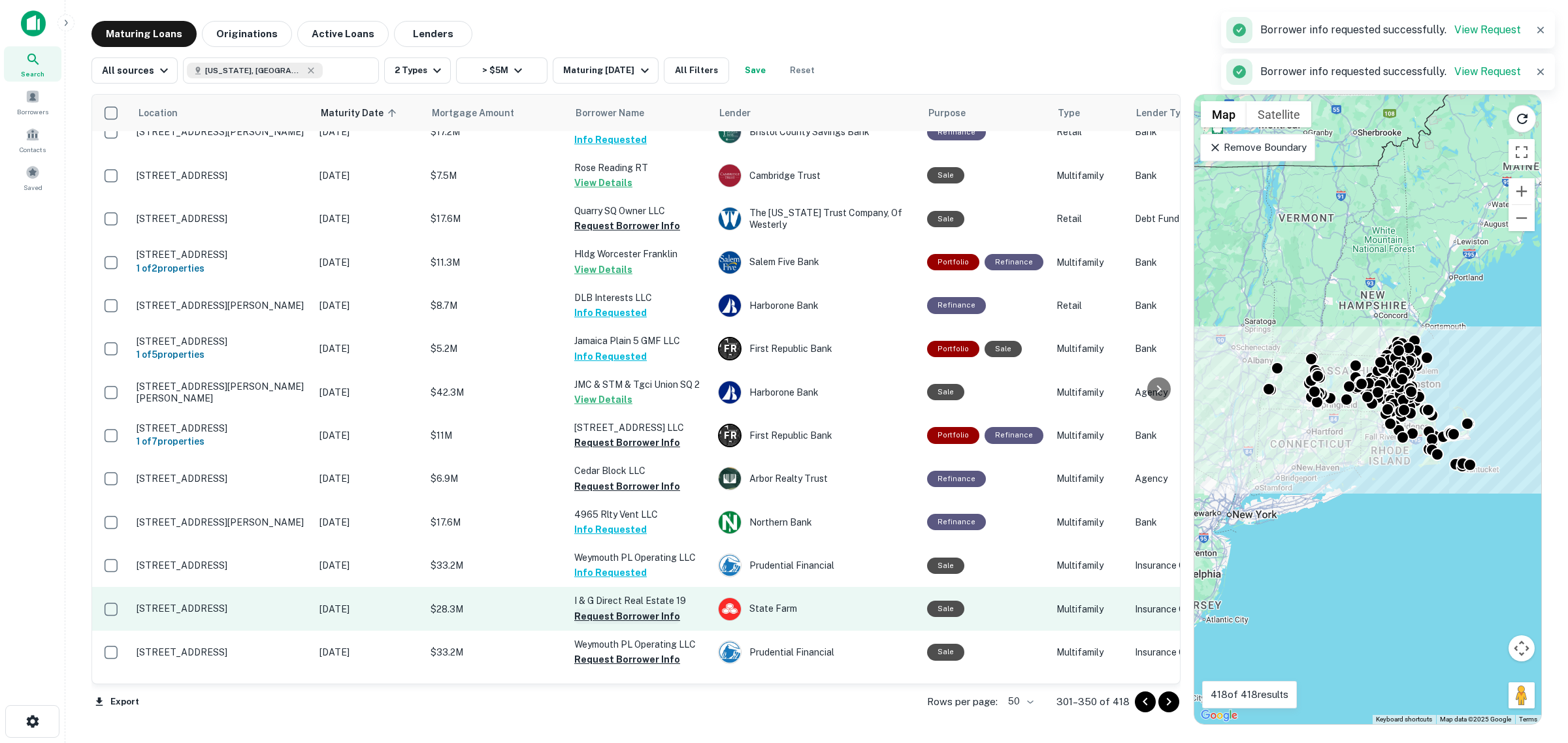
click at [606, 470] on button "Request Borrower Info" at bounding box center [627, 616] width 106 height 15
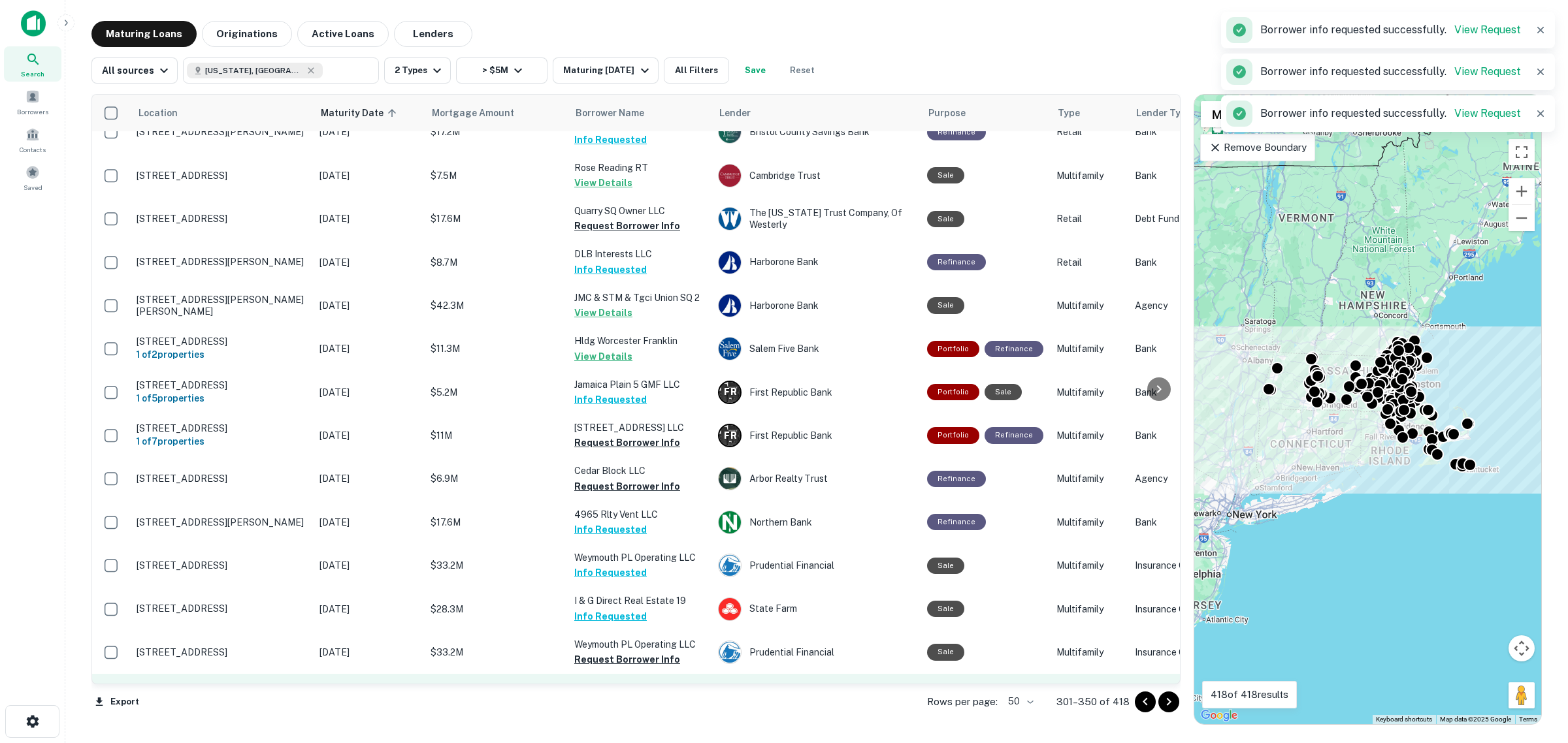
scroll to position [489, 0]
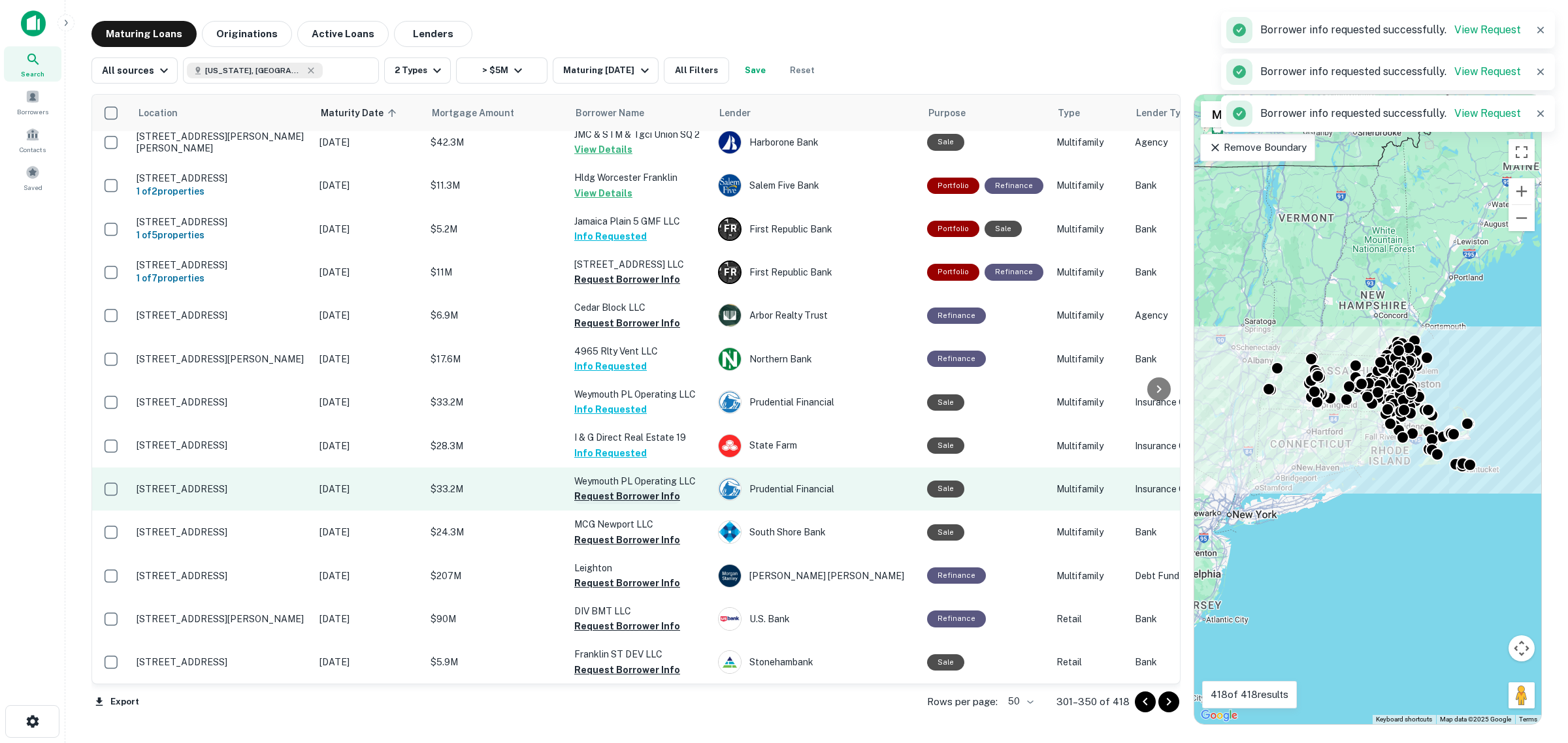
click at [606, 470] on button "Request Borrower Info" at bounding box center [627, 496] width 106 height 15
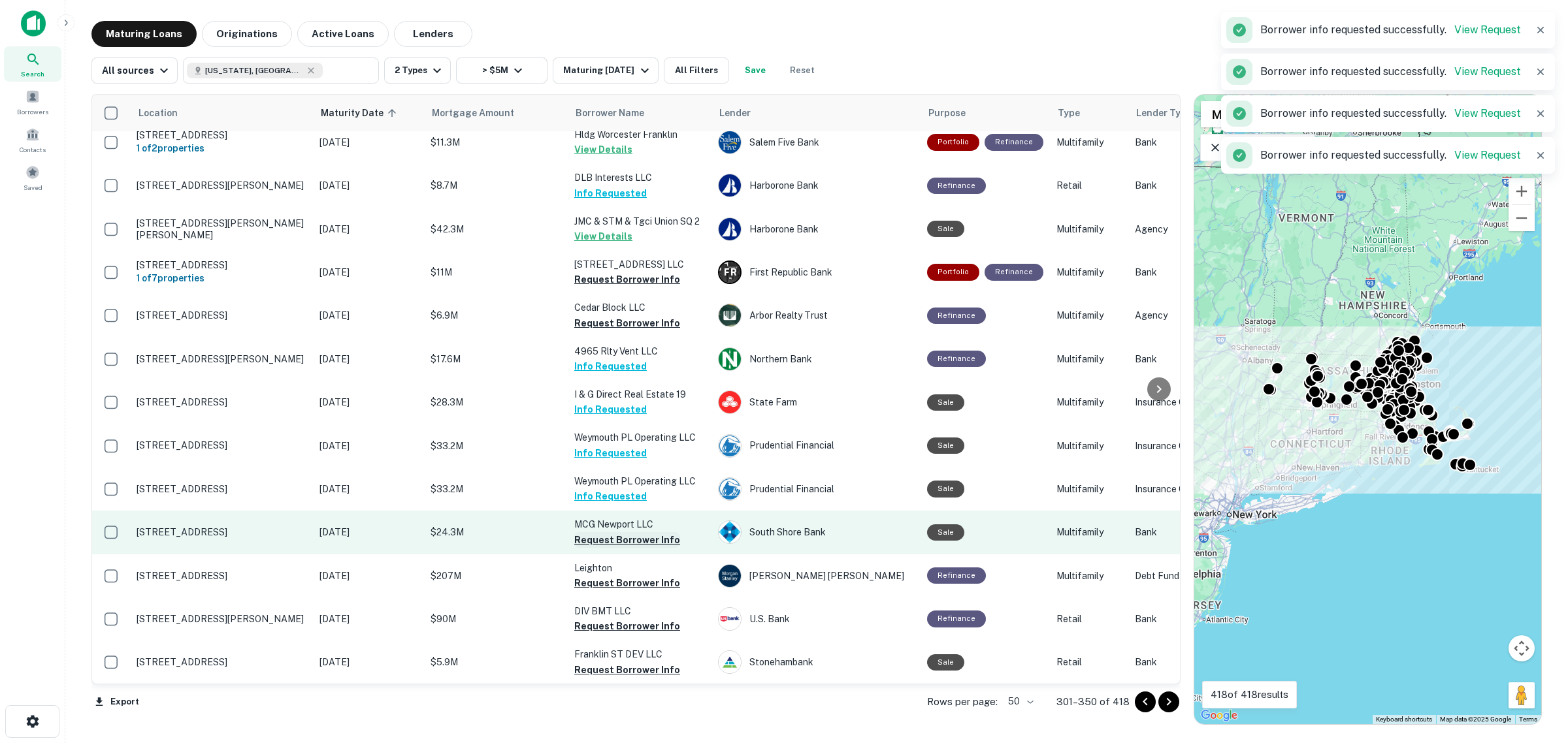
click at [606, 470] on button "Request Borrower Info" at bounding box center [627, 539] width 106 height 15
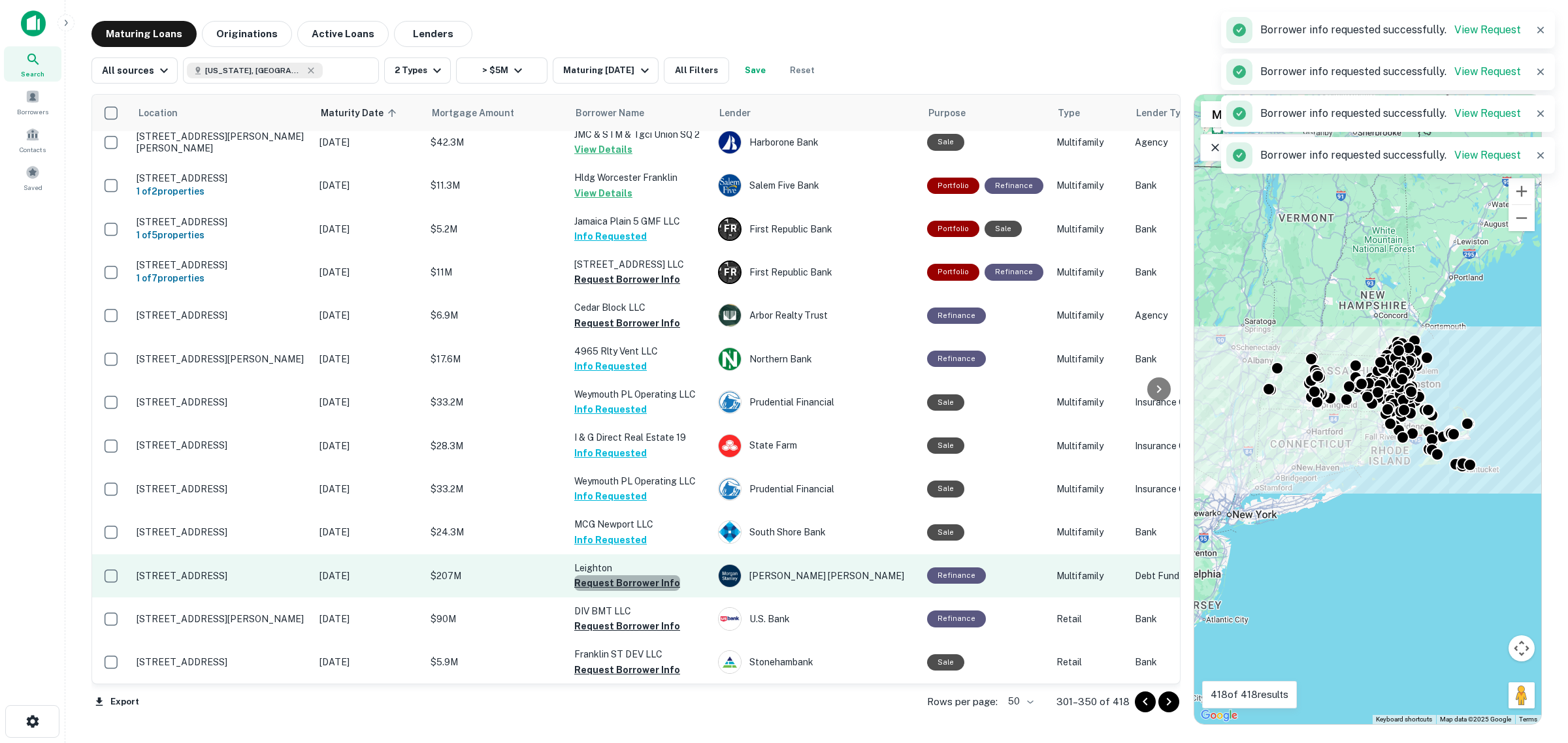
click at [606, 470] on button "Request Borrower Info" at bounding box center [627, 583] width 106 height 15
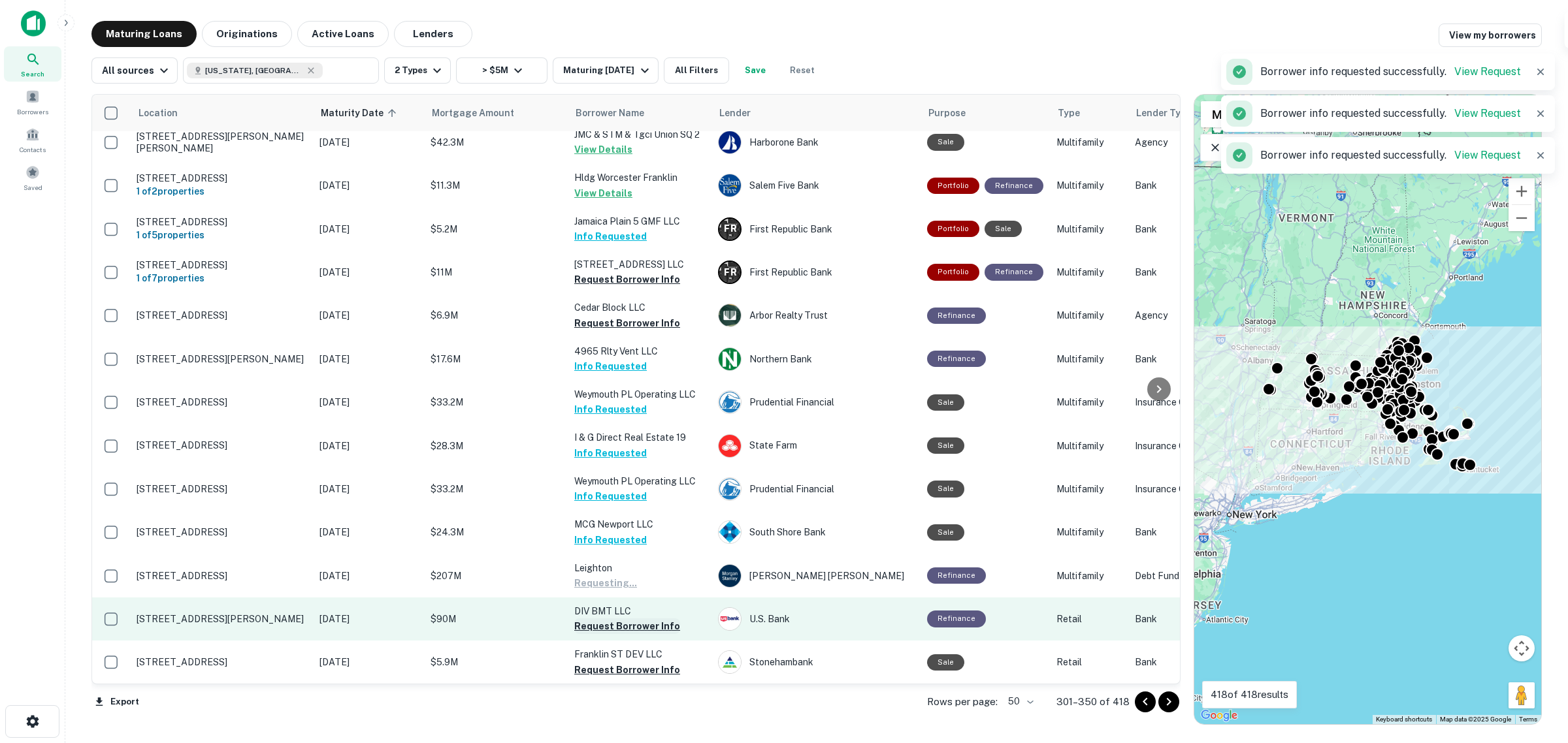
click at [606, 470] on button "Request Borrower Info" at bounding box center [627, 626] width 106 height 15
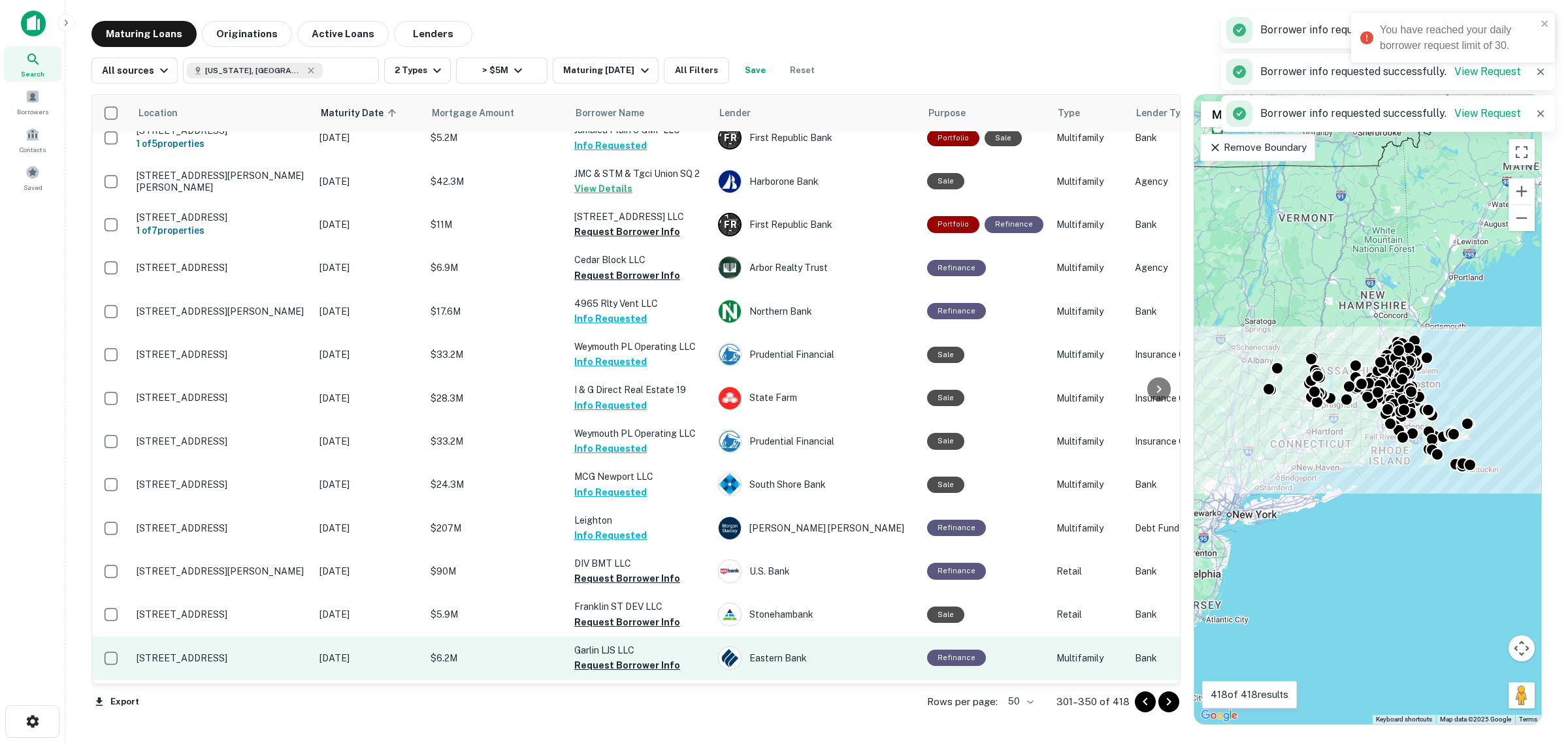
scroll to position [653, 0]
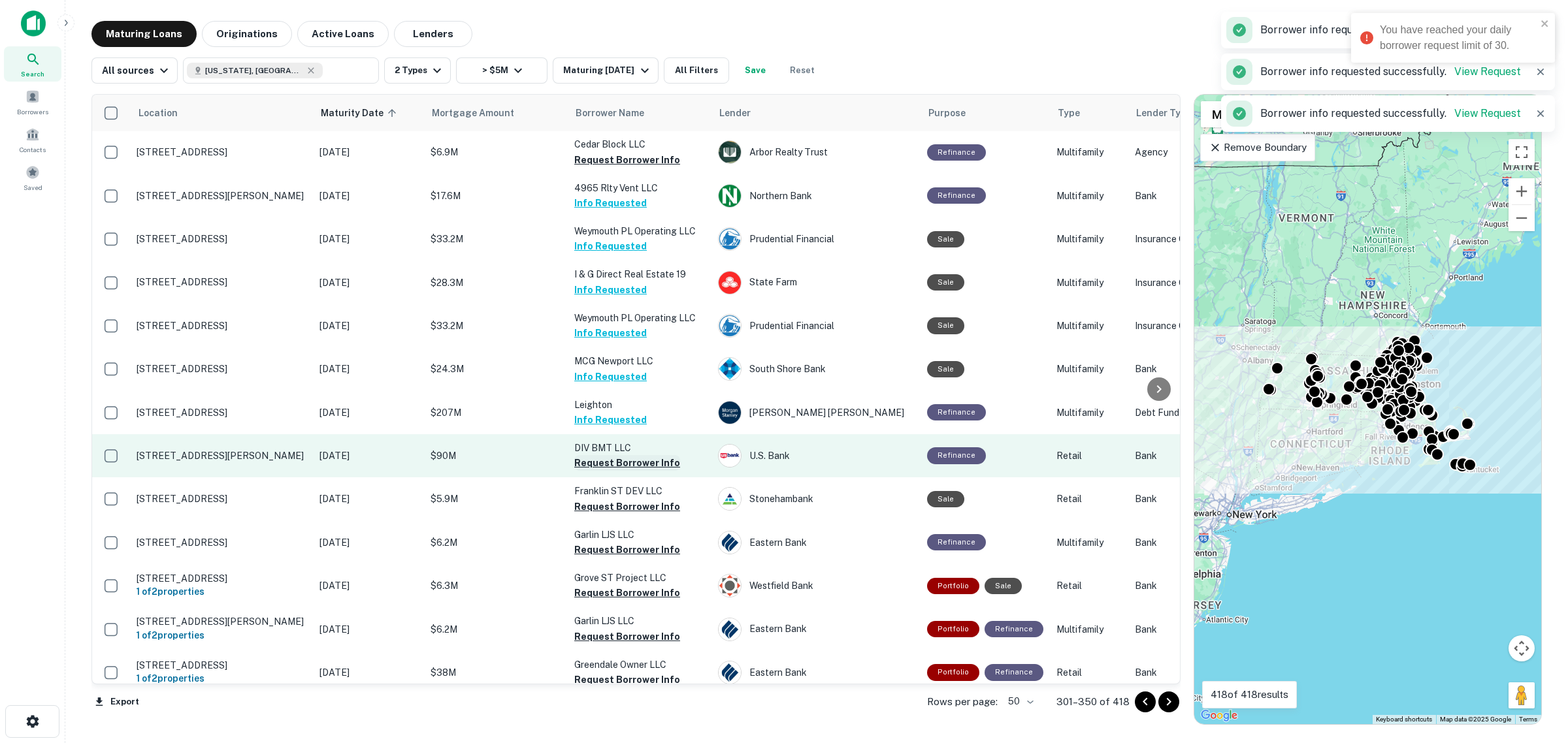
click at [606, 461] on button "Request Borrower Info" at bounding box center [627, 462] width 106 height 15
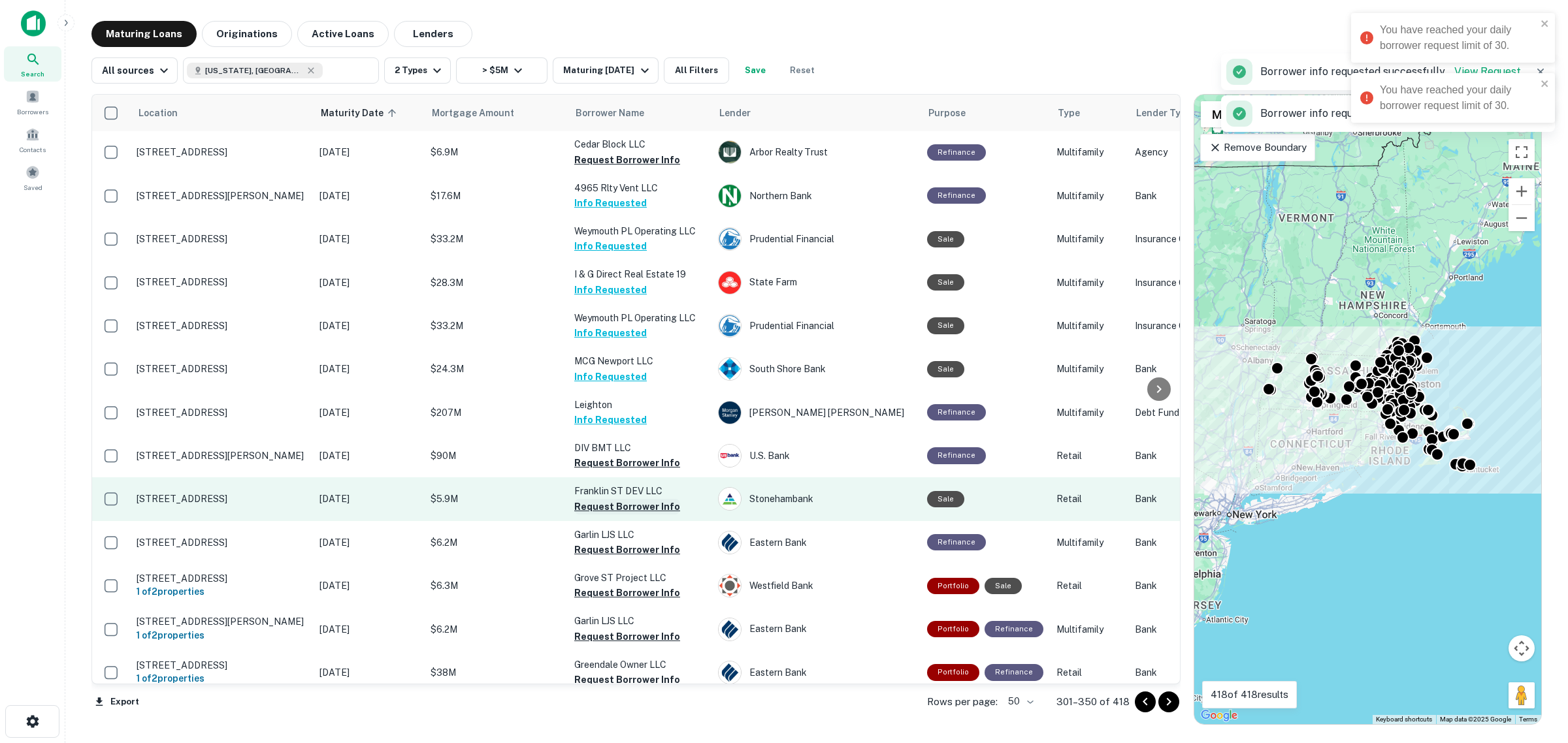
click at [606, 470] on button "Request Borrower Info" at bounding box center [627, 506] width 106 height 15
